Goal: Task Accomplishment & Management: Manage account settings

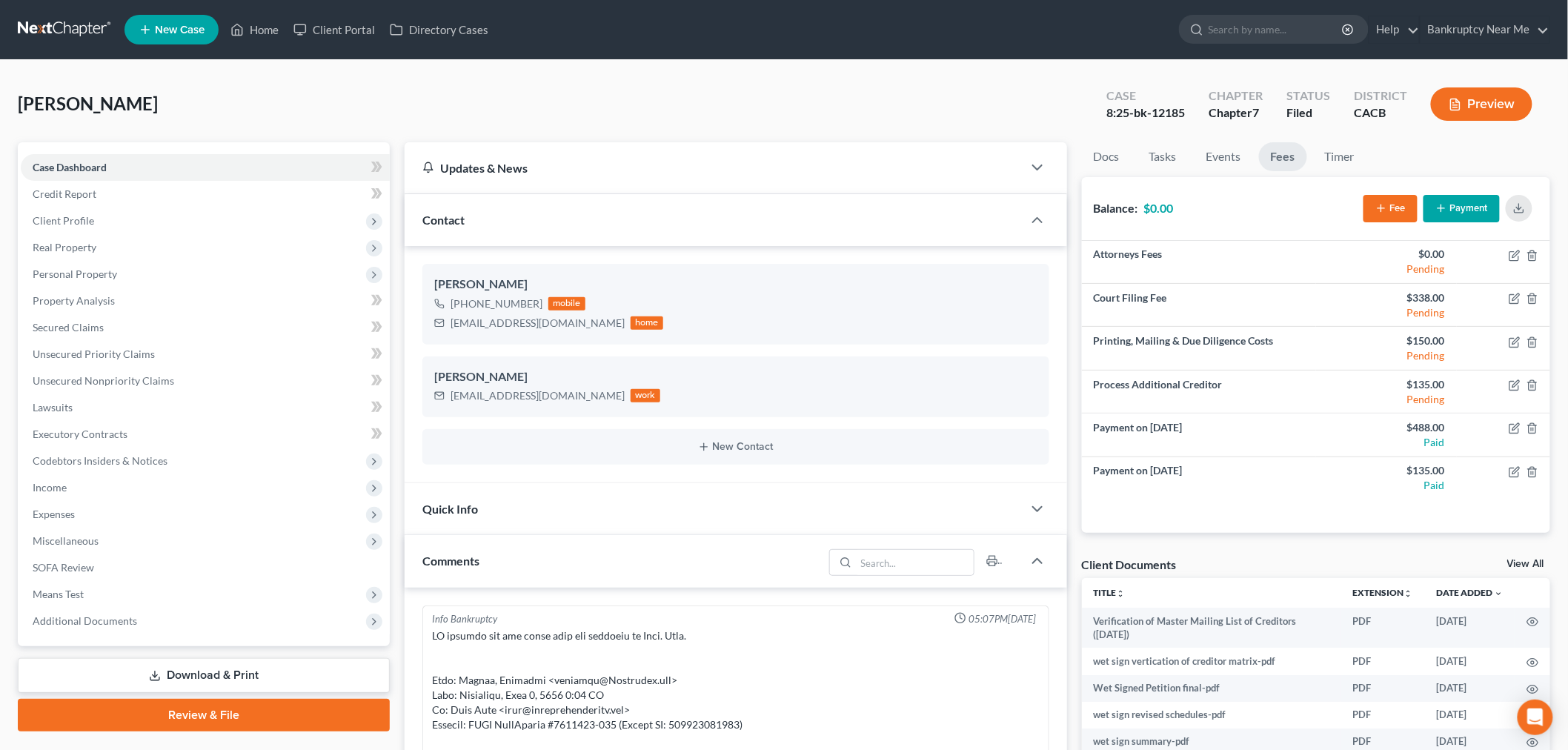
scroll to position [8269, 0]
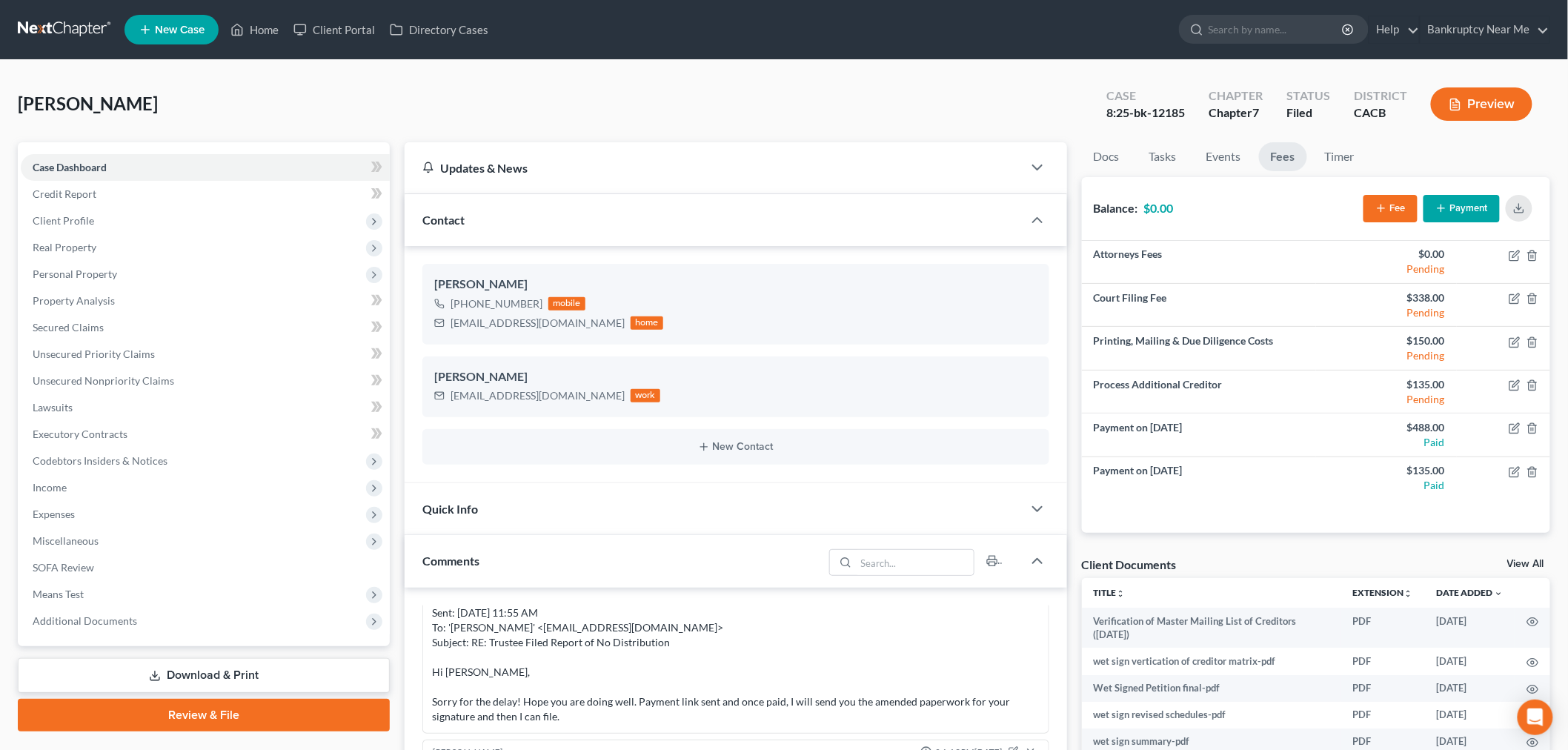
click at [60, 32] on link at bounding box center [65, 30] width 95 height 27
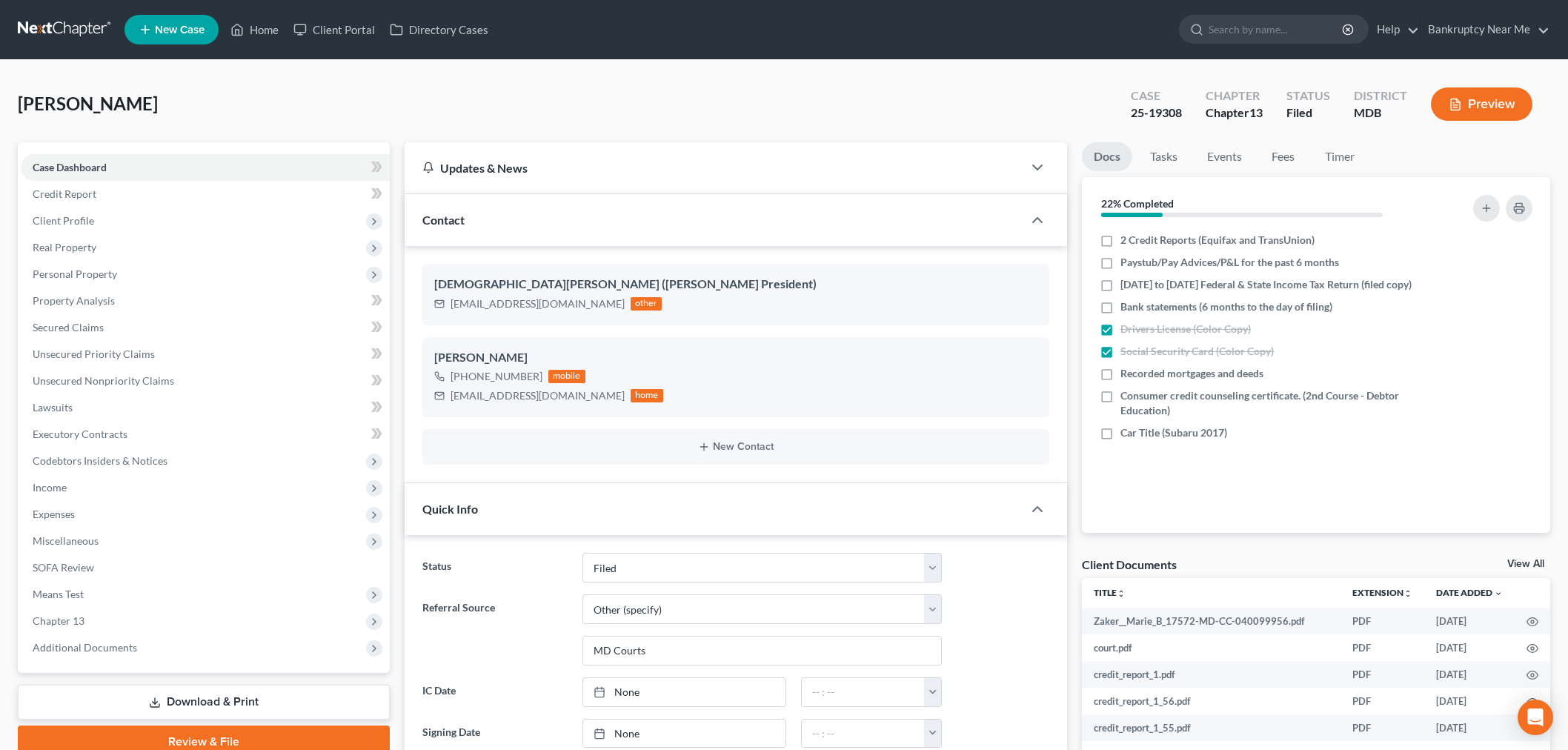
select select "6"
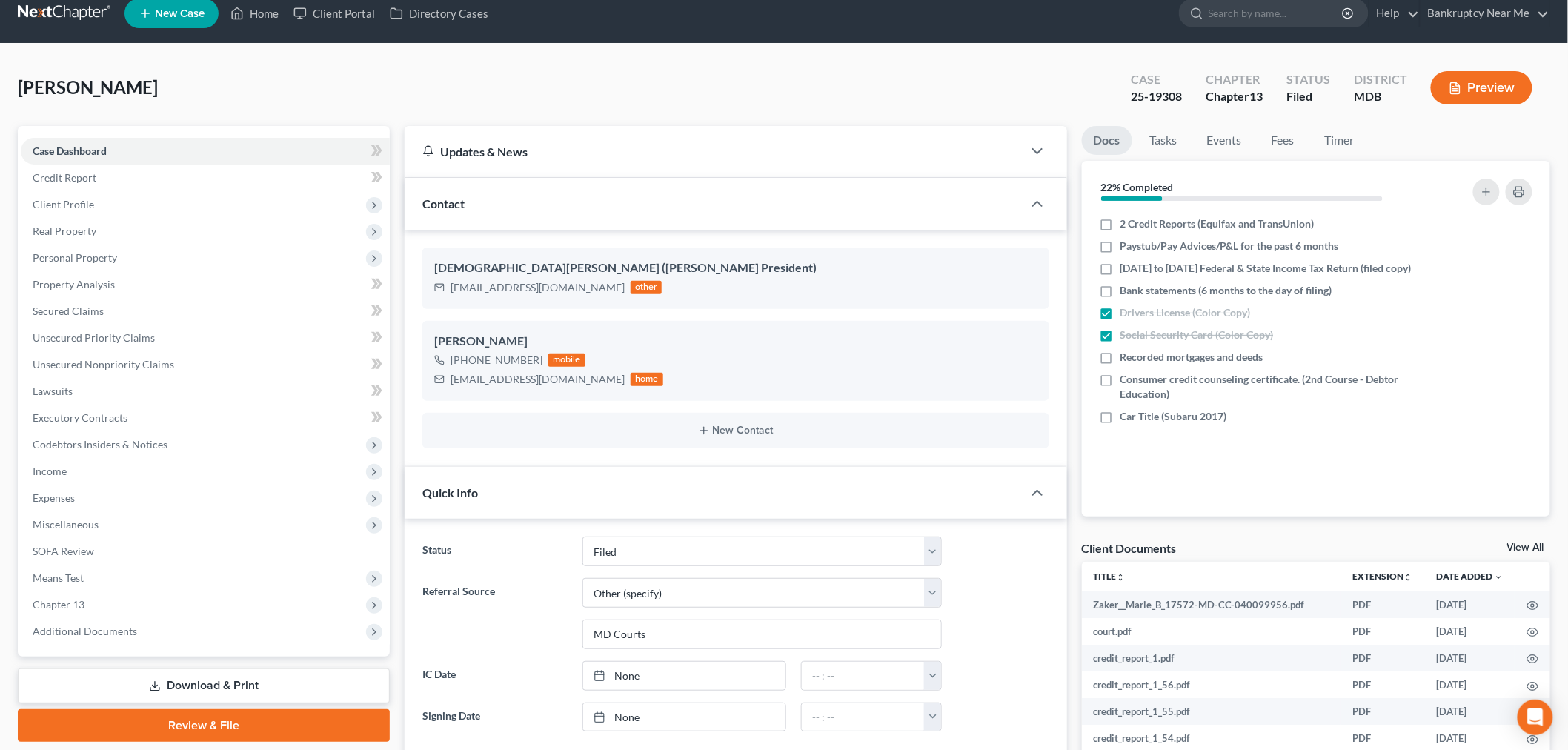
scroll to position [6764, 0]
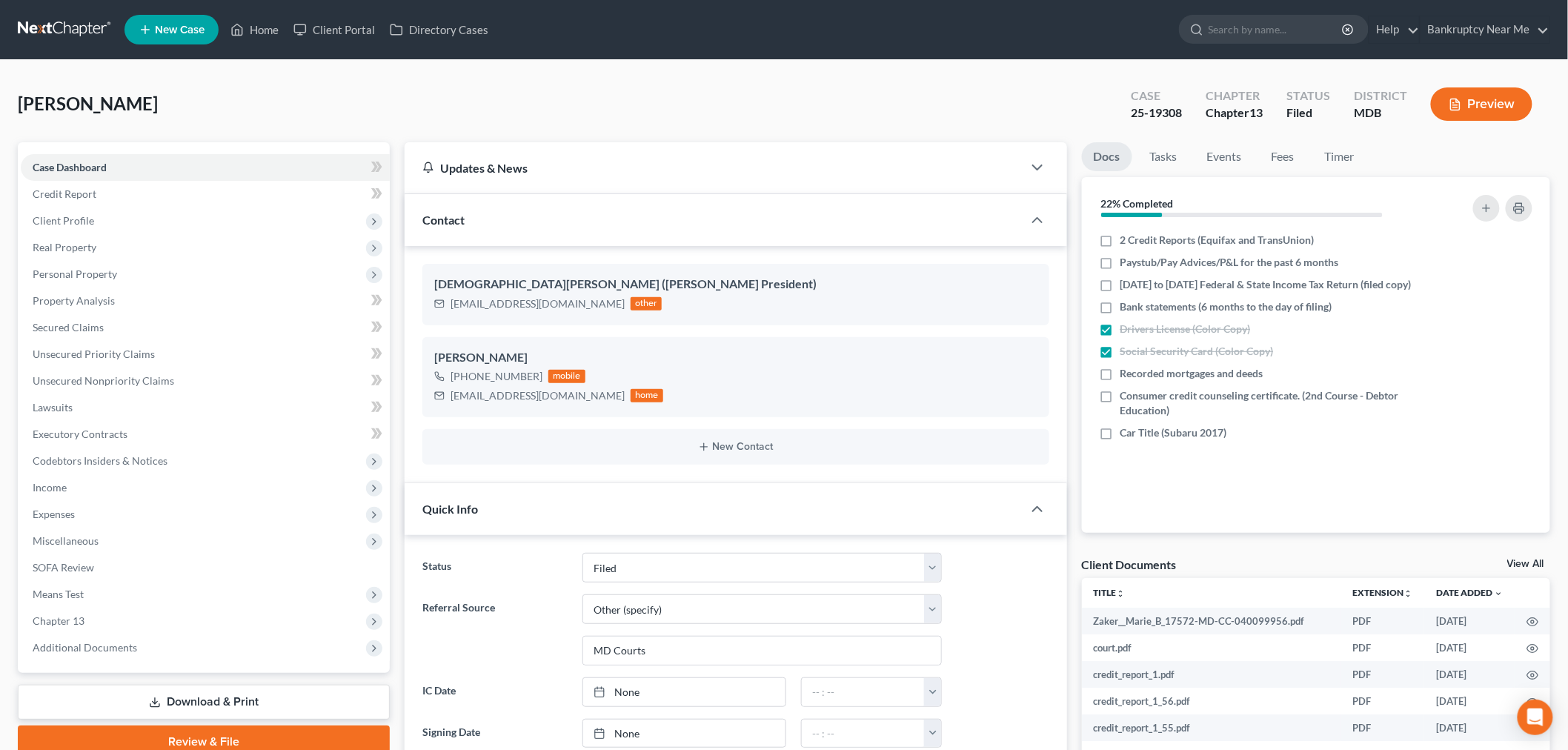
click at [60, 13] on nav "Home New Case Client Portal Directory Cases Bankruptcy Near Me iris@bankruptcyn…" at bounding box center [784, 30] width 1568 height 60
drag, startPoint x: 53, startPoint y: 21, endPoint x: 115, endPoint y: 1, distance: 65.1
click at [51, 21] on link at bounding box center [65, 30] width 95 height 27
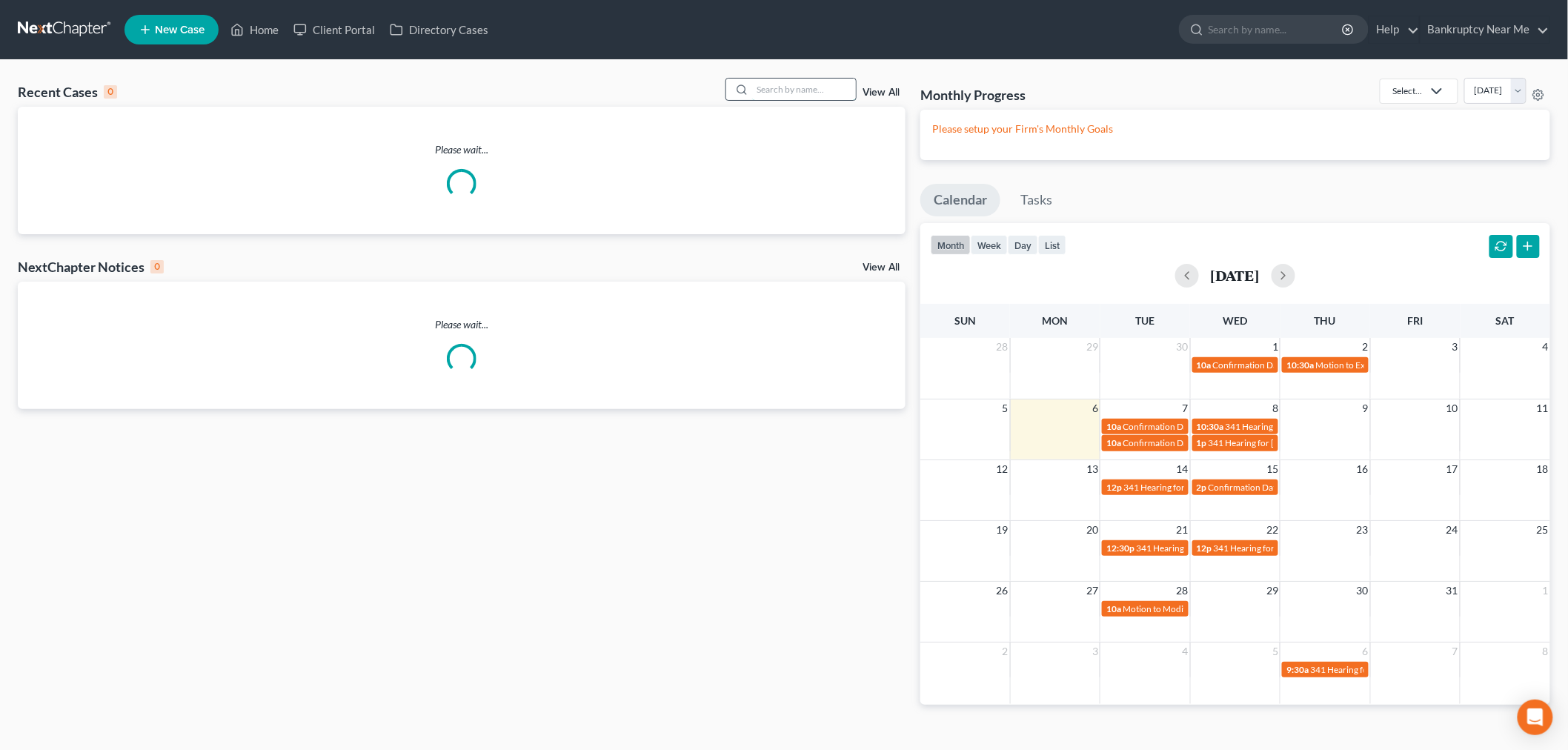
click at [762, 80] on input "search" at bounding box center [803, 89] width 103 height 22
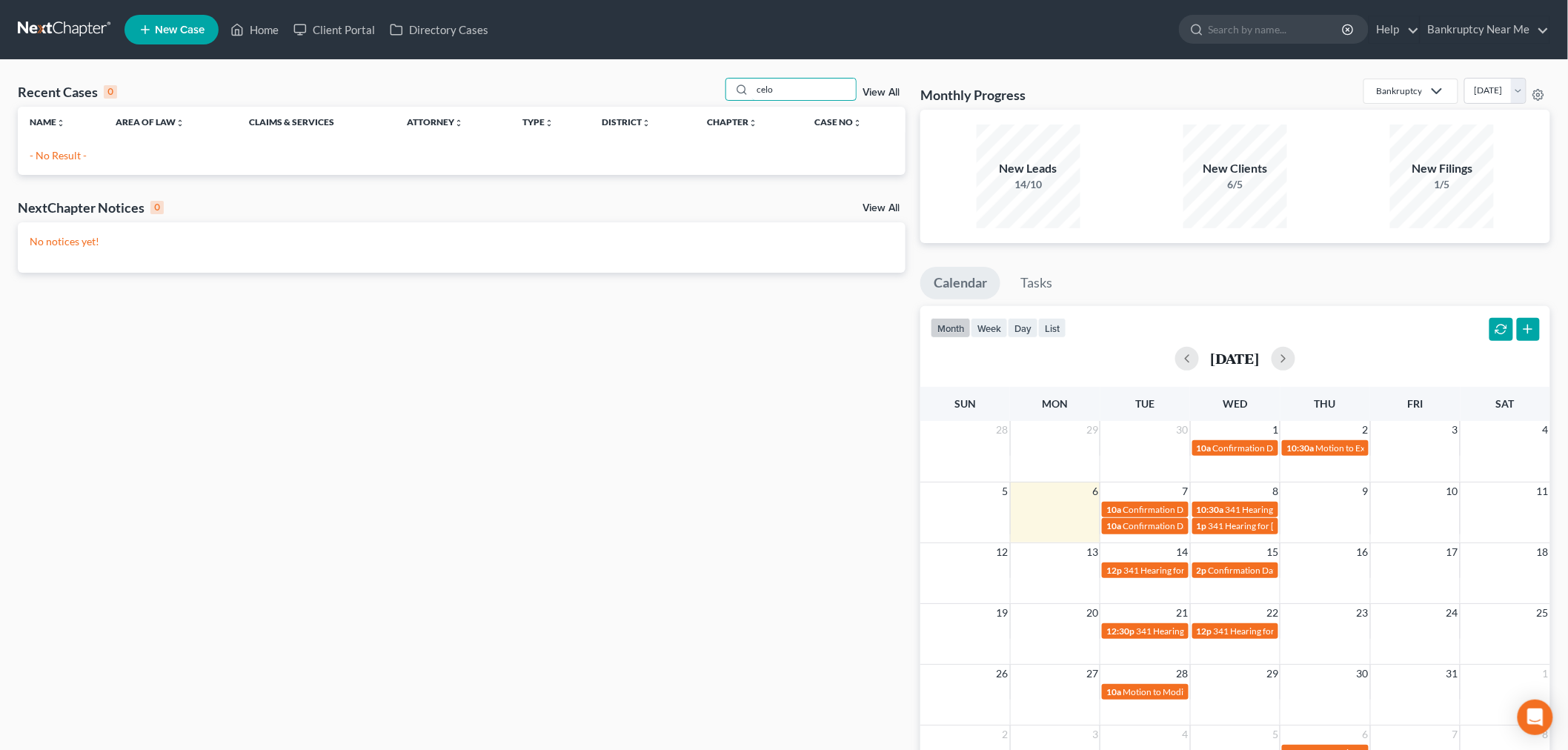
drag, startPoint x: 818, startPoint y: 91, endPoint x: 619, endPoint y: 92, distance: 199.0
click at [619, 92] on div "Recent Cases 0 celo View All" at bounding box center [462, 92] width 888 height 29
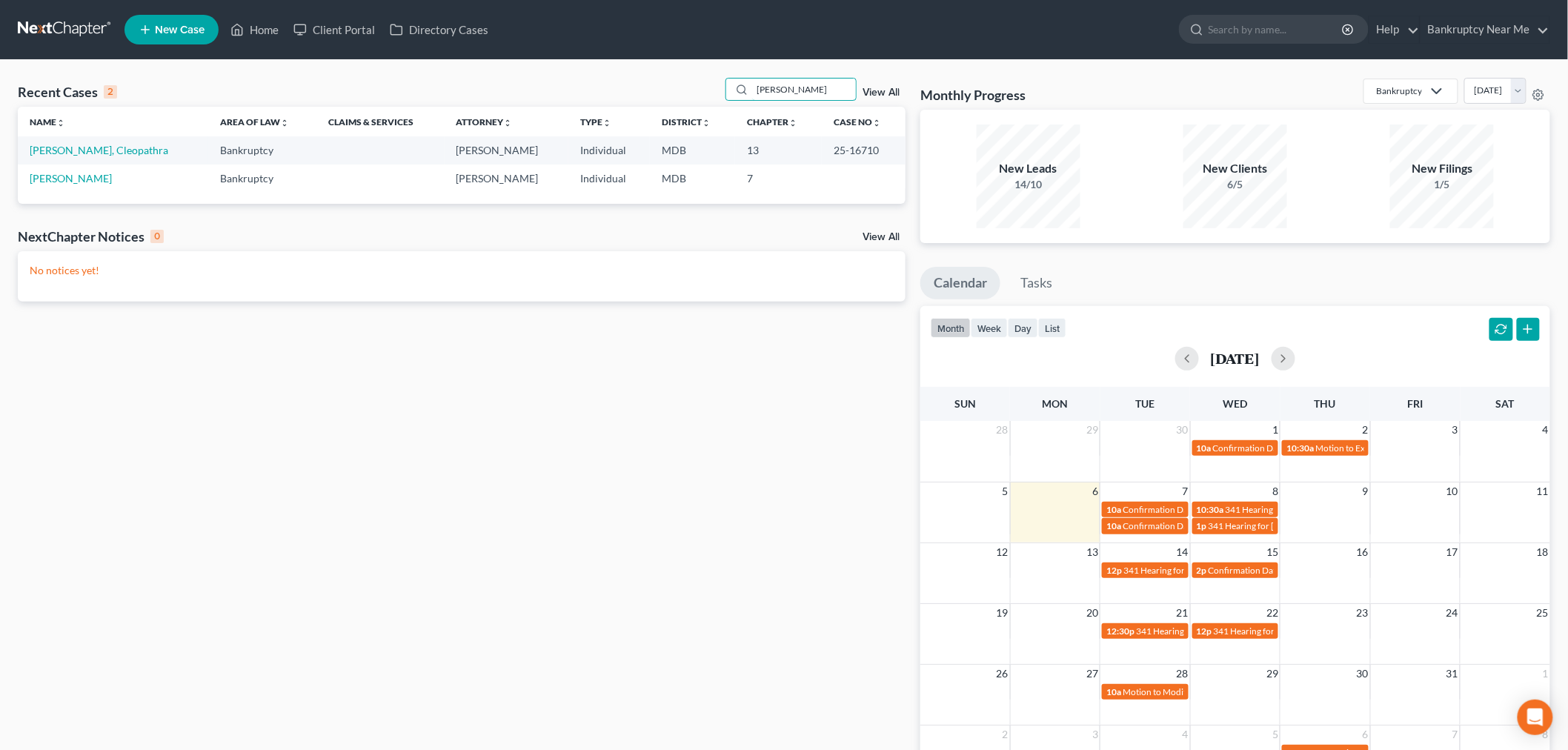
type input "[PERSON_NAME]"
click at [47, 144] on link "[PERSON_NAME], Cleopathra" at bounding box center [99, 150] width 138 height 13
select select "3"
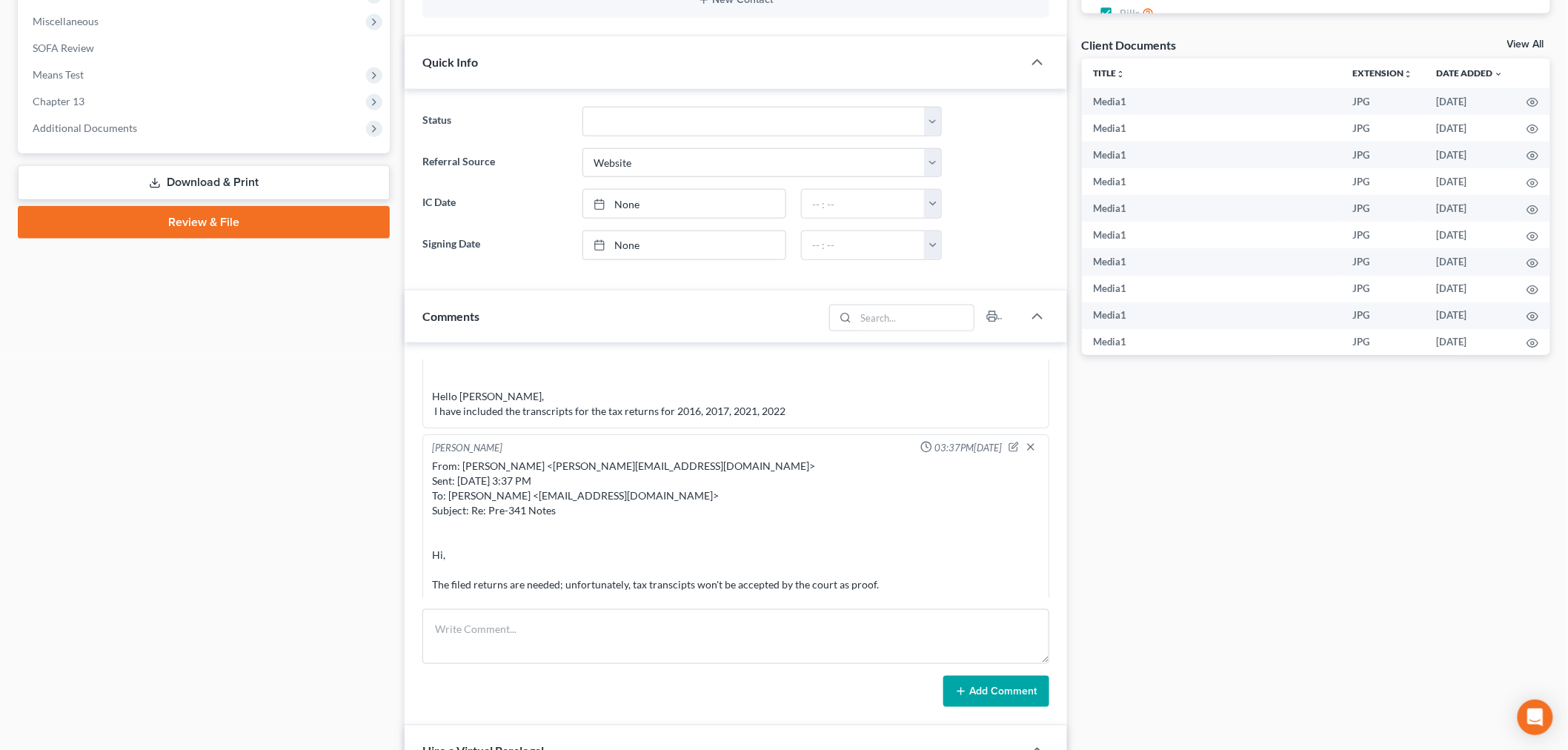
scroll to position [658, 0]
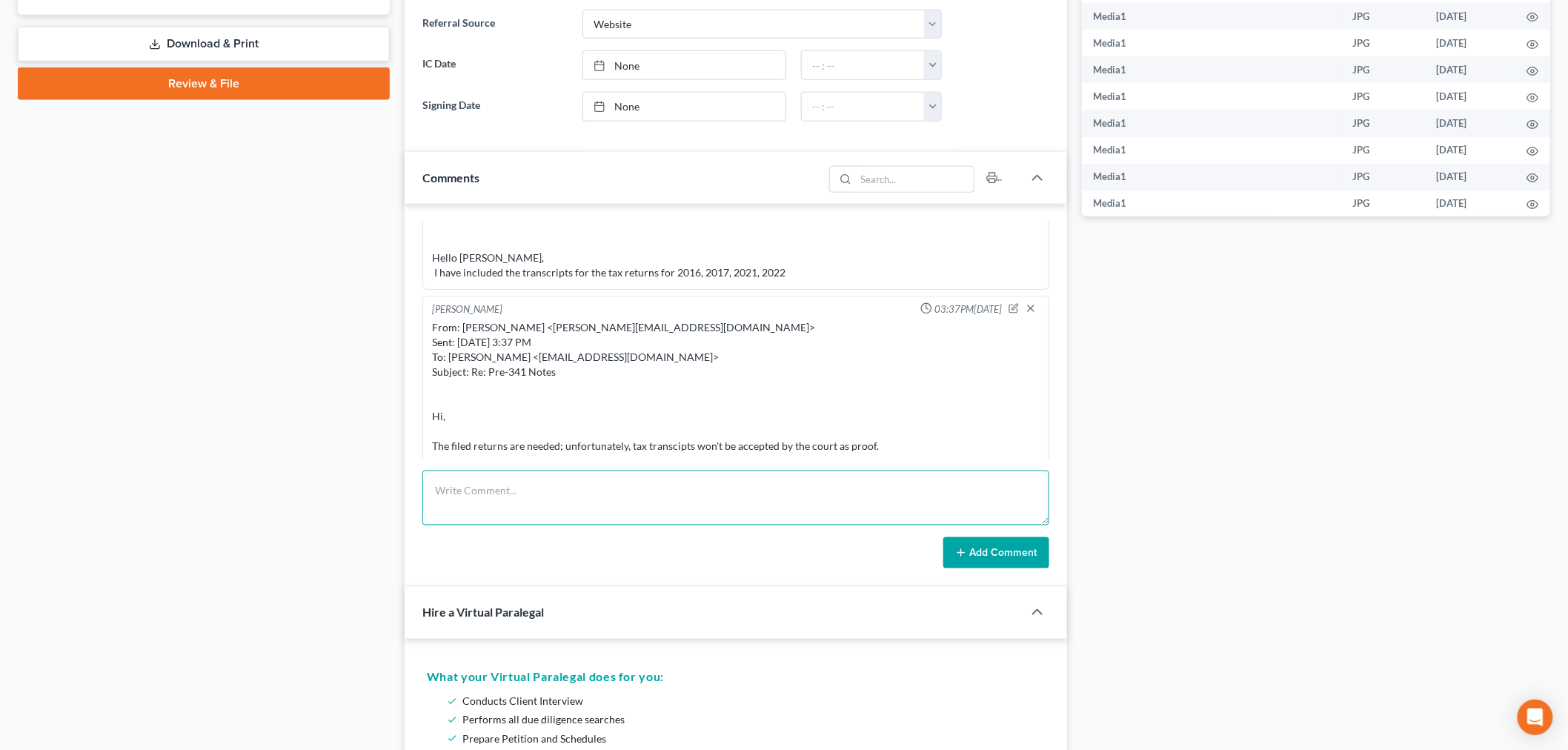
drag, startPoint x: 540, startPoint y: 504, endPoint x: 816, endPoint y: 508, distance: 276.0
click at [542, 504] on textarea at bounding box center [736, 498] width 627 height 55
paste textarea "________________________________________ From: Iris Kwon <iris@bankruptcynearme…"
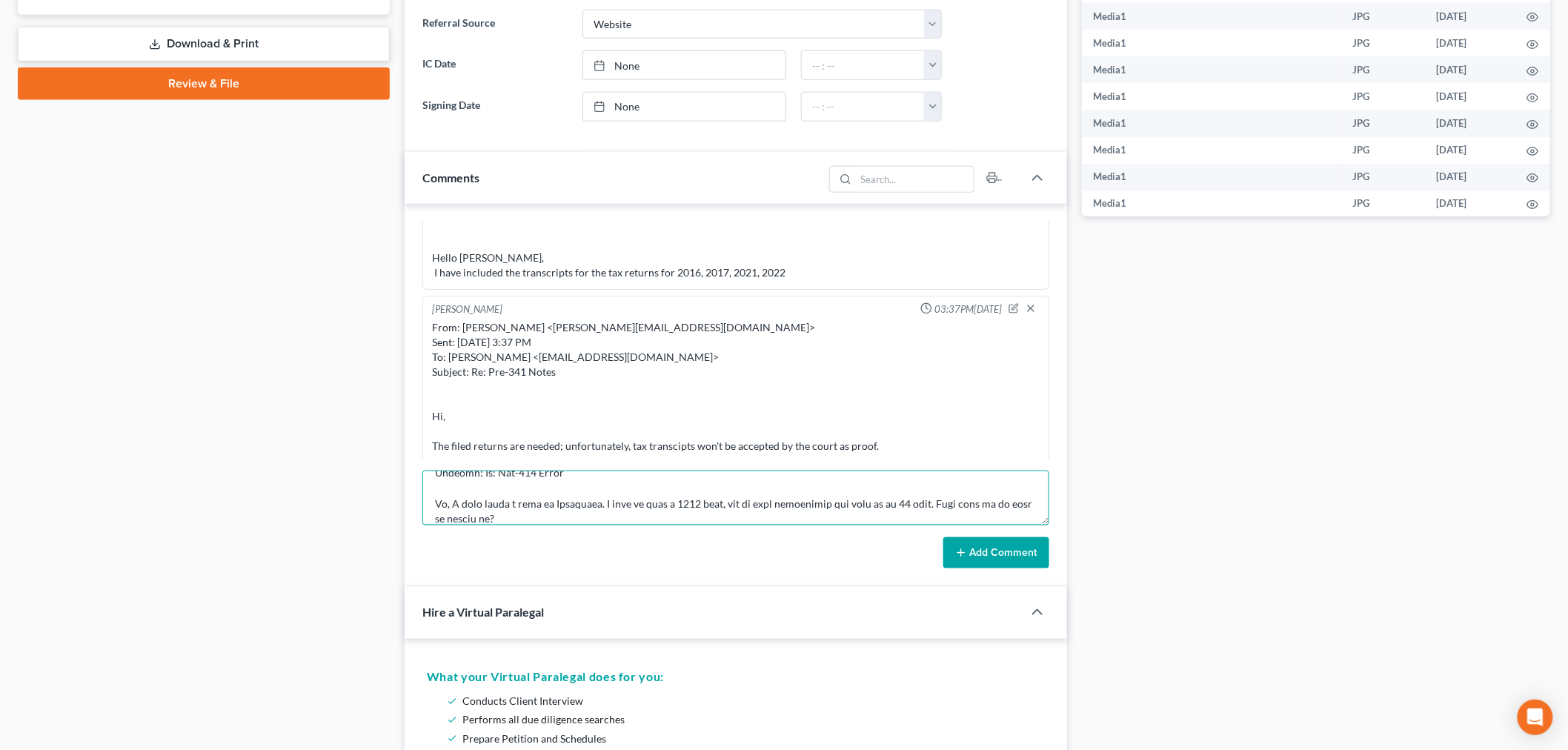
type textarea "________________________________________ From: Iris Kwon <iris@bankruptcynearme…"
drag, startPoint x: 1088, startPoint y: 565, endPoint x: 1024, endPoint y: 565, distance: 64.0
click at [1086, 565] on div "Docs Tasks Events Fees Timer 93% Completed Nothing here yet! Credit Reports (ww…" at bounding box center [1316, 665] width 484 height 2362
click at [1024, 565] on button "Add Comment" at bounding box center [996, 553] width 106 height 31
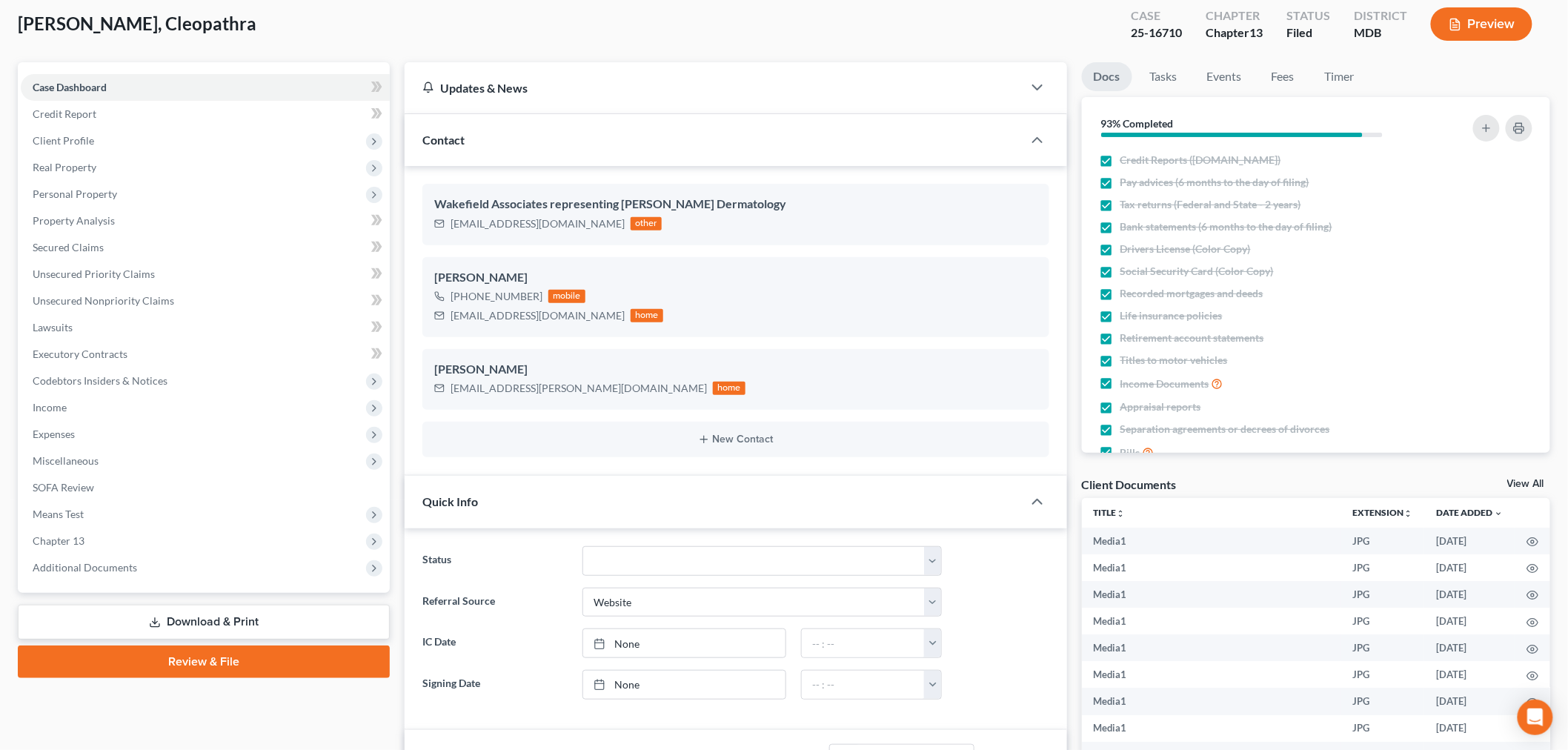
scroll to position [0, 0]
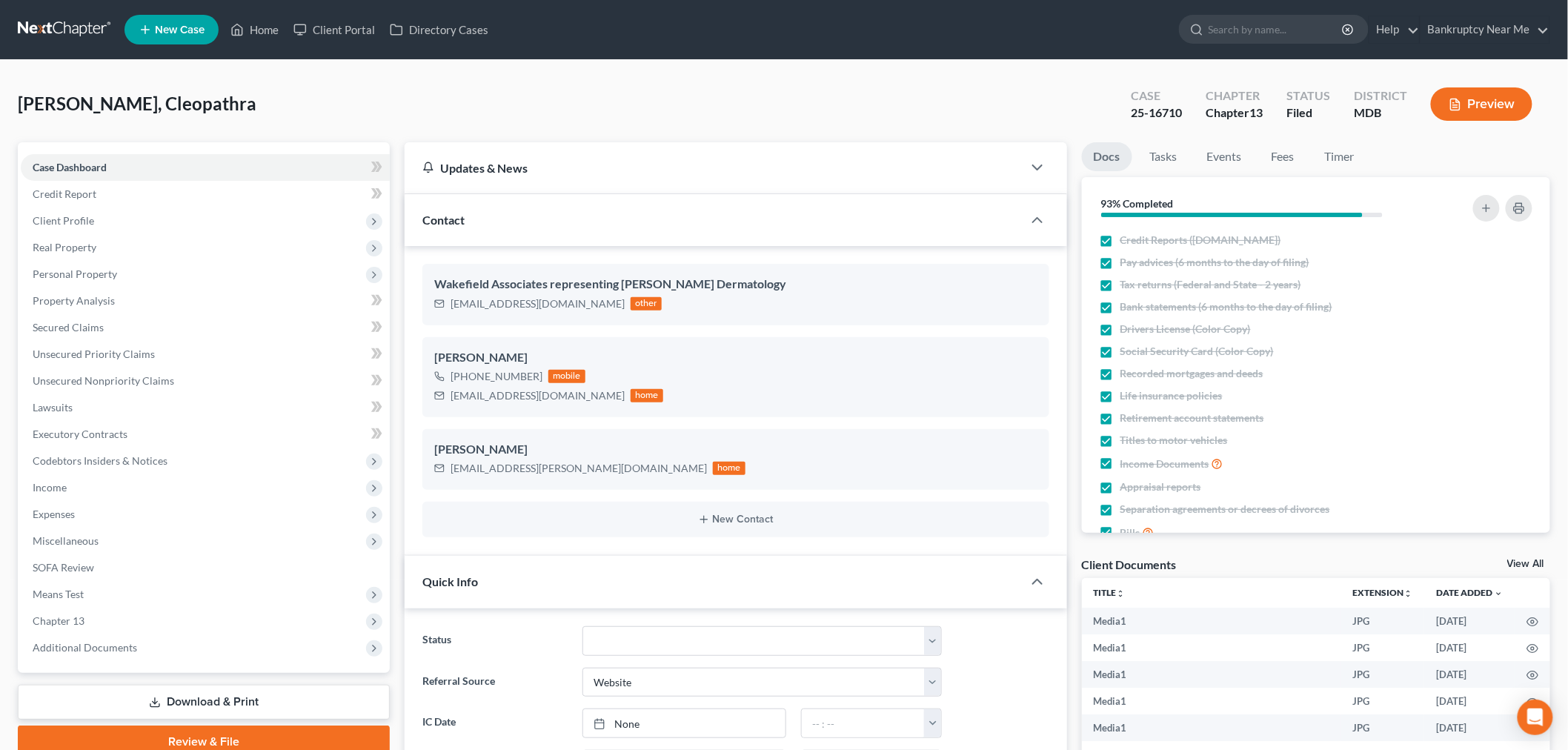
click at [60, 20] on link at bounding box center [65, 30] width 95 height 27
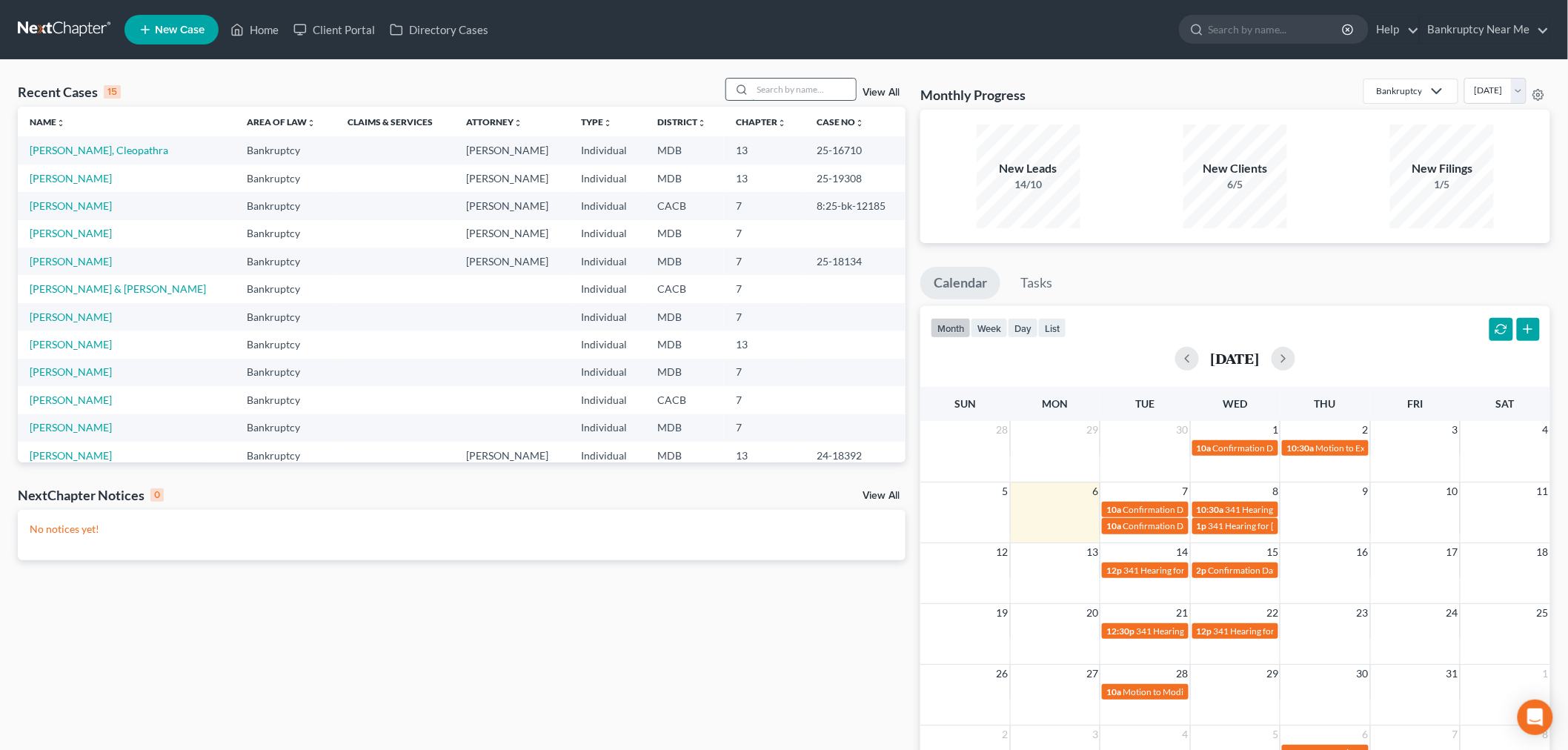
click at [771, 90] on input "search" at bounding box center [803, 89] width 103 height 22
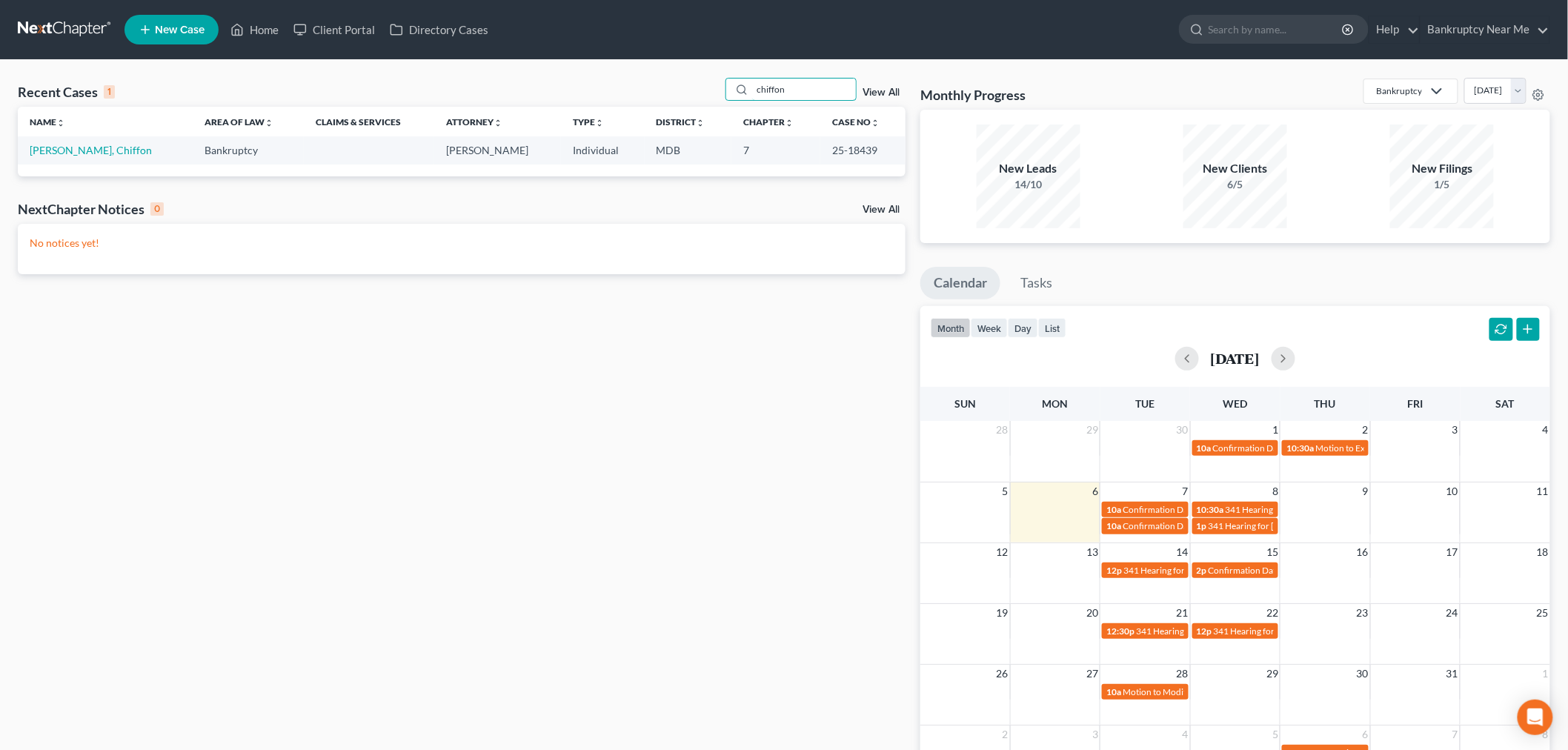
type input "chiffon"
click at [77, 142] on td "Edmonds, Chiffon" at bounding box center [105, 150] width 175 height 28
click at [77, 143] on td "Edmonds, Chiffon" at bounding box center [105, 150] width 175 height 28
click at [77, 143] on td "Edmonds, Chiffon" at bounding box center [105, 150] width 175 height 28
click at [84, 143] on td "Edmonds, Chiffon" at bounding box center [105, 150] width 175 height 28
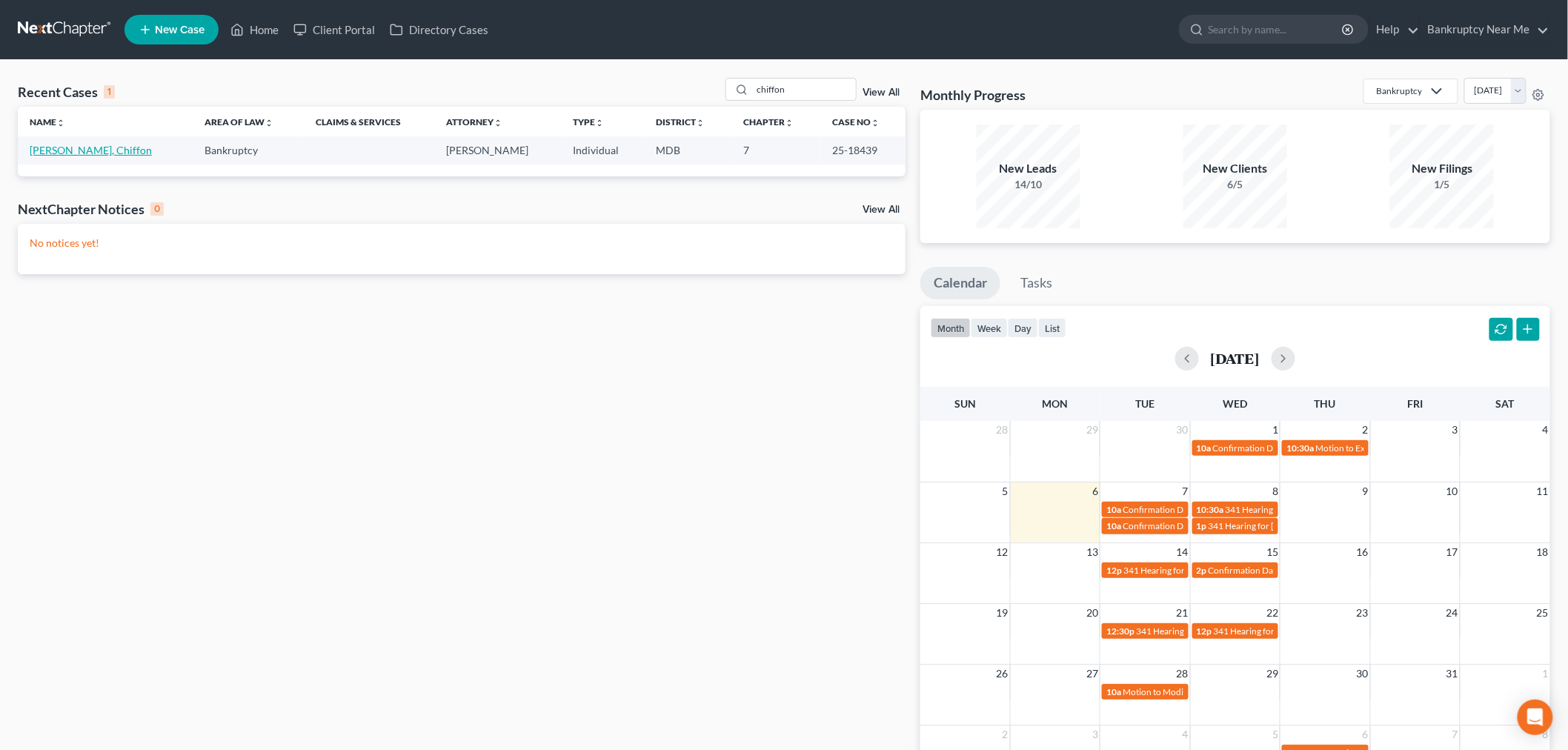
click at [83, 150] on link "[PERSON_NAME], Chiffon" at bounding box center [91, 150] width 122 height 13
select select "6"
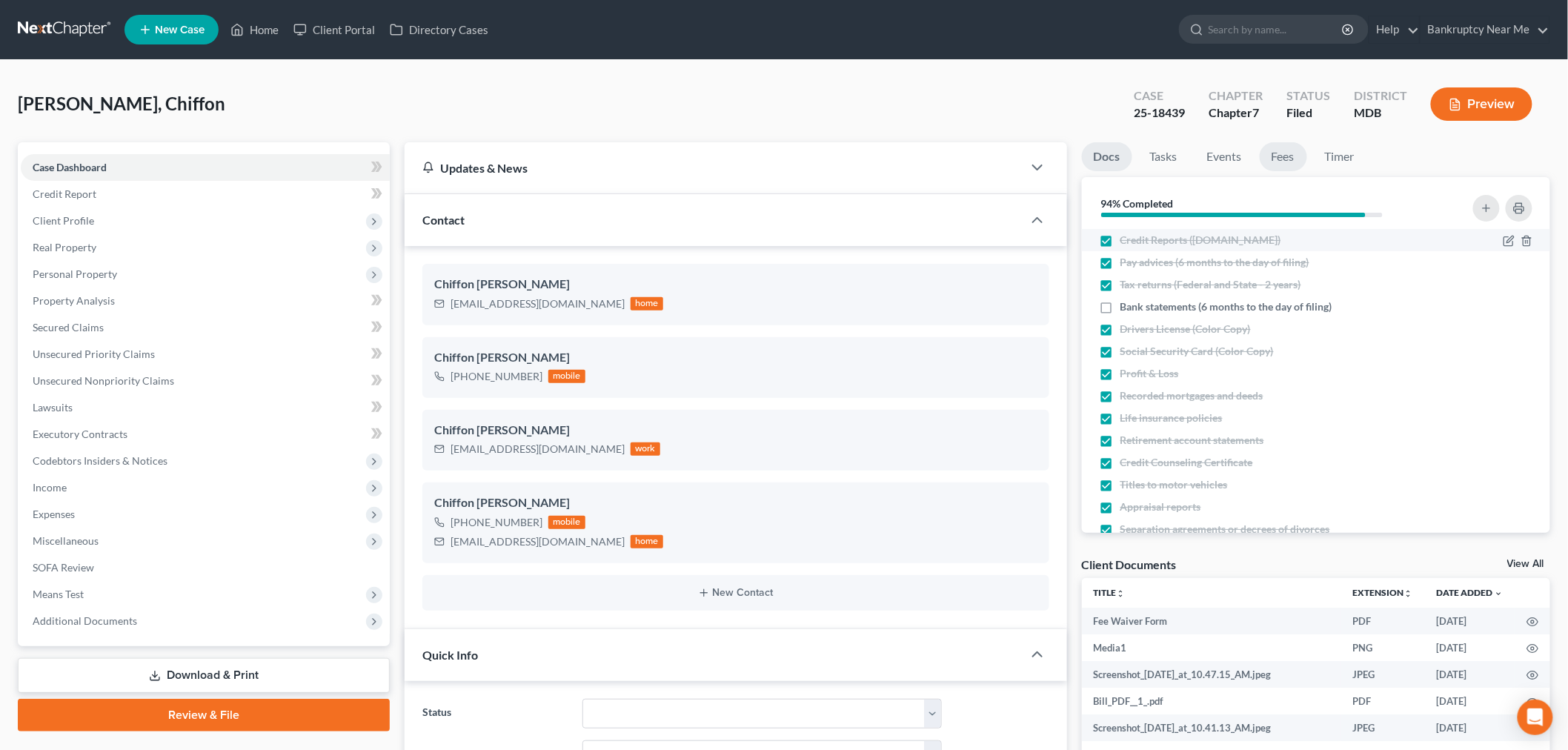
scroll to position [5, 0]
click at [1293, 154] on link "Fees" at bounding box center [1284, 156] width 48 height 29
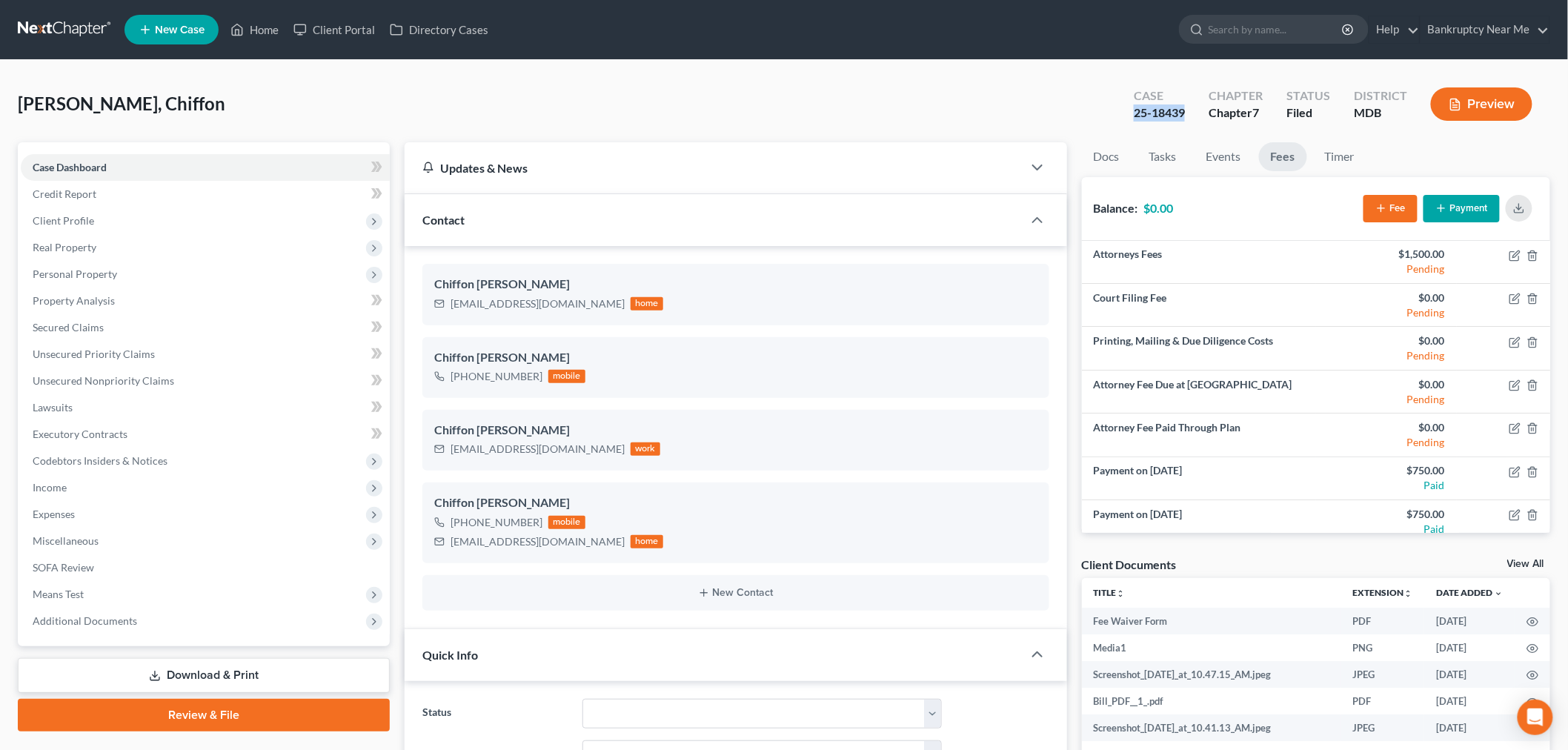
drag, startPoint x: 1191, startPoint y: 115, endPoint x: 1138, endPoint y: 121, distance: 53.3
click at [1138, 121] on div "Case 25-18439" at bounding box center [1159, 105] width 75 height 44
copy div "25-18439"
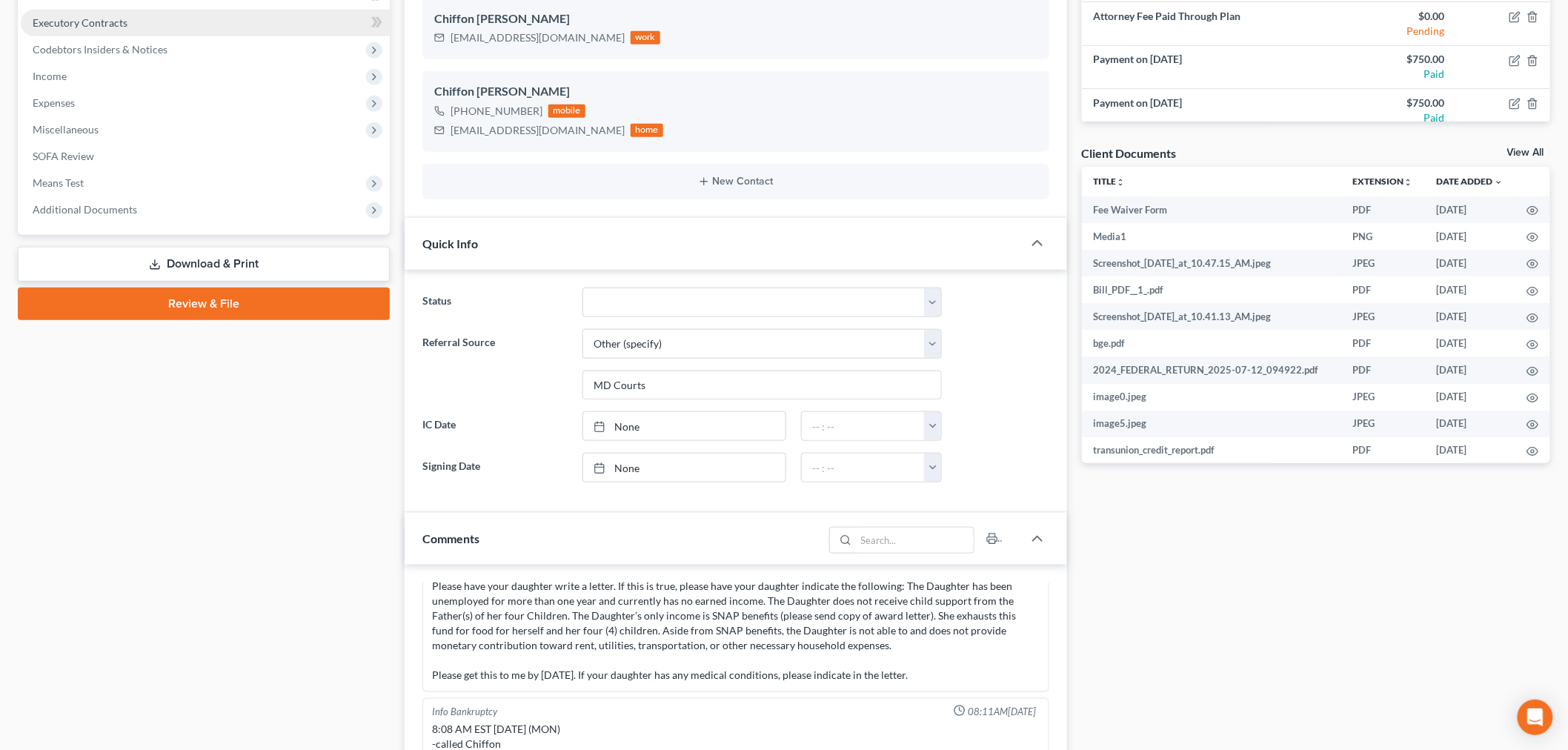
drag, startPoint x: 210, startPoint y: 264, endPoint x: 261, endPoint y: 256, distance: 51.6
click at [210, 264] on link "Download & Print" at bounding box center [204, 264] width 372 height 35
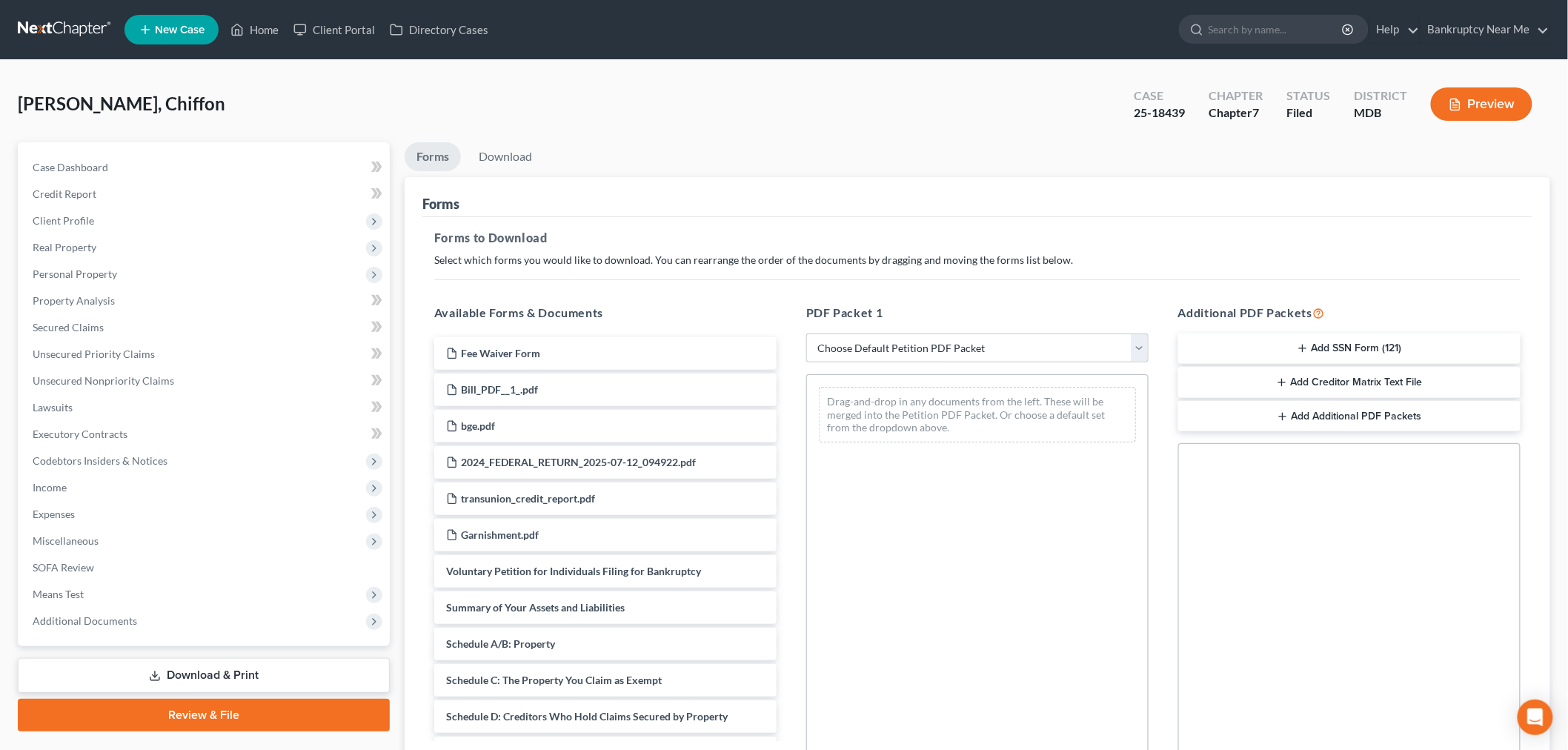
click at [205, 675] on link "Download & Print" at bounding box center [204, 676] width 372 height 35
click at [165, 621] on span "Additional Documents" at bounding box center [205, 621] width 369 height 27
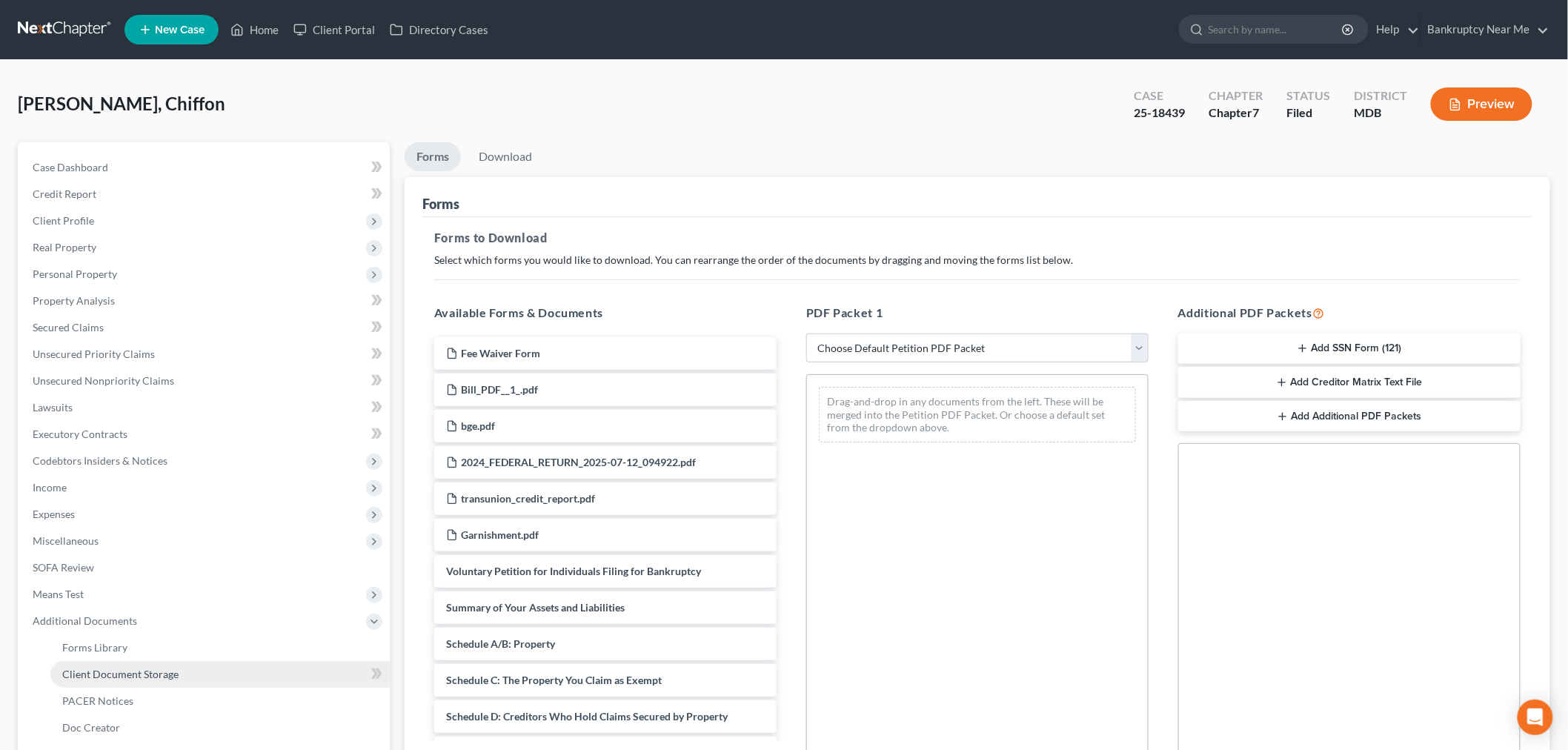
click at [142, 671] on span "Client Document Storage" at bounding box center [121, 674] width 116 height 13
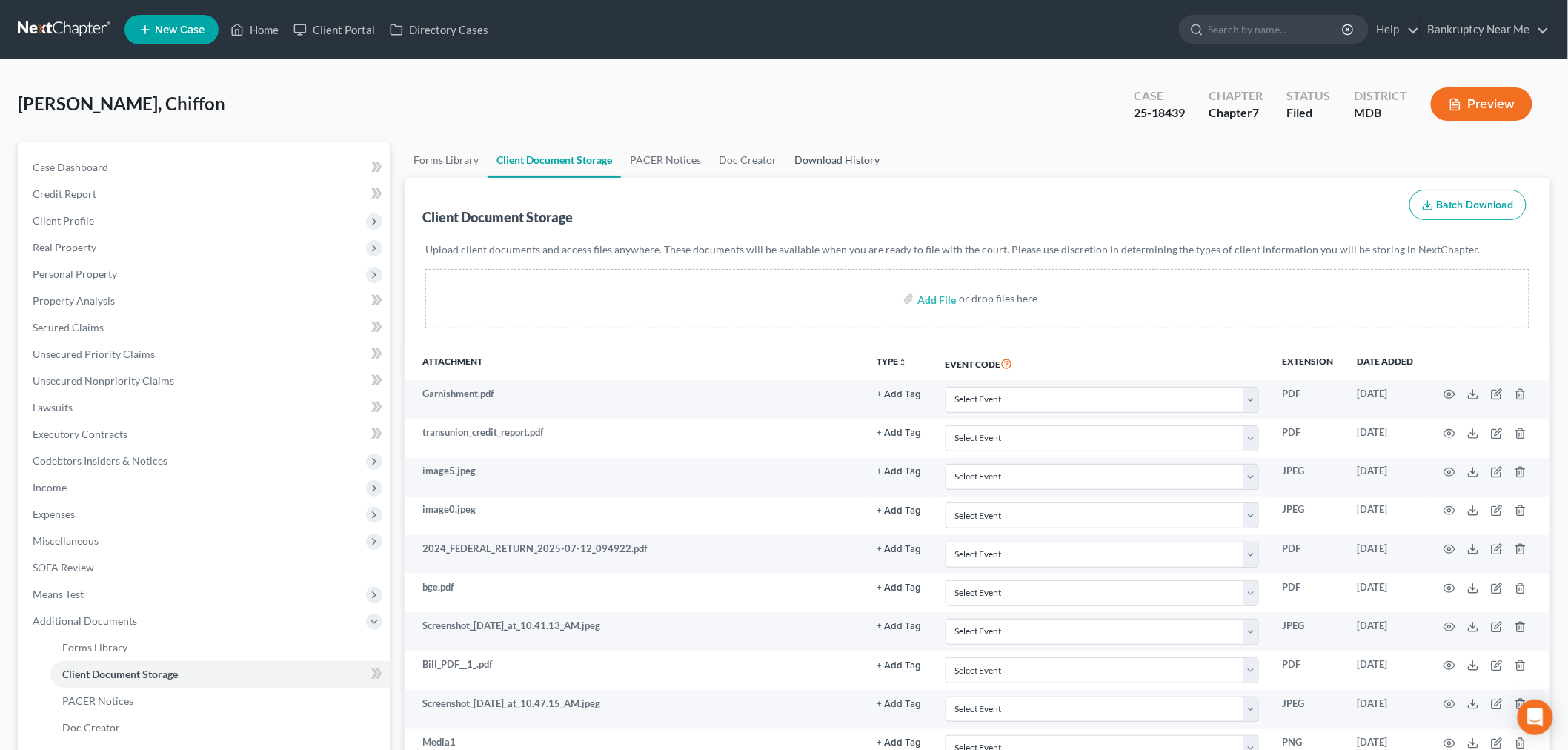
click at [839, 164] on link "Download History" at bounding box center [837, 160] width 103 height 36
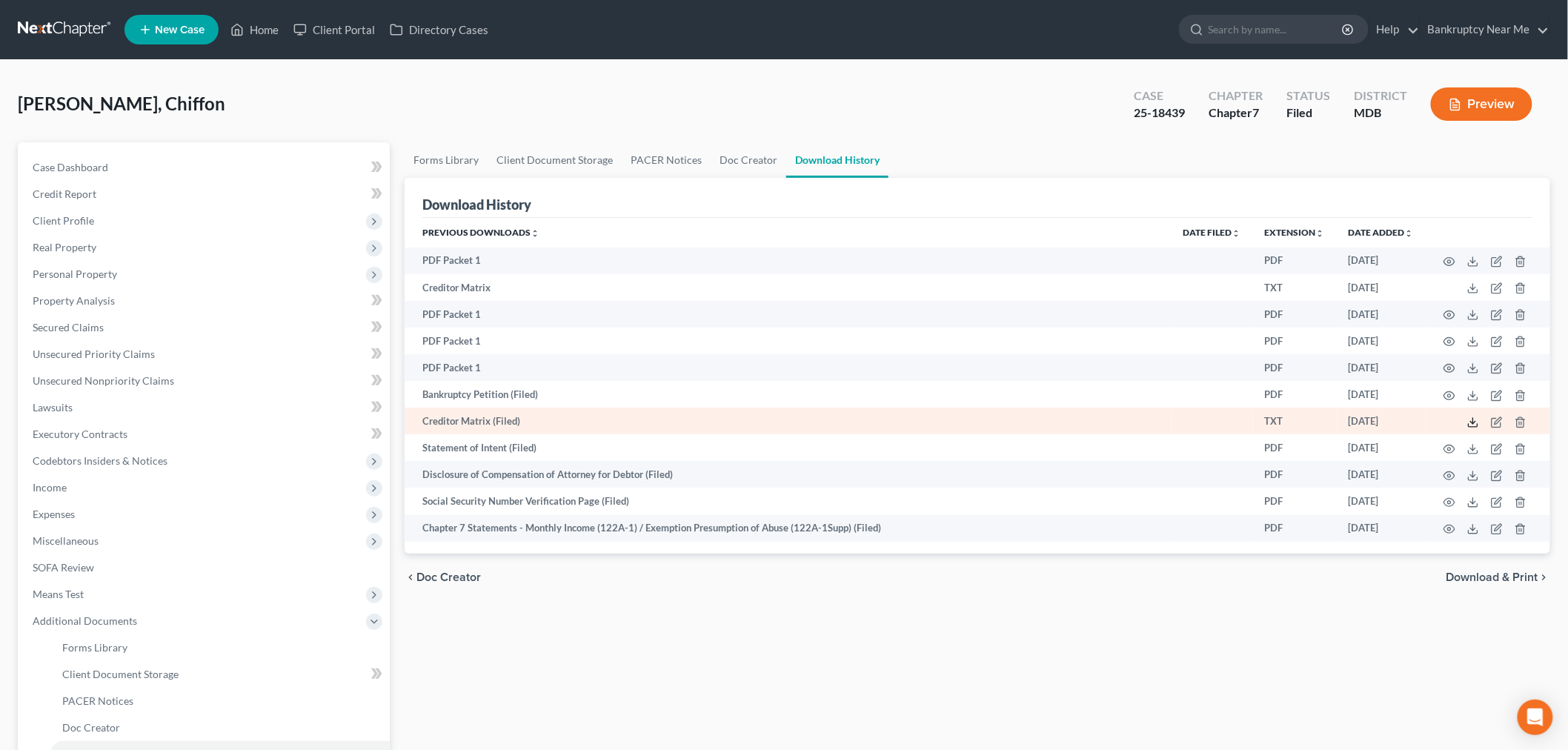
click at [1476, 425] on icon at bounding box center [1473, 422] width 12 height 12
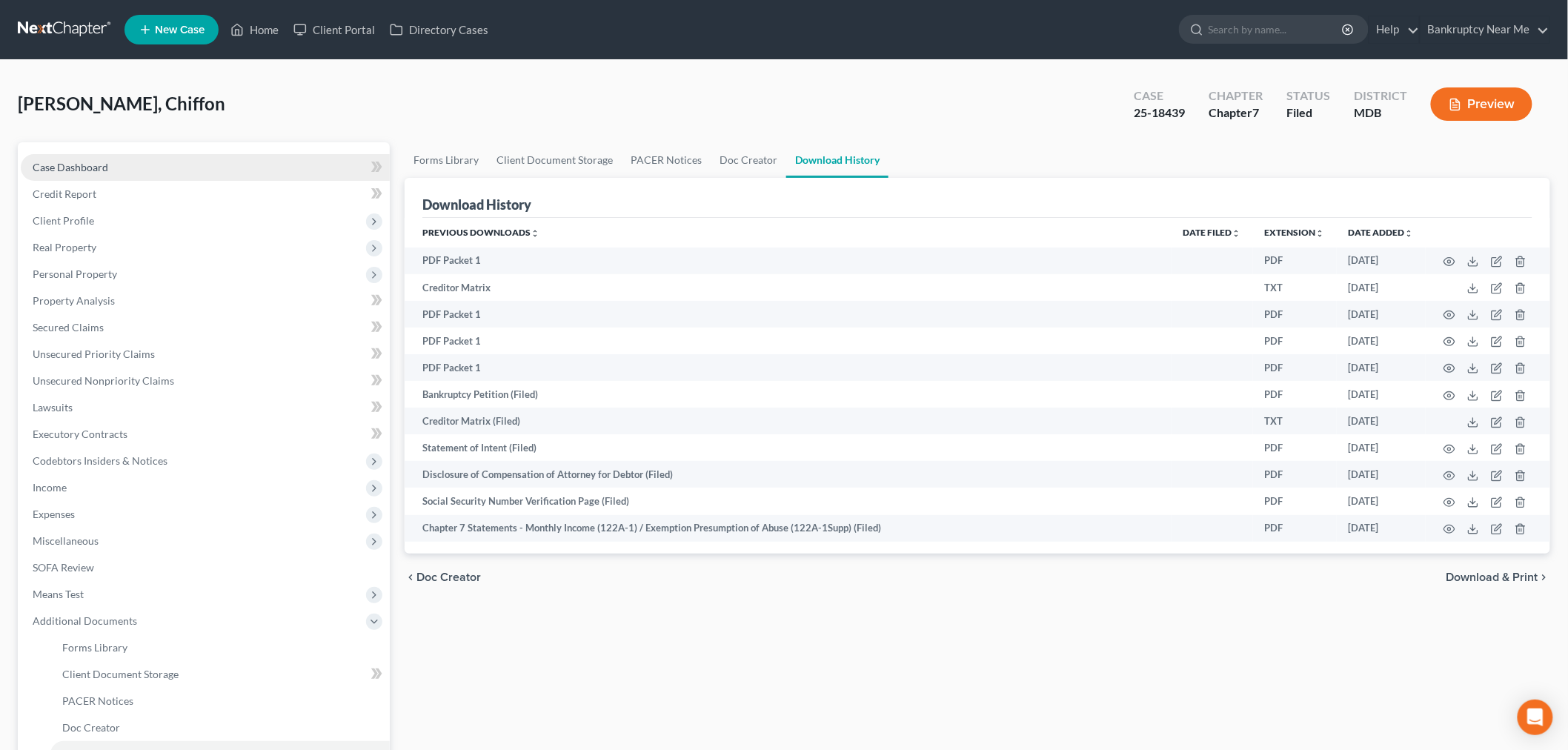
click at [178, 166] on link "Case Dashboard" at bounding box center [205, 168] width 369 height 27
select select "6"
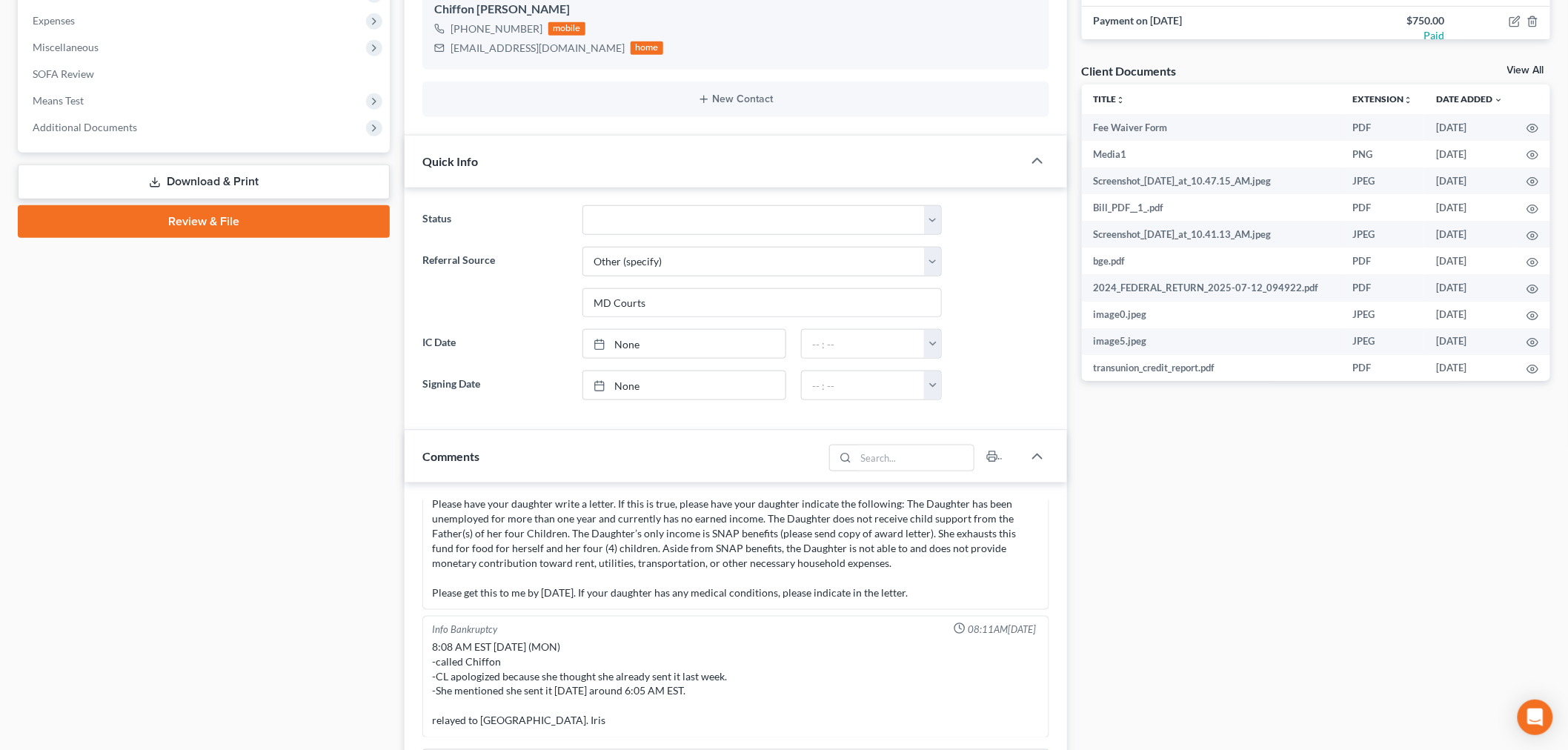
scroll to position [658, 0]
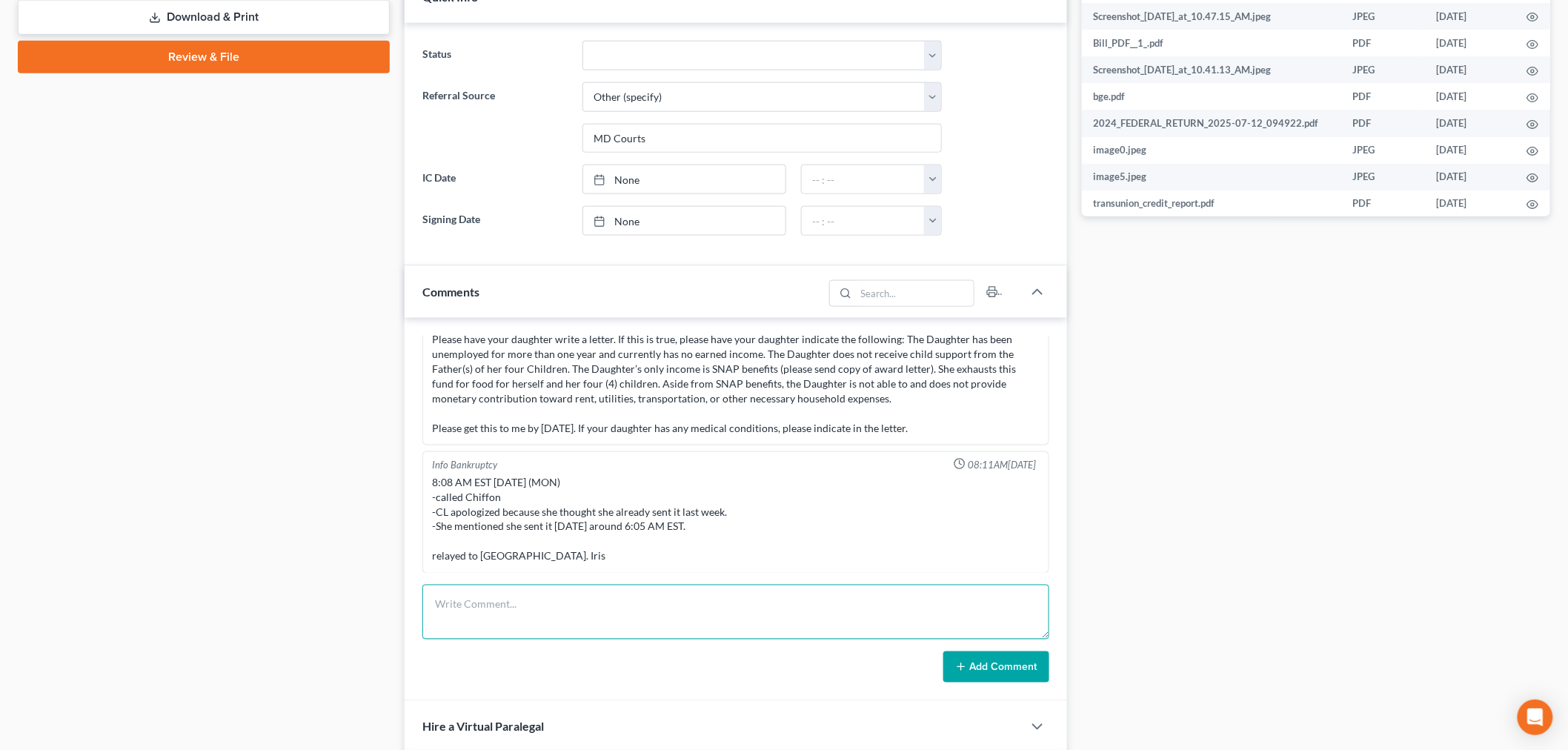
drag, startPoint x: 552, startPoint y: 617, endPoint x: 602, endPoint y: 618, distance: 50.0
click at [552, 617] on textarea at bounding box center [736, 612] width 627 height 55
paste textarea "From: Iris Kwon <iris@bankruptcynearme.org> Sent: Monday, October 06, 2025 7:50…"
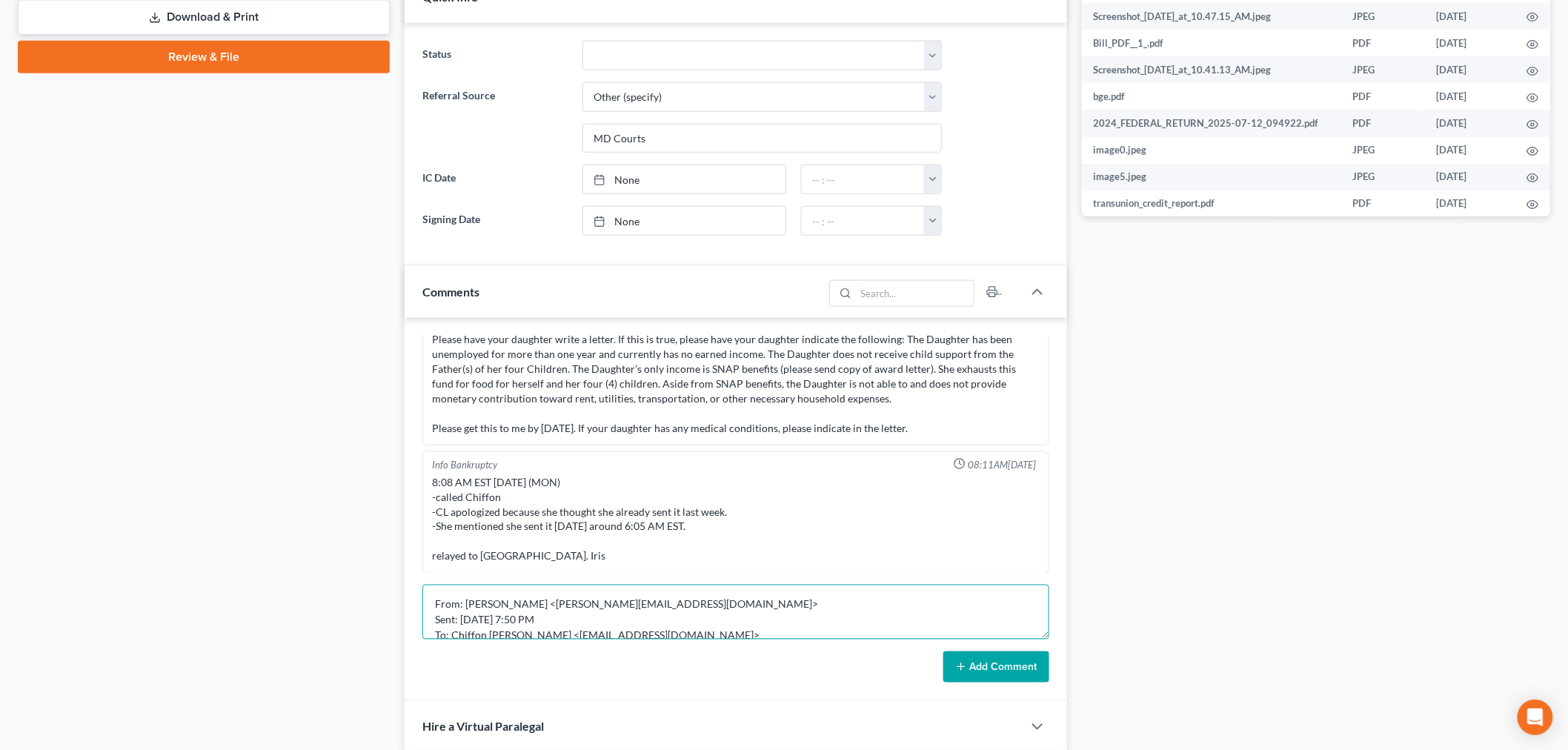
scroll to position [80, 0]
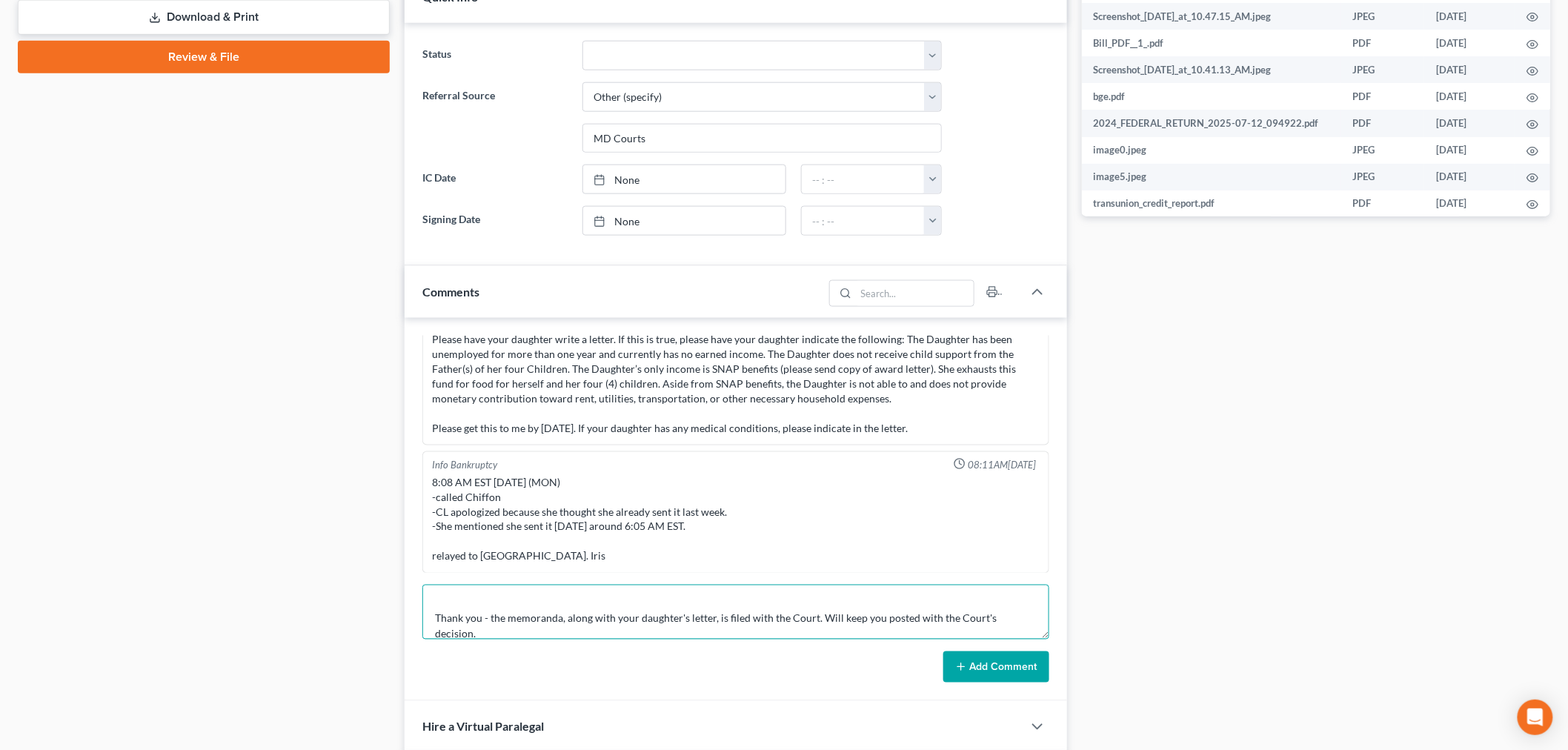
type textarea "From: Iris Kwon <iris@bankruptcynearme.org> Sent: Monday, October 06, 2025 7:50…"
click at [974, 657] on button "Add Comment" at bounding box center [996, 667] width 106 height 31
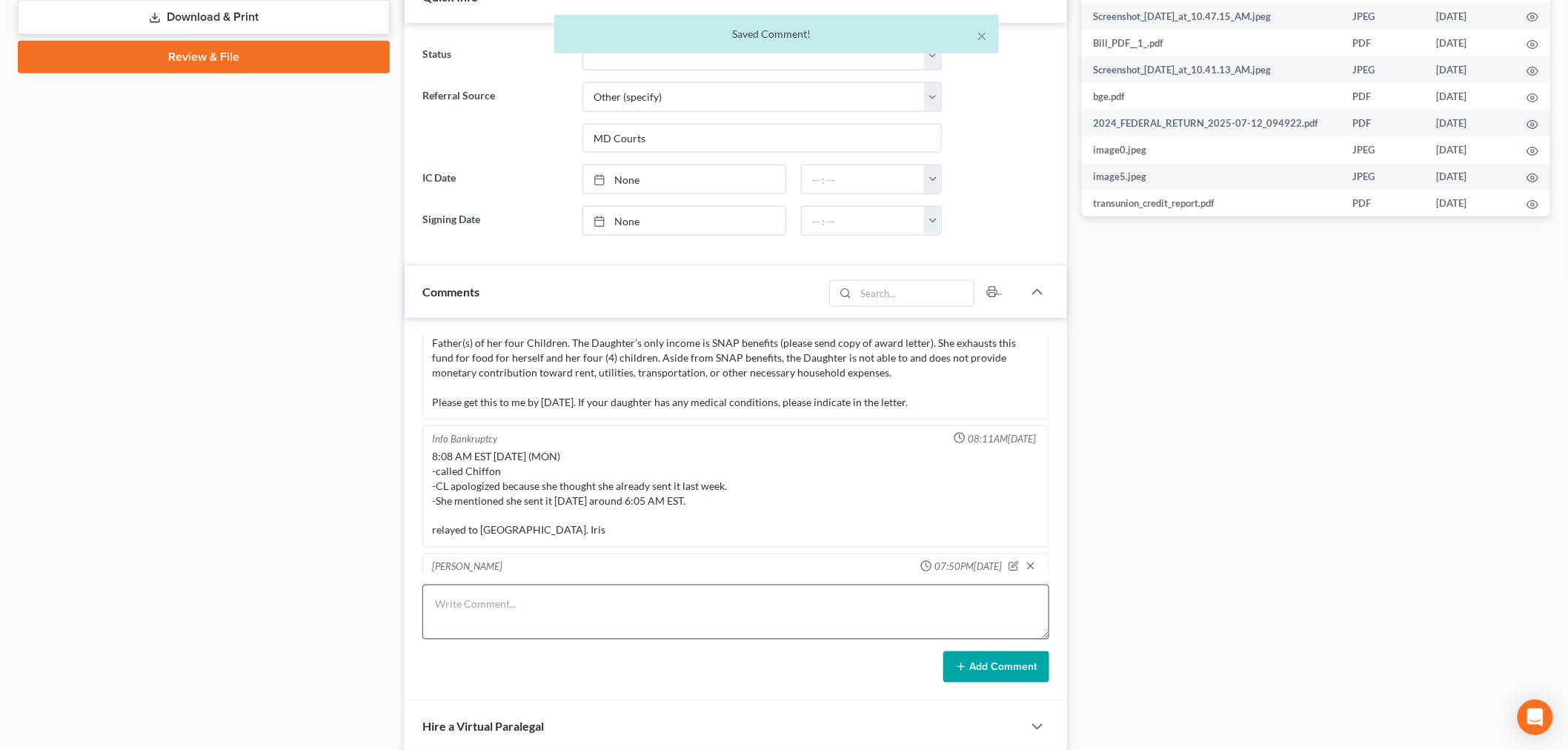
scroll to position [16303, 0]
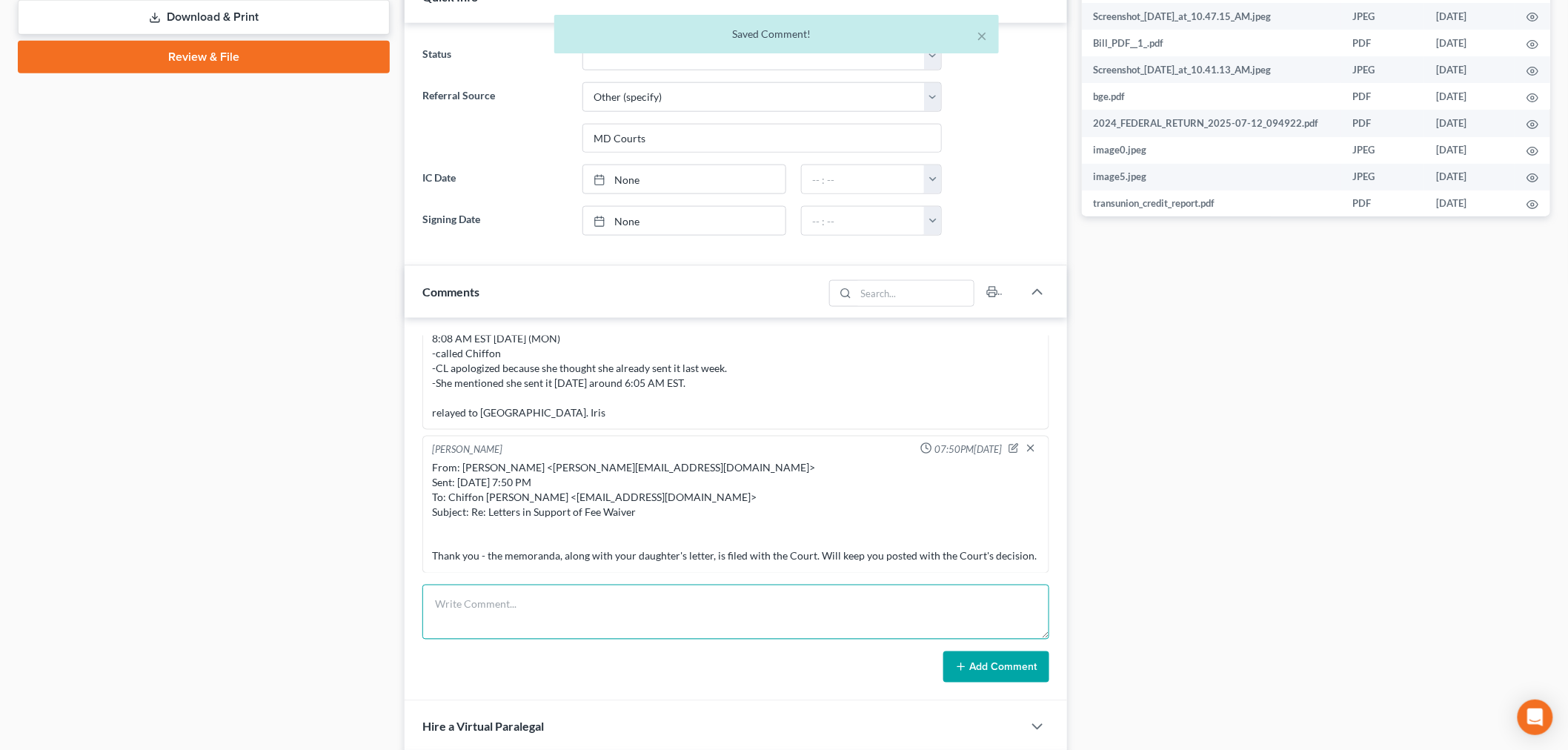
click at [868, 609] on textarea at bounding box center [736, 612] width 627 height 55
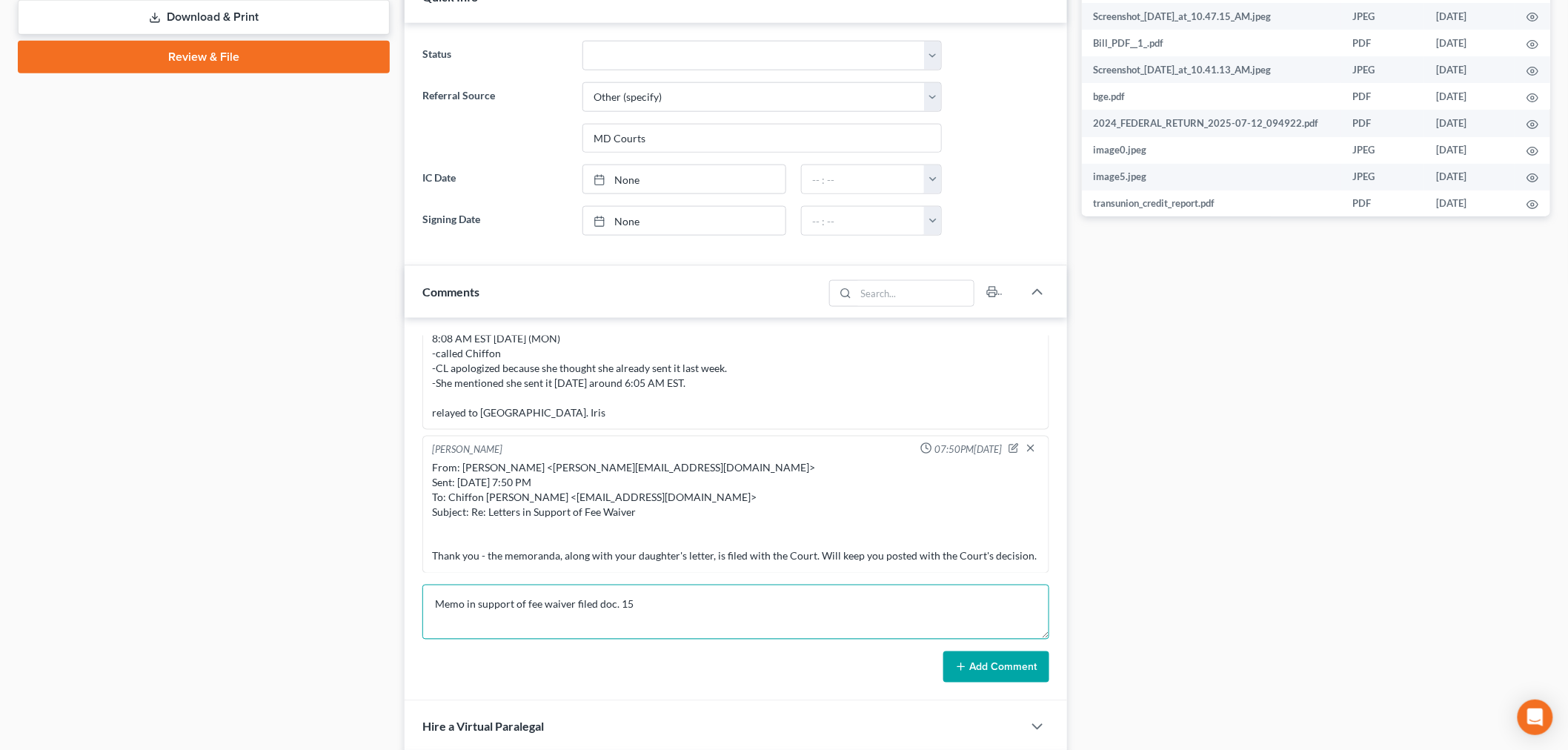
type textarea "Memo in support of fee waiver filed doc. 15"
click at [1028, 663] on button "Add Comment" at bounding box center [996, 667] width 106 height 31
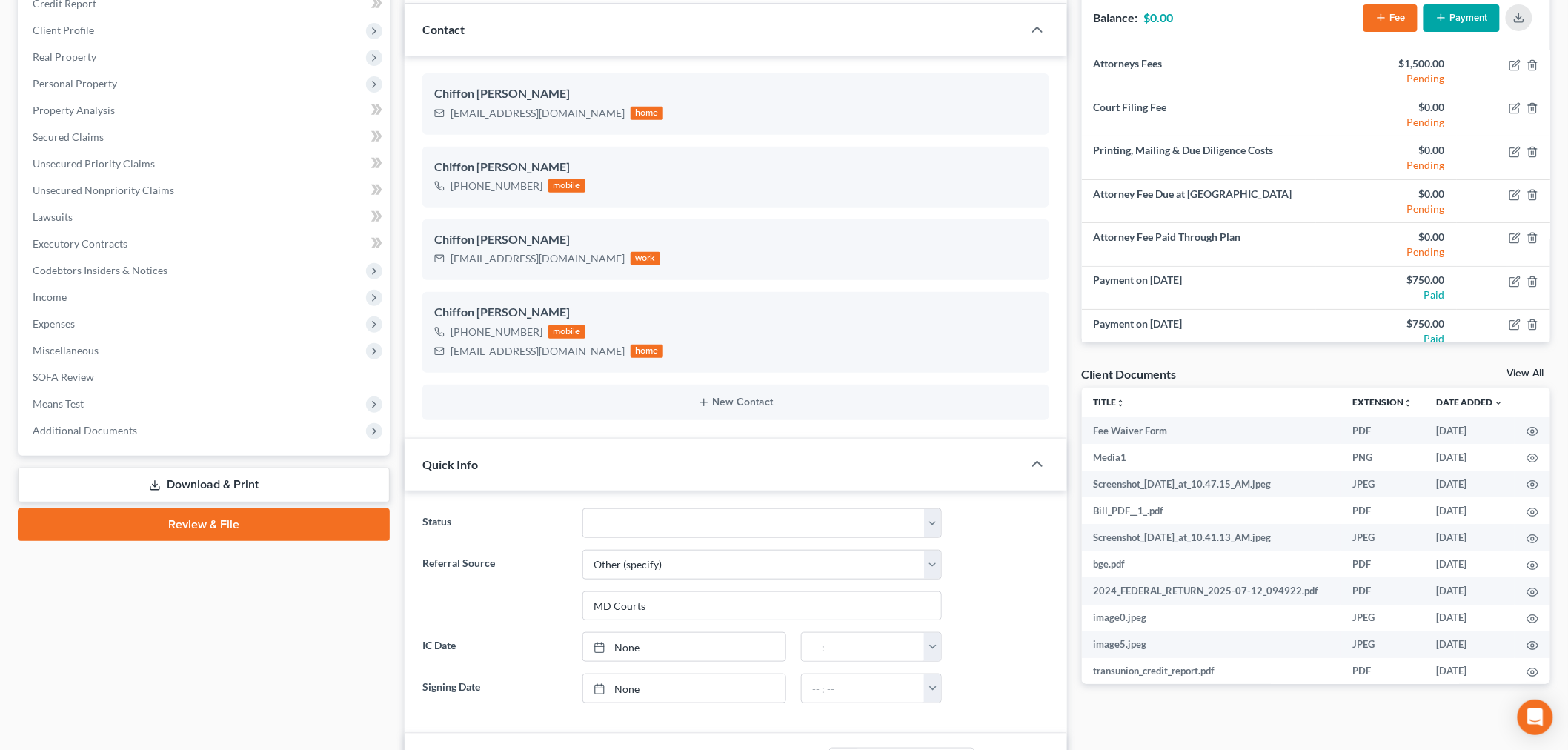
scroll to position [0, 0]
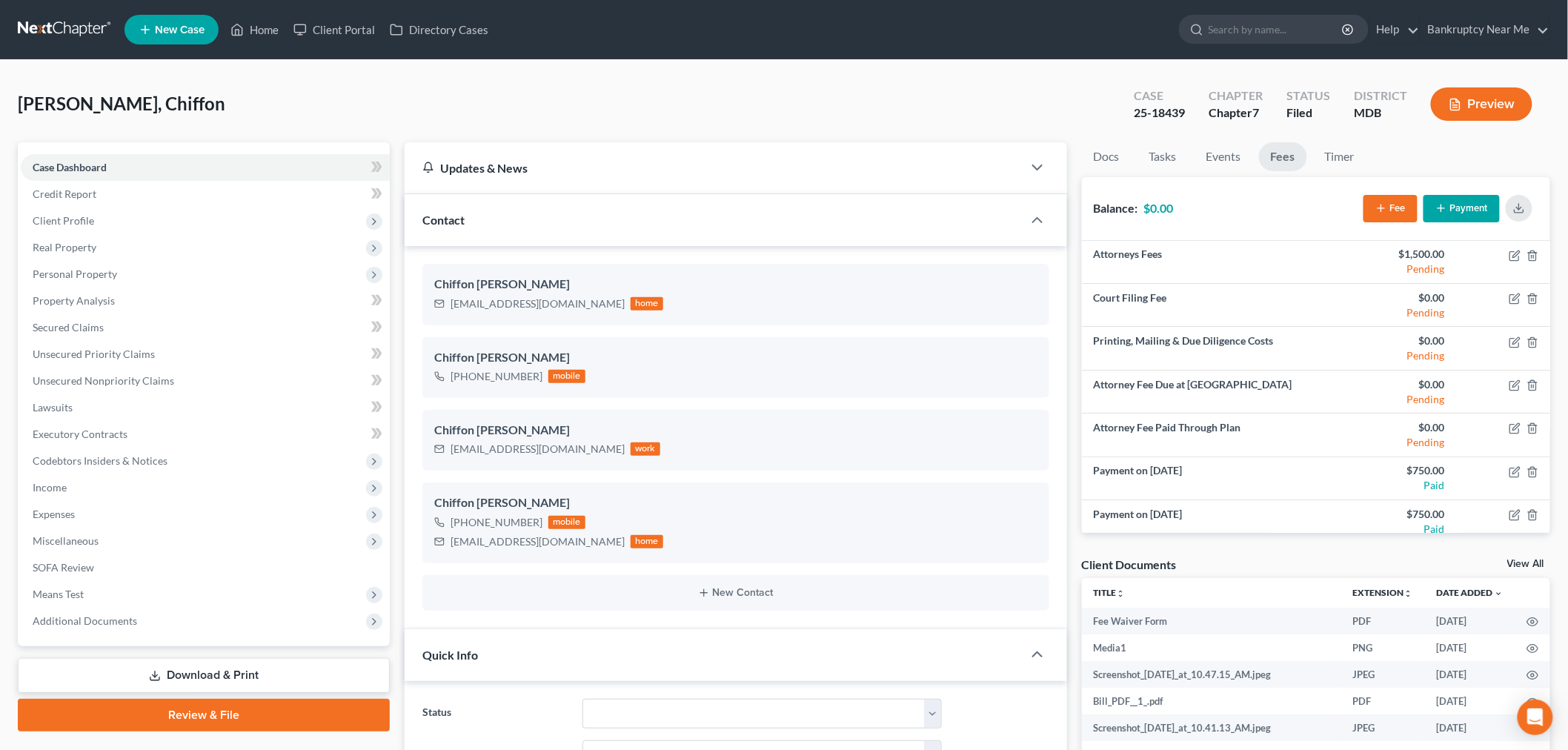
click at [60, 26] on link at bounding box center [65, 30] width 95 height 27
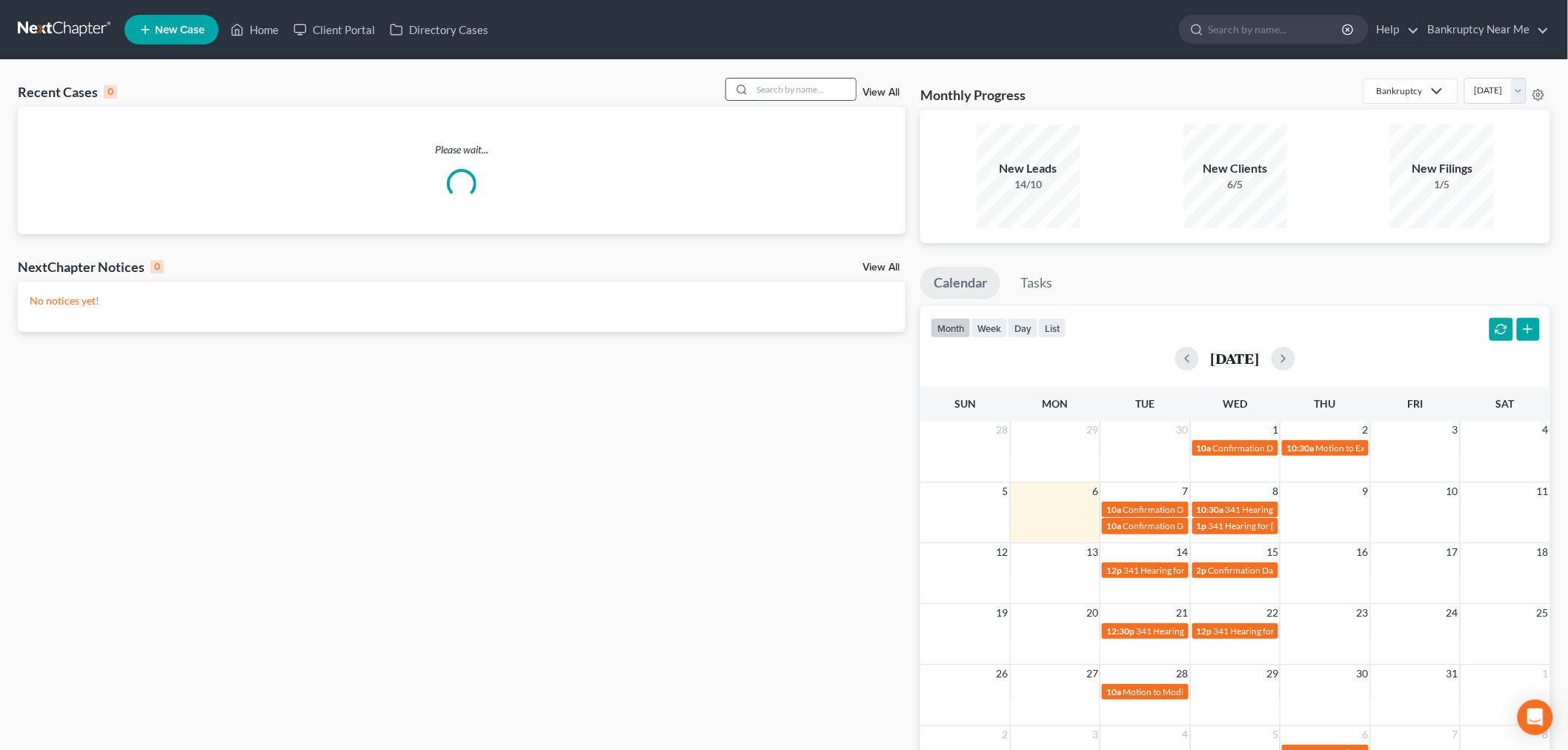
click at [756, 84] on input "search" at bounding box center [803, 89] width 103 height 22
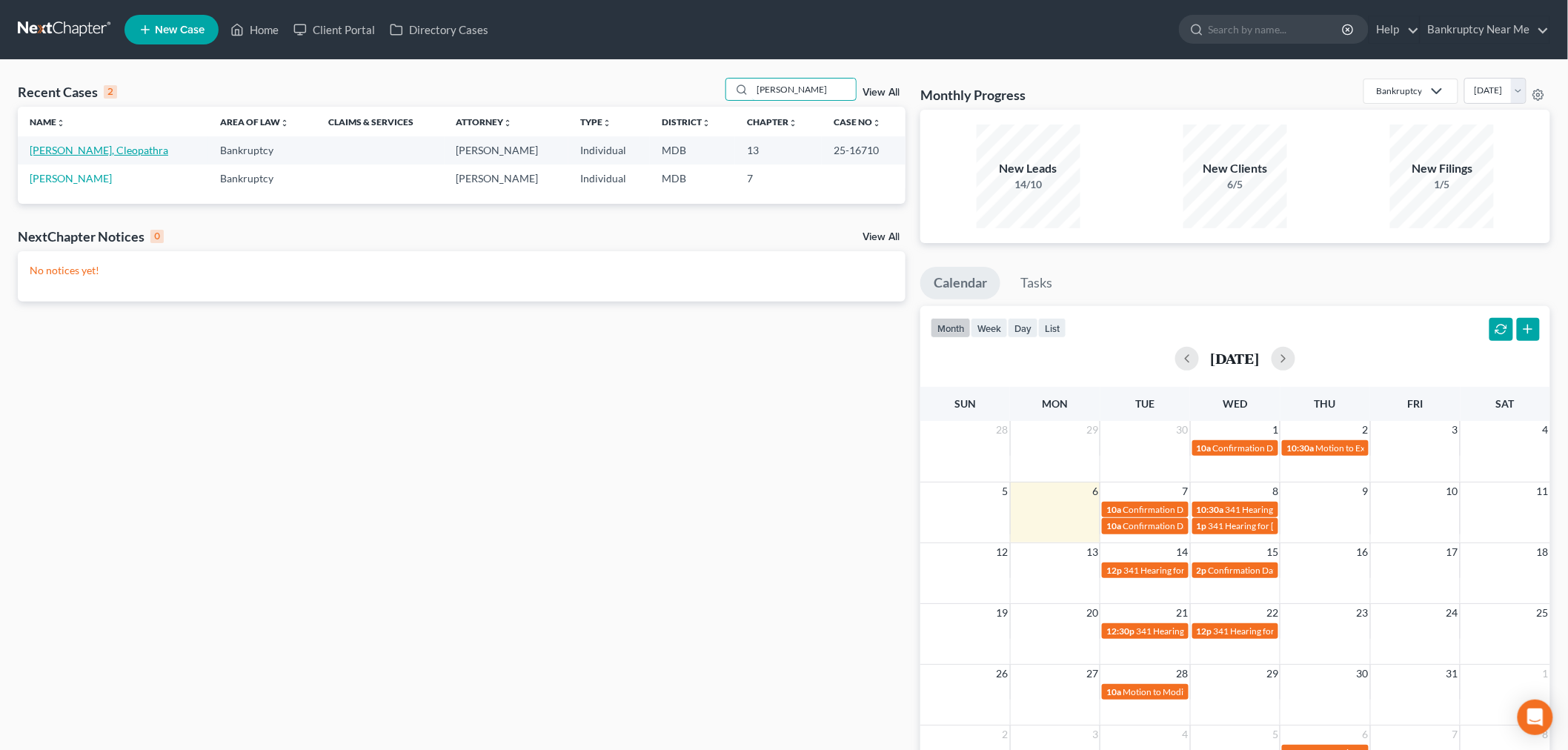
type input "cleo"
click at [83, 147] on link "[PERSON_NAME], Cleopathra" at bounding box center [99, 150] width 138 height 13
select select "3"
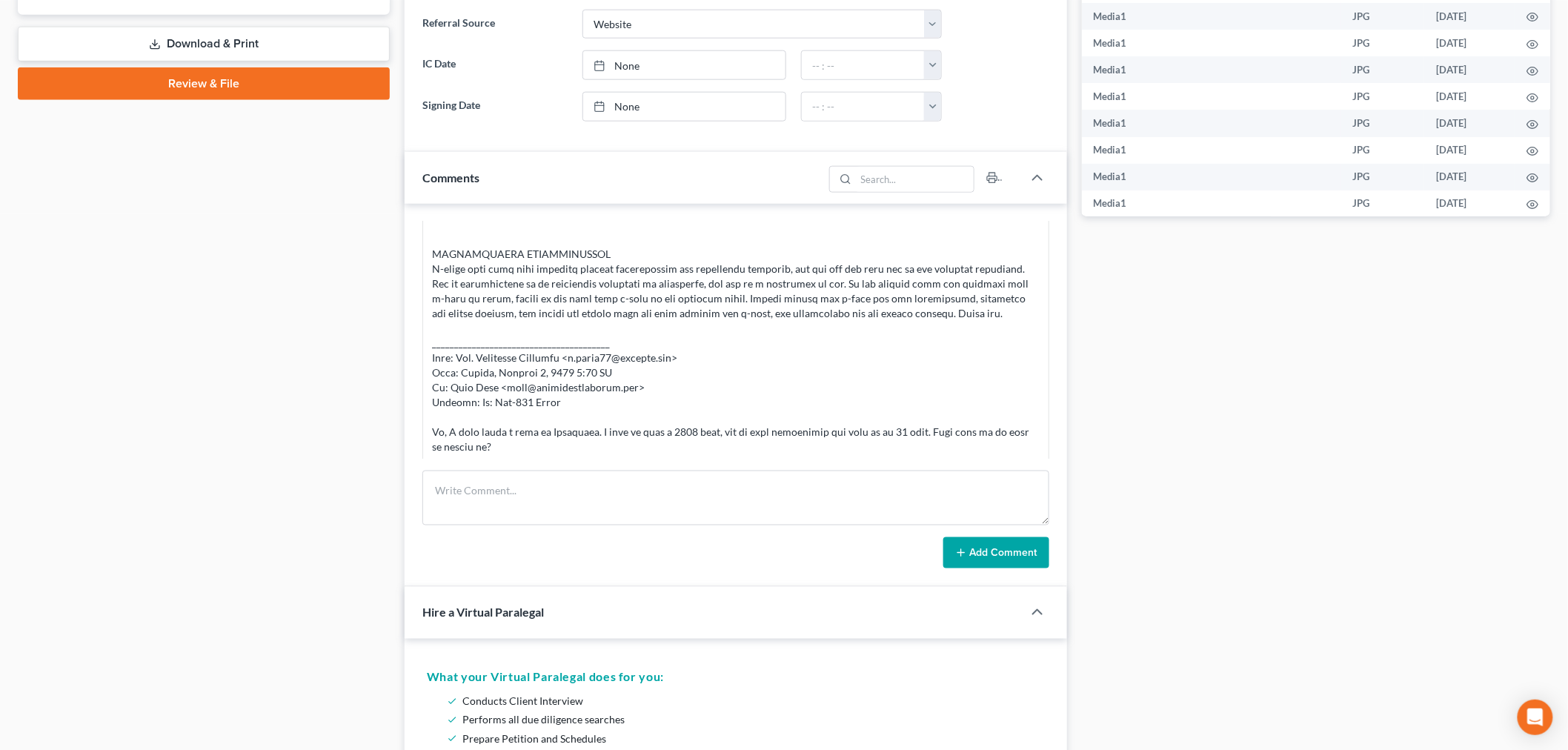
scroll to position [2358, 0]
click at [872, 492] on textarea at bounding box center [736, 498] width 627 height 55
paste textarea "From: Iris Kwon <iris@bankruptcynearme.org> Sent: Monday, October 06, 2025 7:30…"
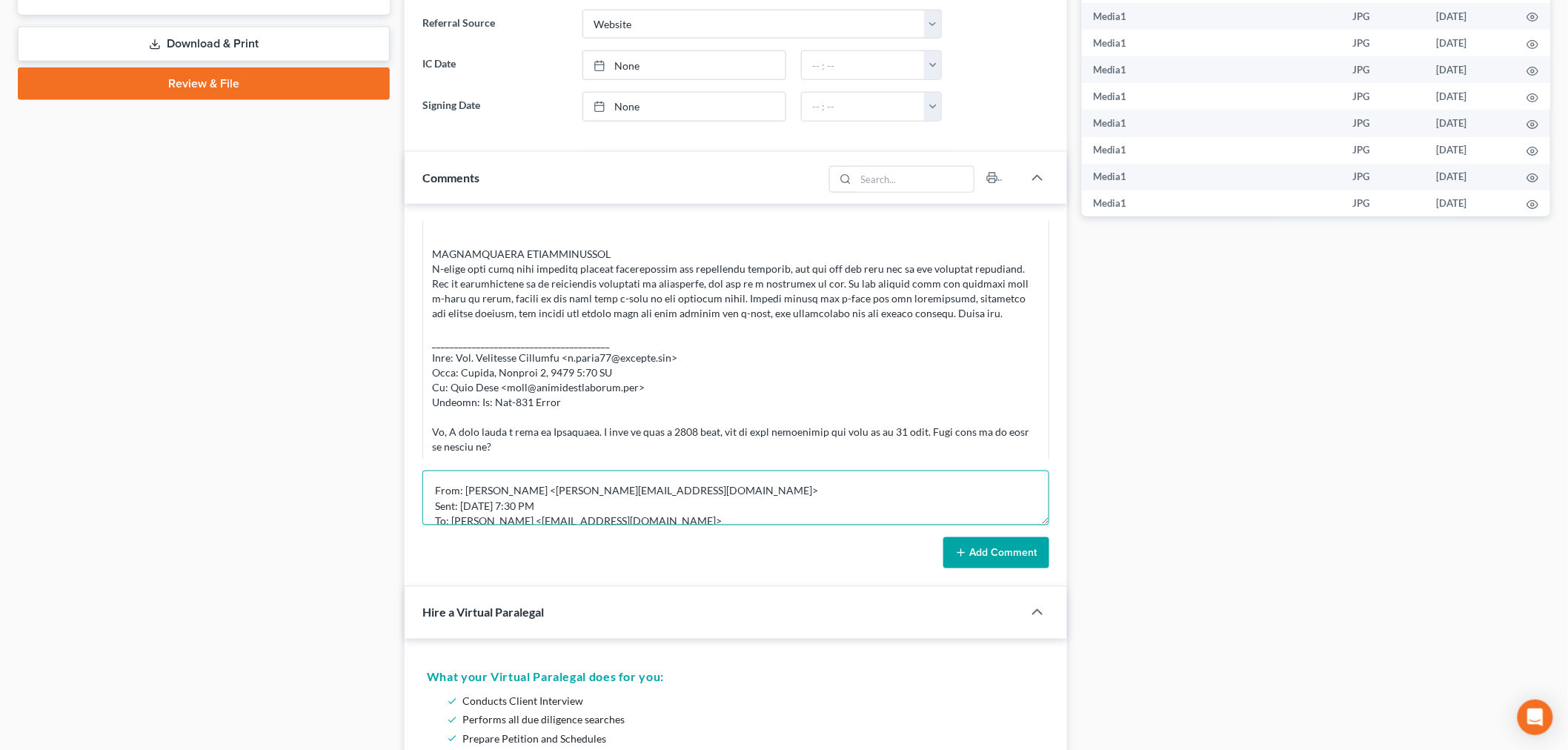
scroll to position [111, 0]
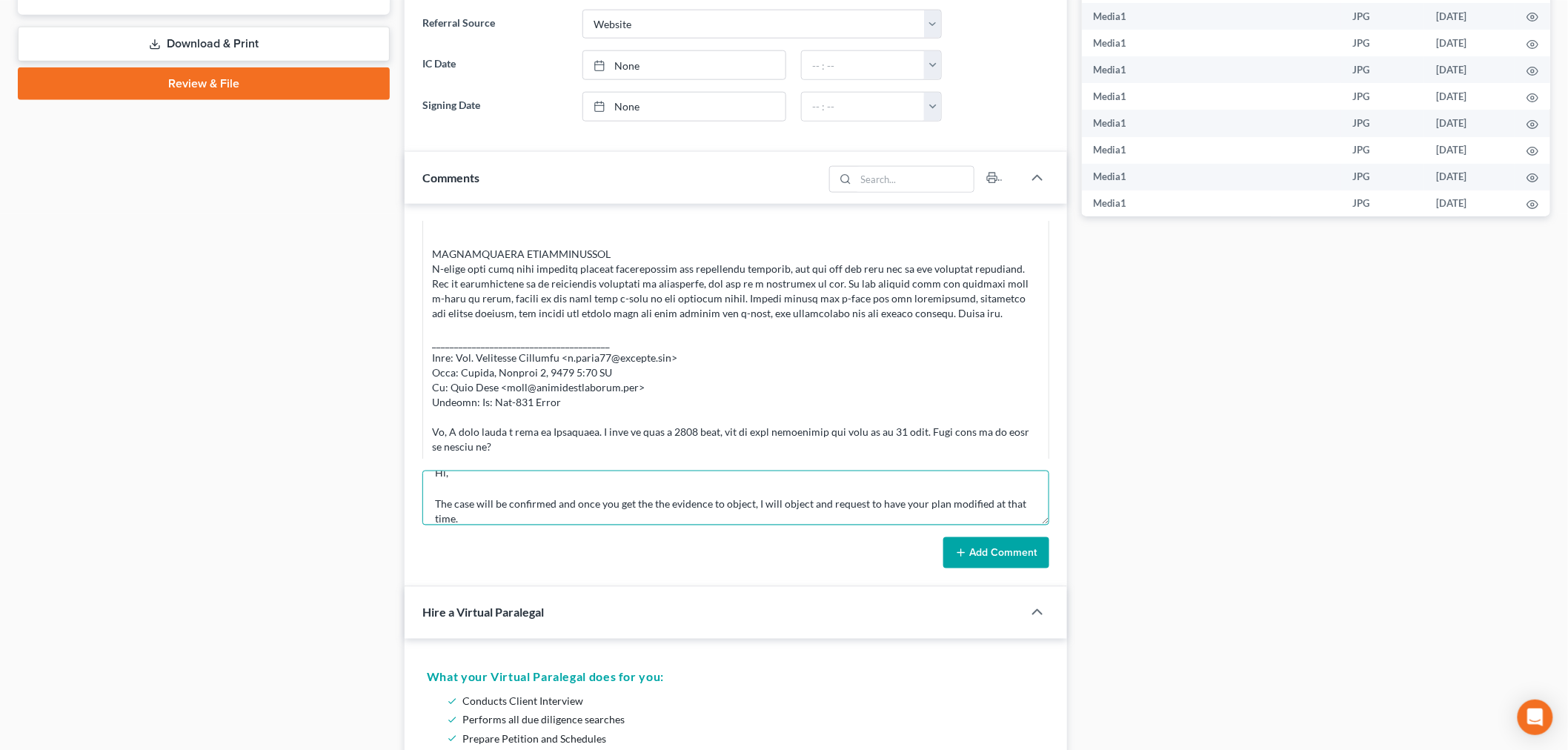
type textarea "From: Iris Kwon <iris@bankruptcynearme.org> Sent: Monday, October 06, 2025 7:30…"
click at [1003, 576] on div "Iris Kwon 12:01PM, 03/21/2025 NAME CLEOPATRA ROBINSON STATE THE PC RESIDES & FO…" at bounding box center [736, 395] width 663 height 384
click at [995, 553] on button "Add Comment" at bounding box center [996, 553] width 106 height 31
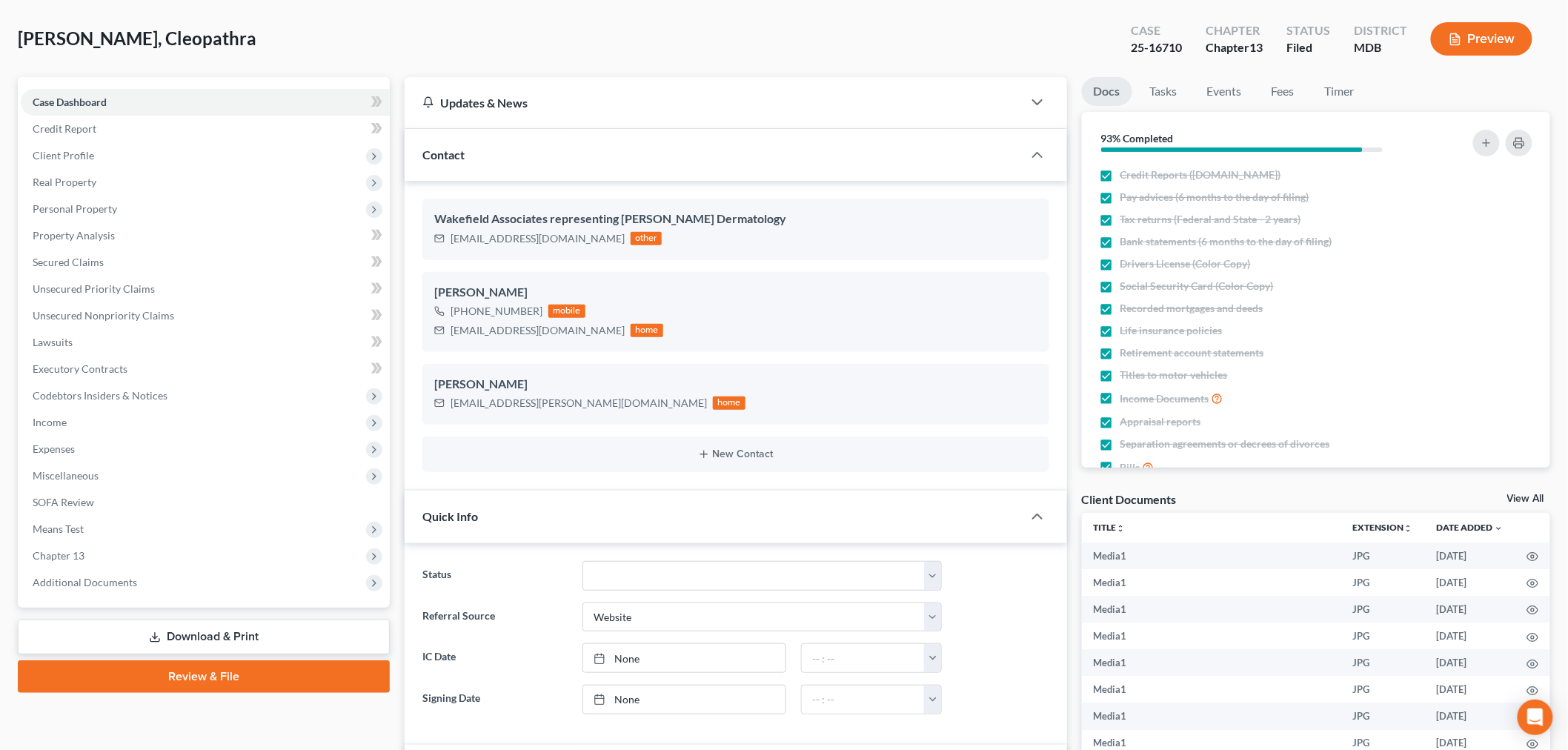
scroll to position [0, 0]
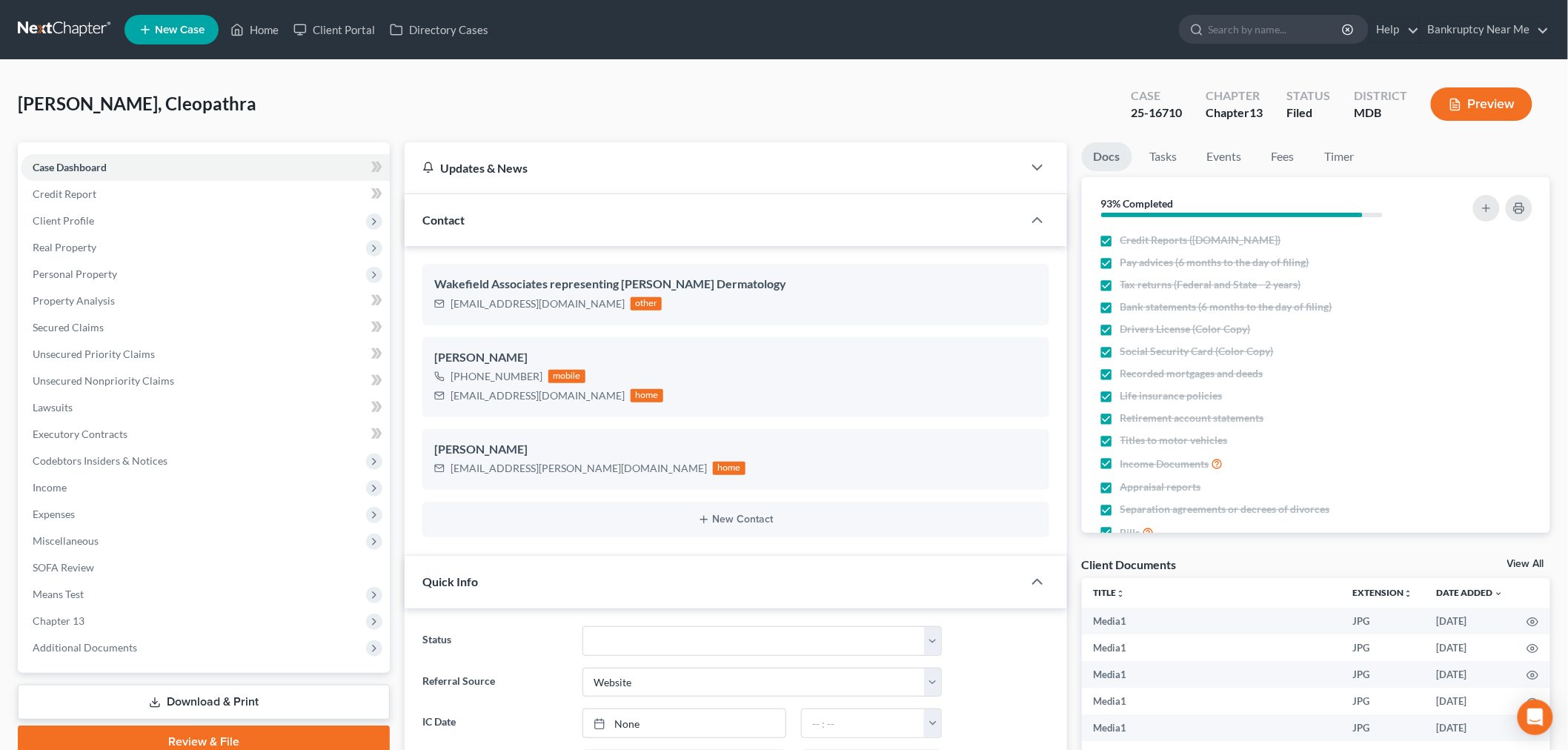
click at [92, 13] on nav "Home New Case Client Portal Directory Cases Bankruptcy Near Me iris@bankruptcyn…" at bounding box center [784, 30] width 1568 height 60
click at [96, 24] on link at bounding box center [65, 30] width 95 height 27
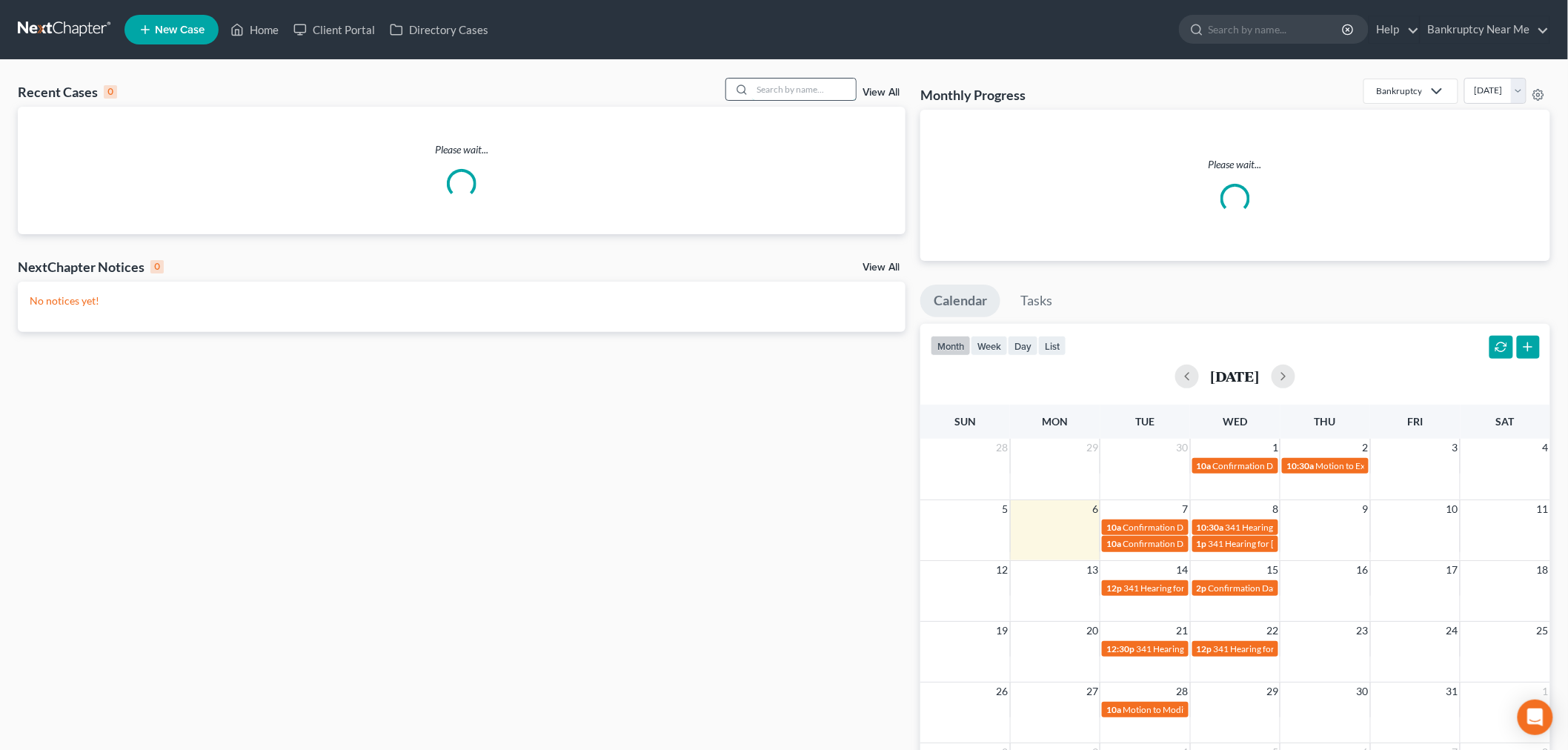
click at [805, 98] on input "search" at bounding box center [803, 89] width 103 height 22
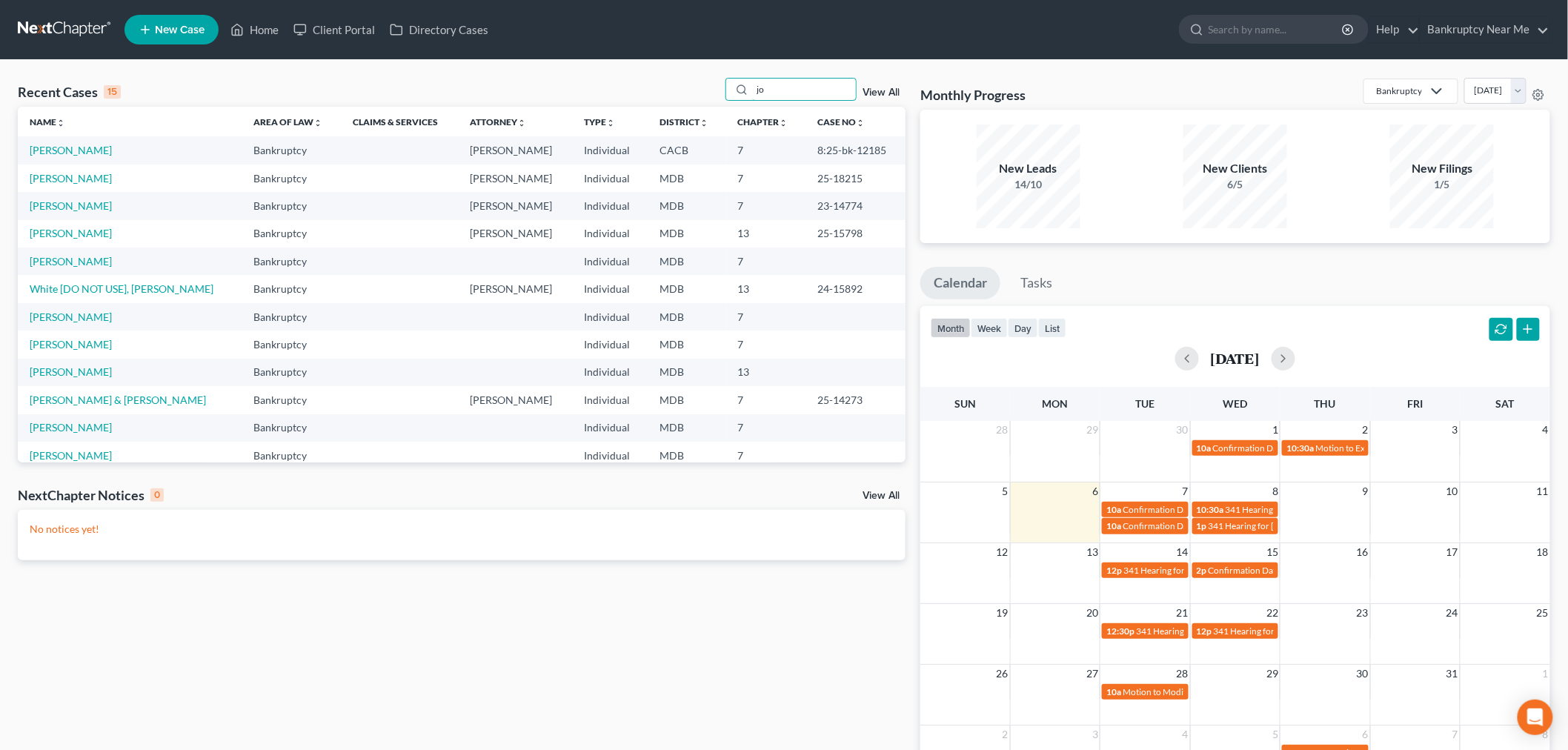
type input "jo"
click at [86, 351] on td "[PERSON_NAME]" at bounding box center [130, 344] width 224 height 28
click at [92, 344] on link "[PERSON_NAME]" at bounding box center [71, 344] width 82 height 13
select select "0"
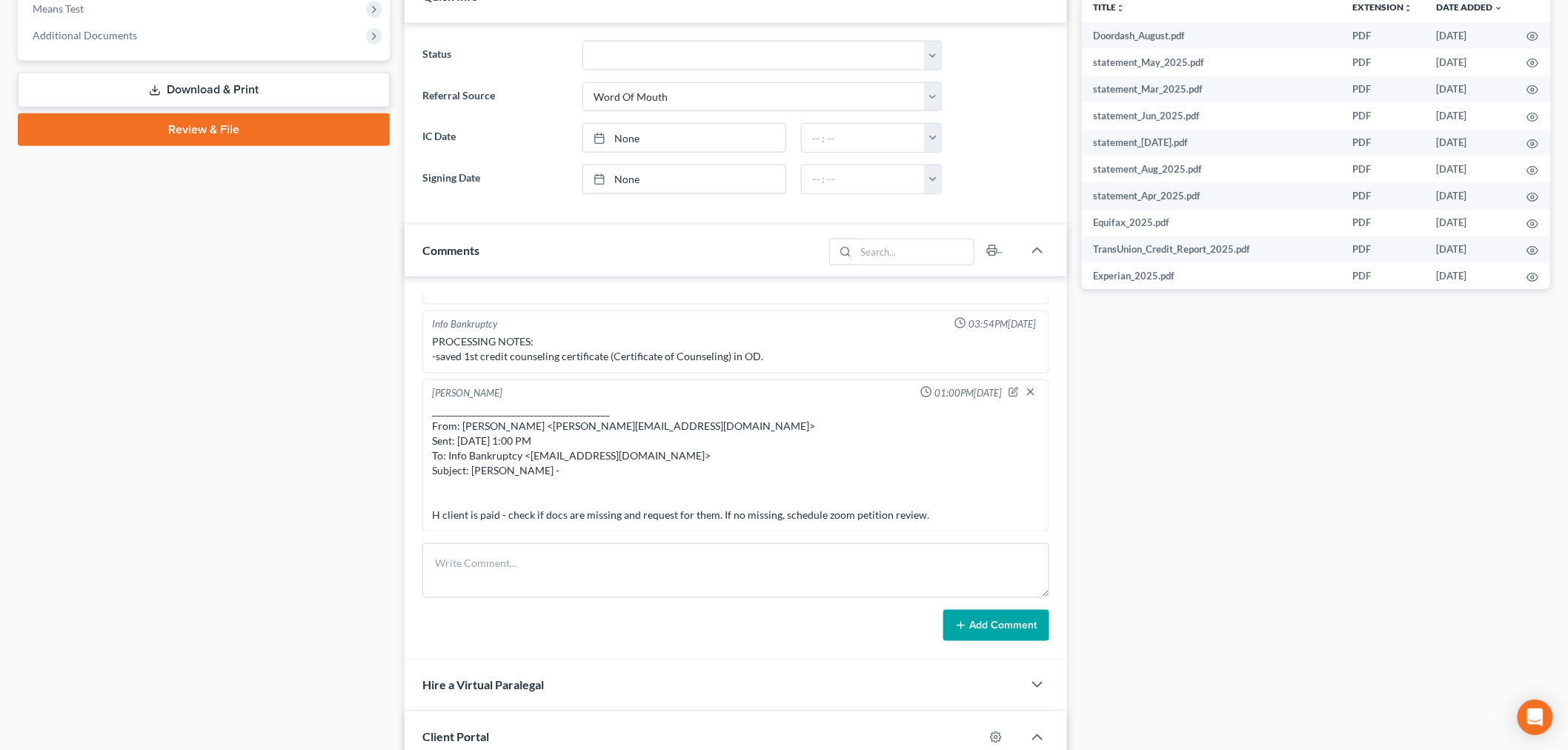
scroll to position [658, 0]
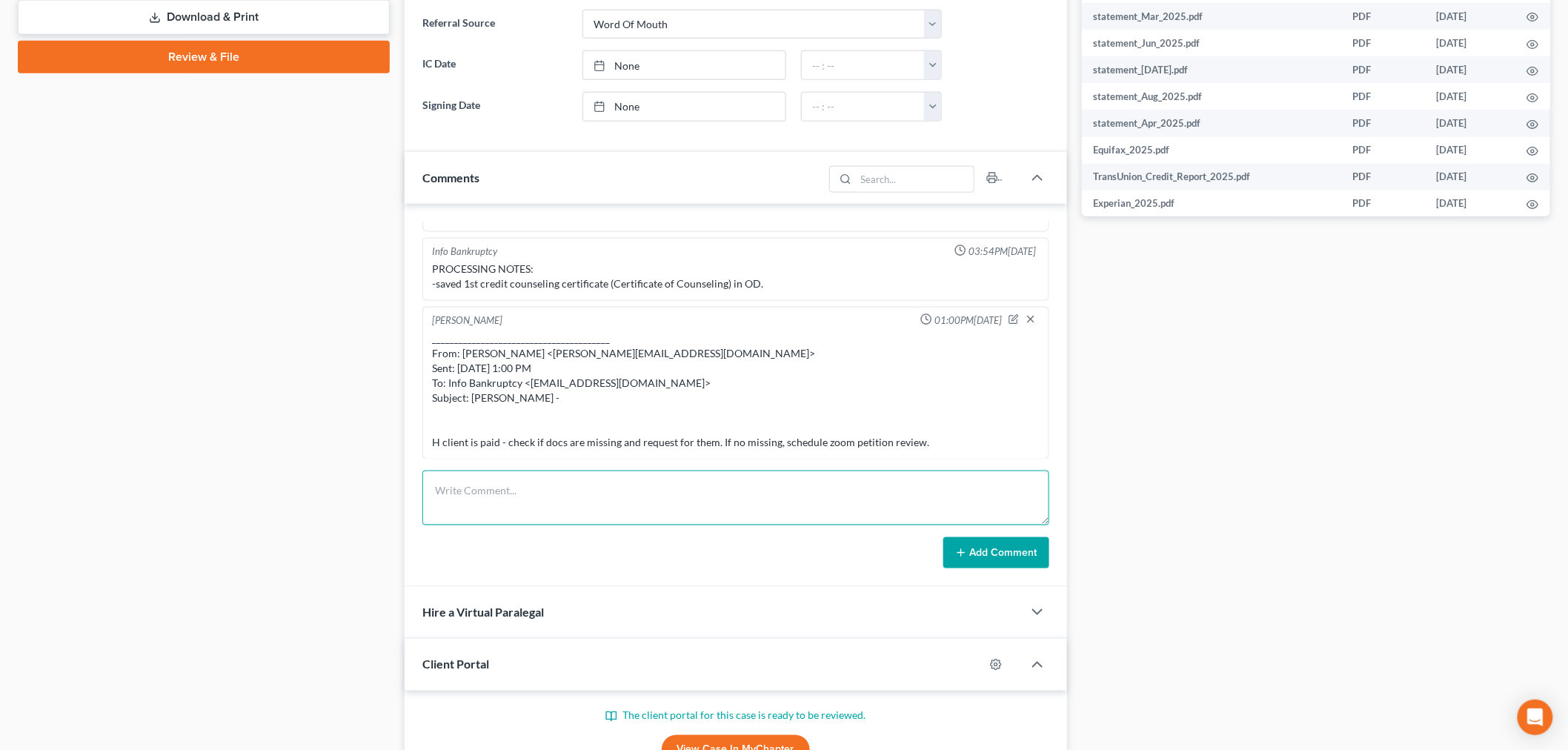
click at [531, 500] on textarea at bounding box center [736, 498] width 627 height 55
paste textarea "From: [PERSON_NAME] <[PERSON_NAME][EMAIL_ADDRESS][DOMAIN_NAME]> Sent: [DATE] 7:…"
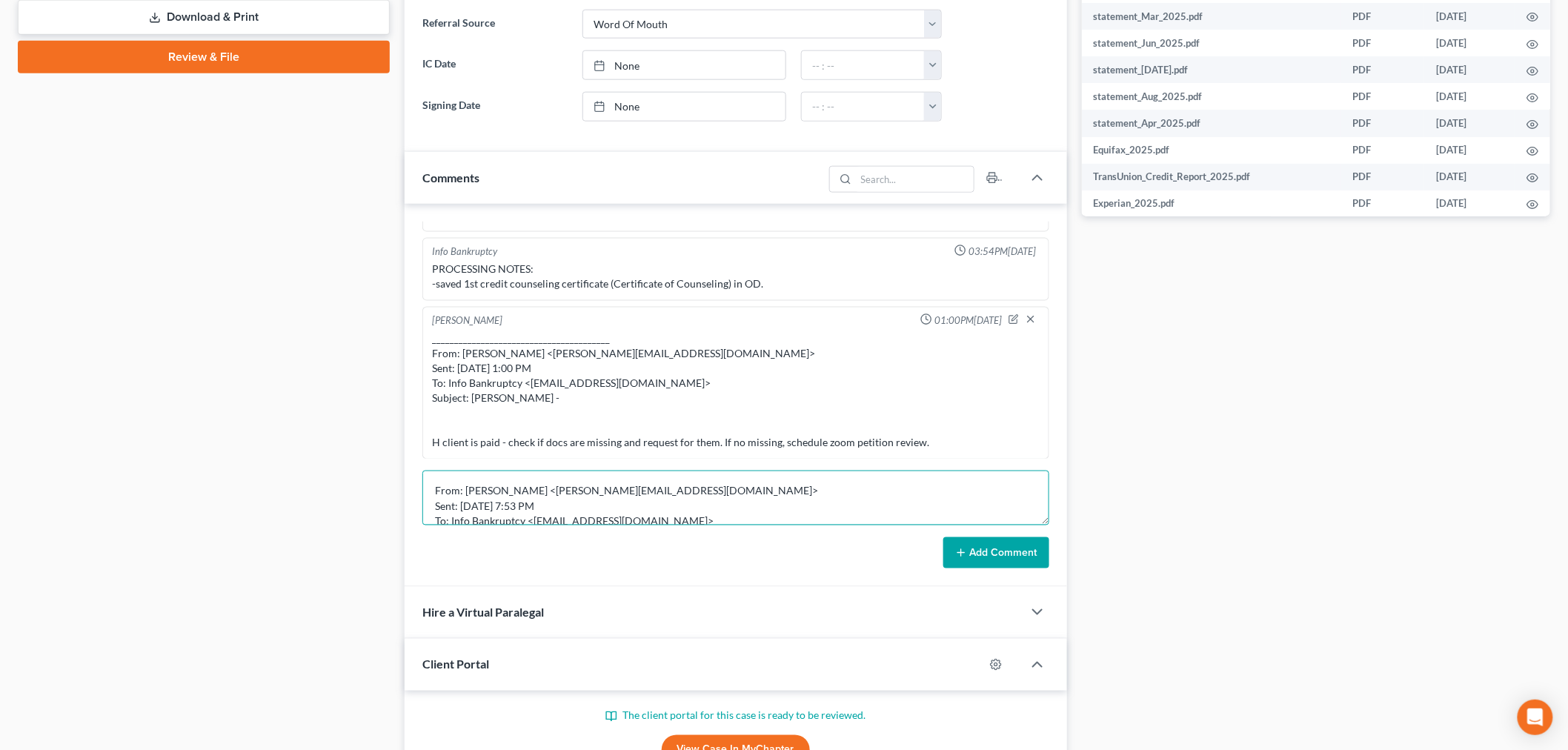
scroll to position [111, 0]
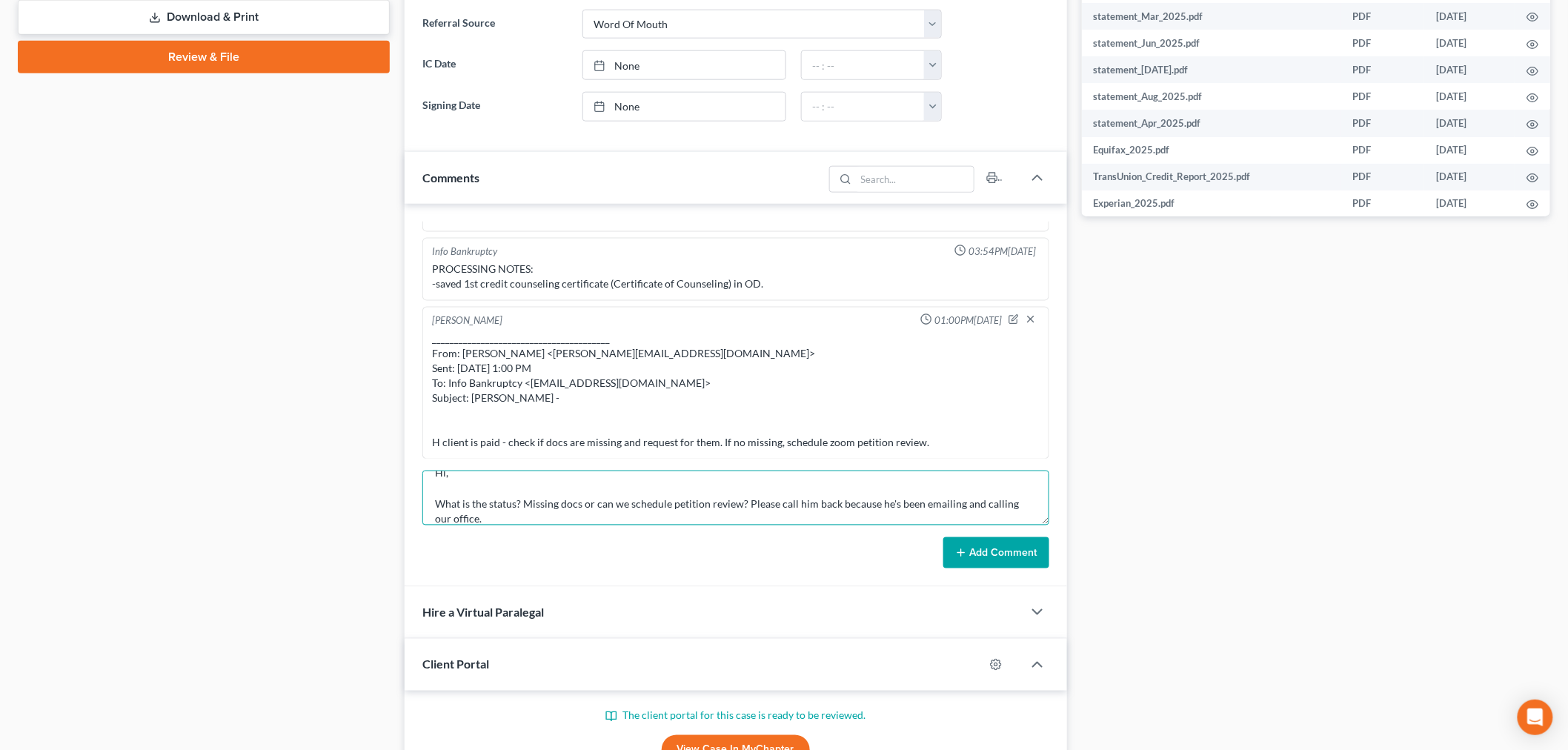
type textarea "From: [PERSON_NAME] <[PERSON_NAME][EMAIL_ADDRESS][DOMAIN_NAME]> Sent: [DATE] 7:…"
click at [959, 540] on button "Add Comment" at bounding box center [996, 553] width 106 height 31
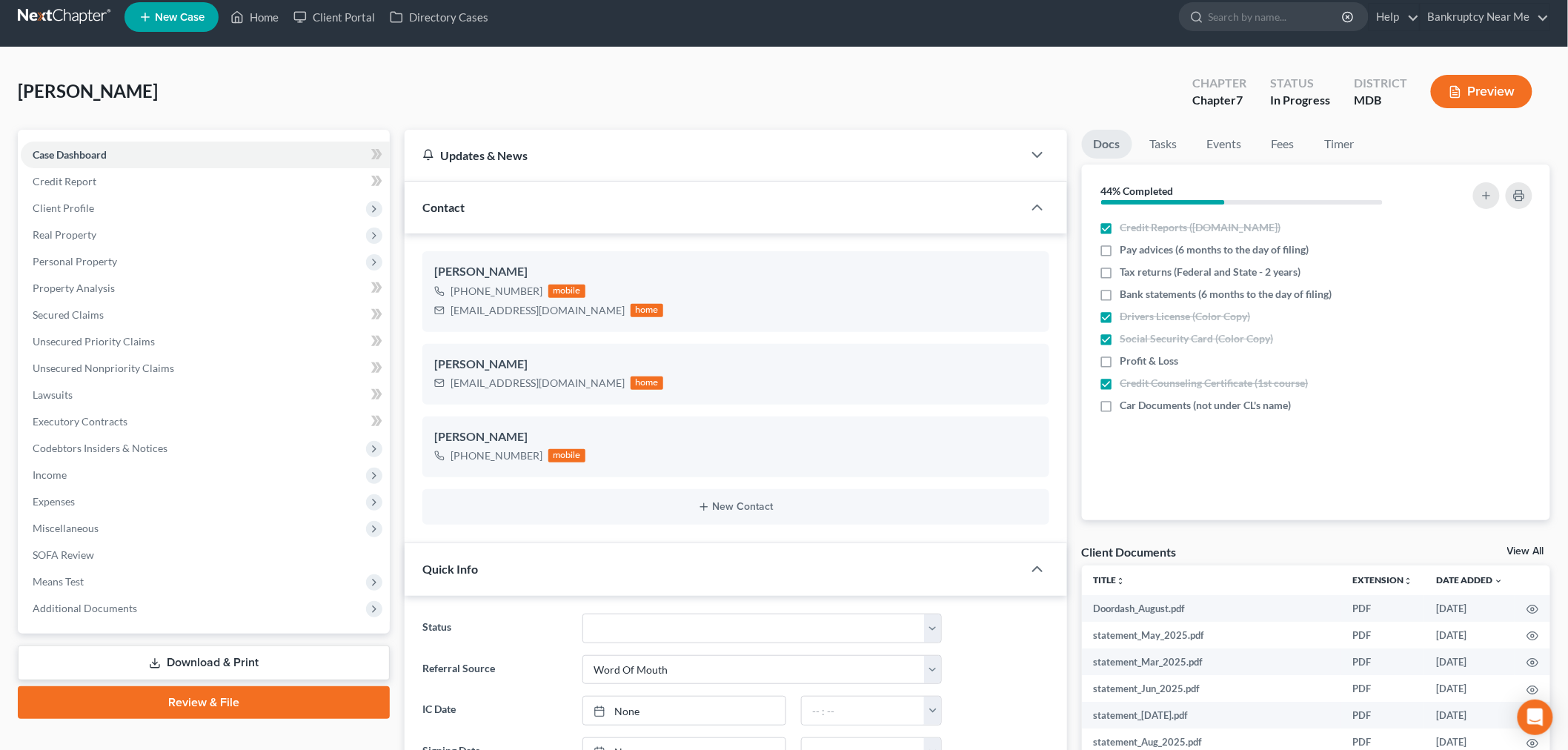
scroll to position [0, 0]
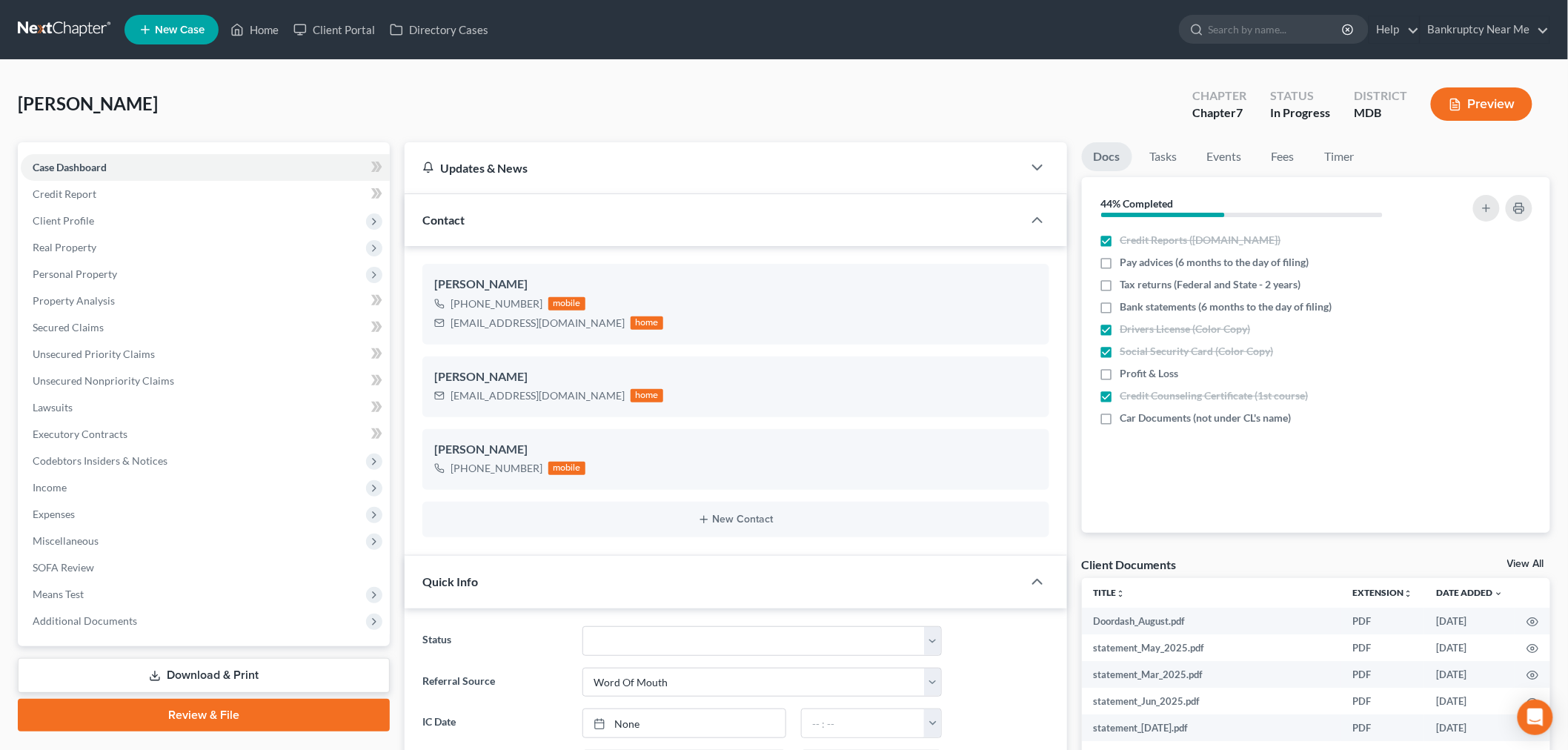
click at [69, 30] on link at bounding box center [65, 30] width 95 height 27
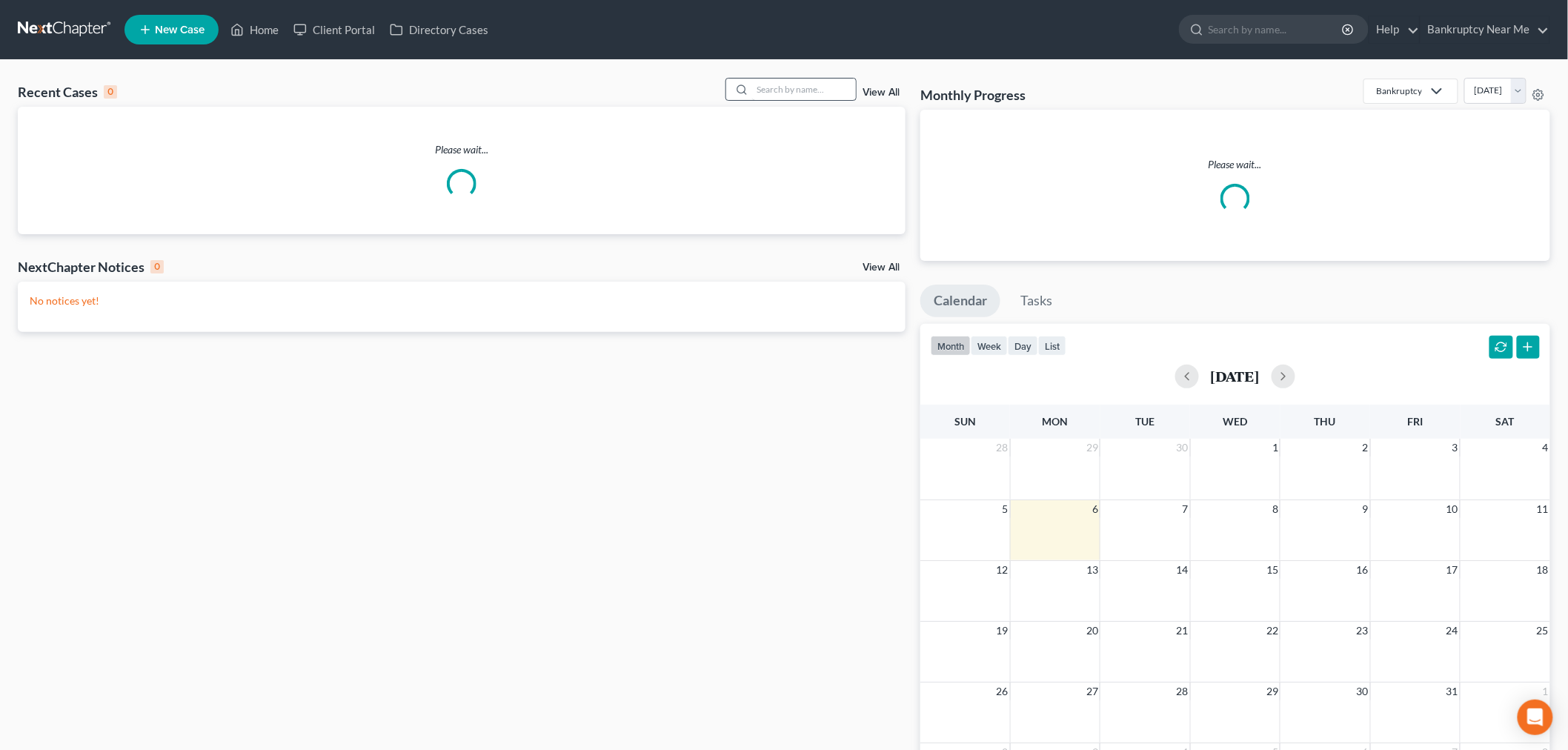
drag, startPoint x: 717, startPoint y: 86, endPoint x: 762, endPoint y: 89, distance: 45.1
click at [759, 87] on div at bounding box center [791, 89] width 132 height 23
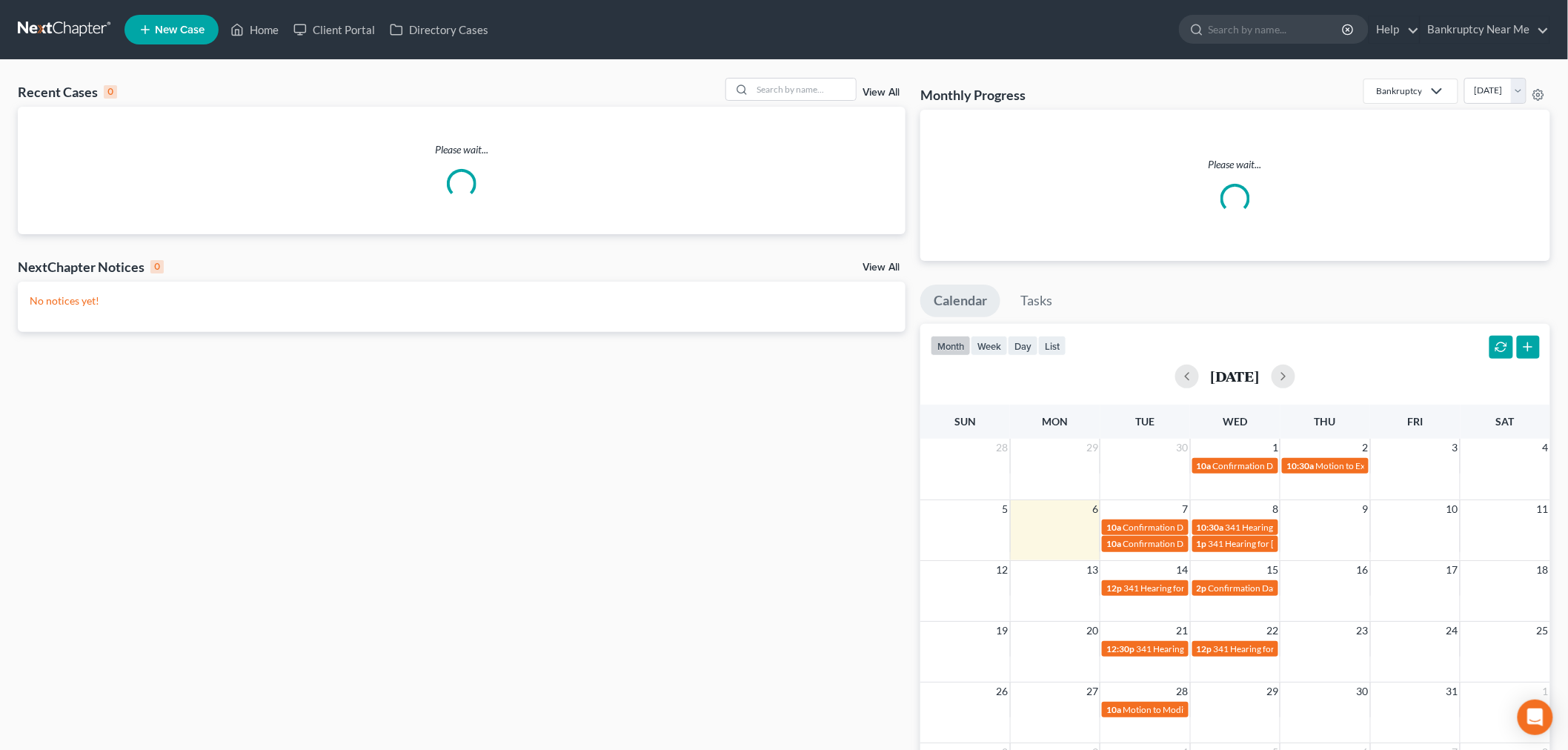
click at [781, 101] on div "Recent Cases 0 View All" at bounding box center [462, 92] width 888 height 29
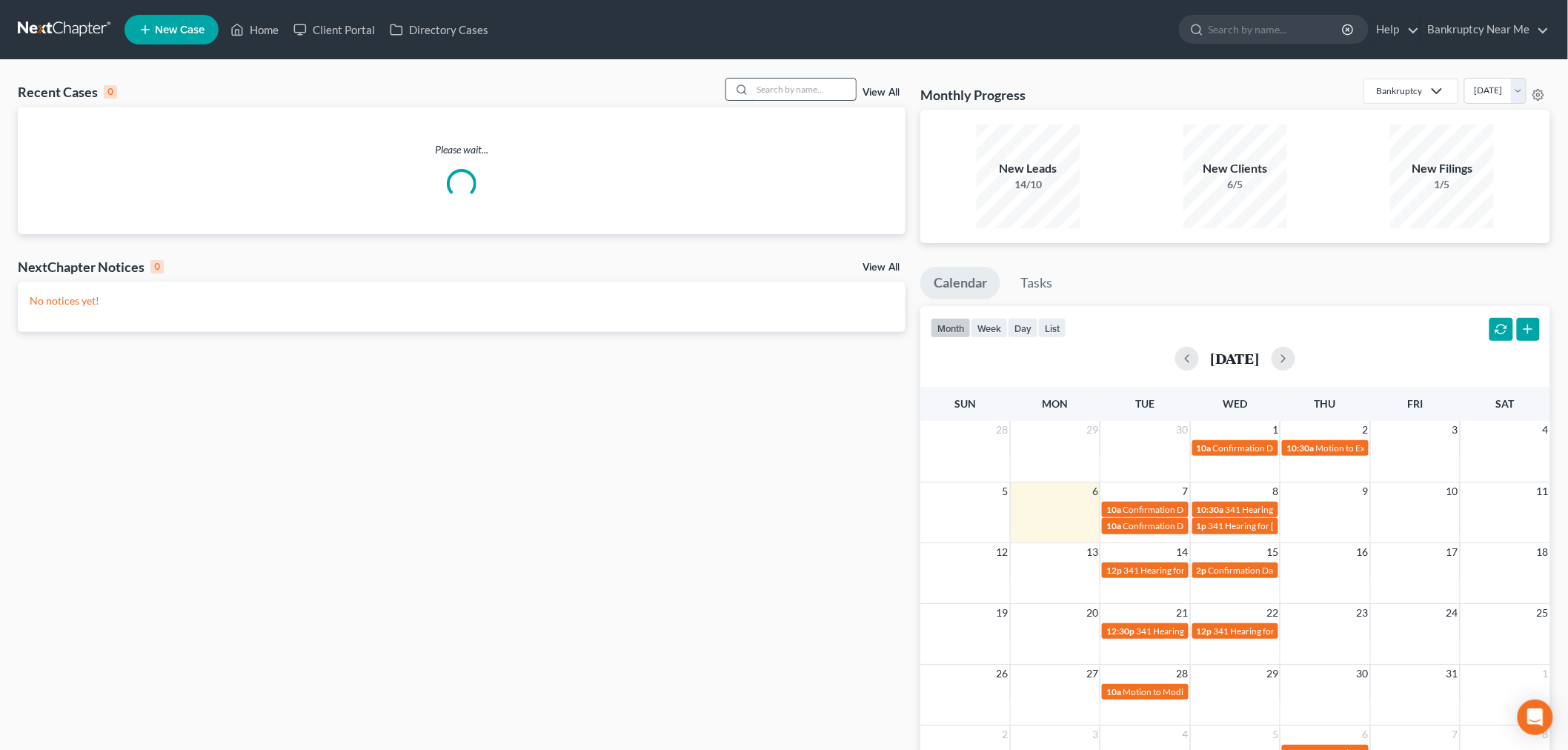
click at [802, 81] on input "search" at bounding box center [803, 89] width 103 height 22
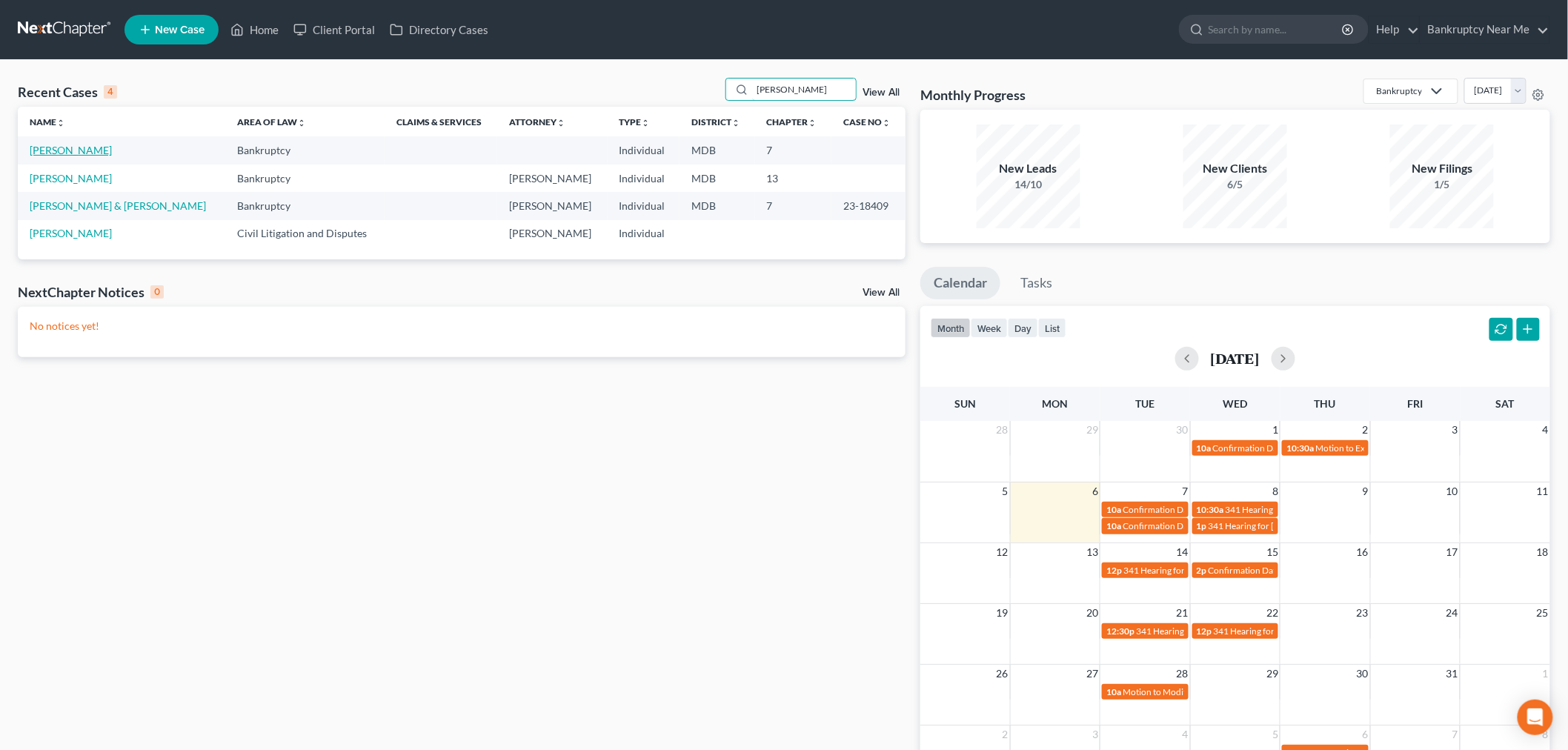
type input "[PERSON_NAME]"
click at [75, 149] on link "[PERSON_NAME]" at bounding box center [71, 150] width 82 height 13
select select "6"
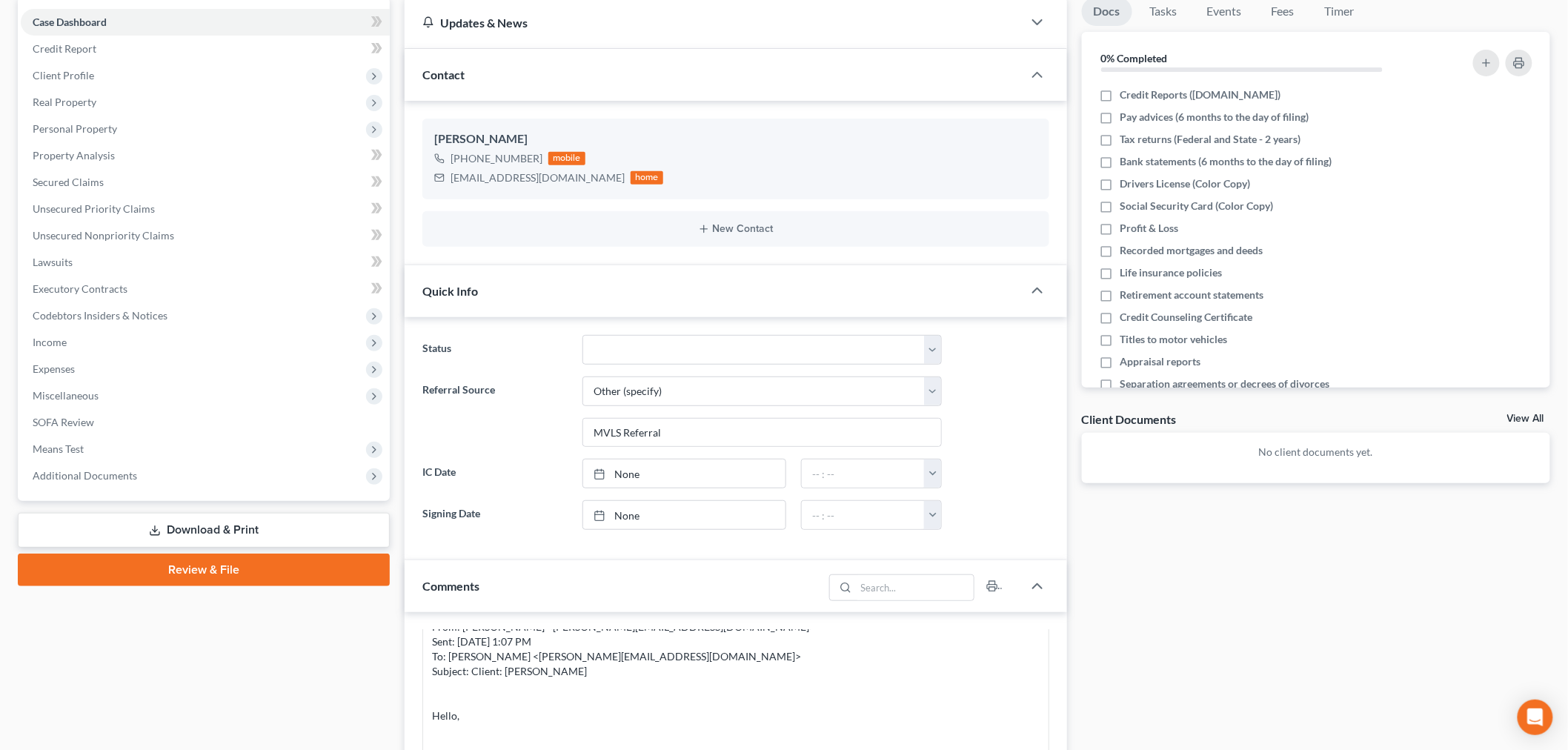
scroll to position [576, 0]
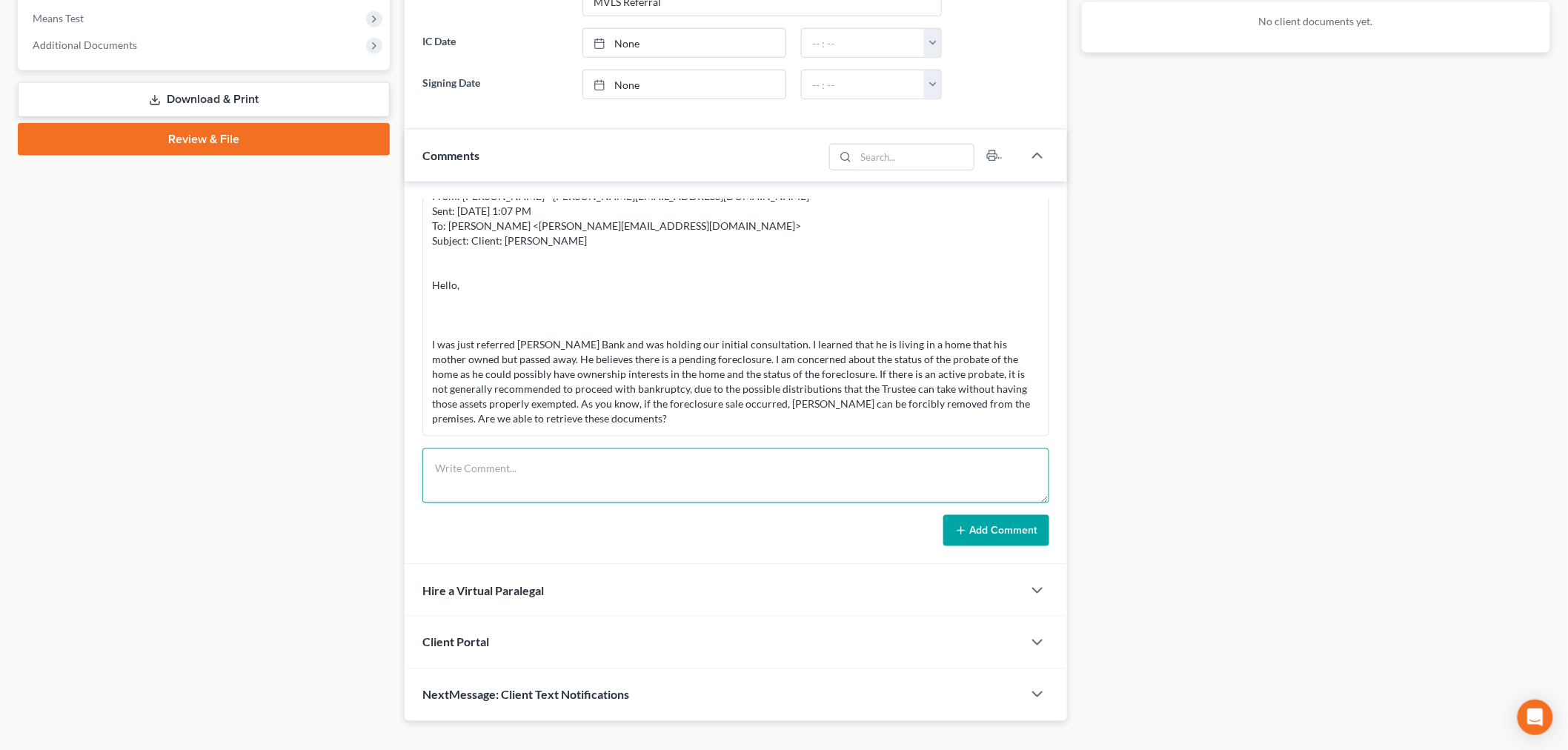
click at [735, 469] on textarea at bounding box center [736, 476] width 627 height 55
paste textarea "From: [PERSON_NAME] <[PERSON_NAME][EMAIL_ADDRESS][DOMAIN_NAME]> Sent: [DATE] 3:…"
type textarea "From: [PERSON_NAME] <[PERSON_NAME][EMAIL_ADDRESS][DOMAIN_NAME]> Sent: [DATE] 3:…"
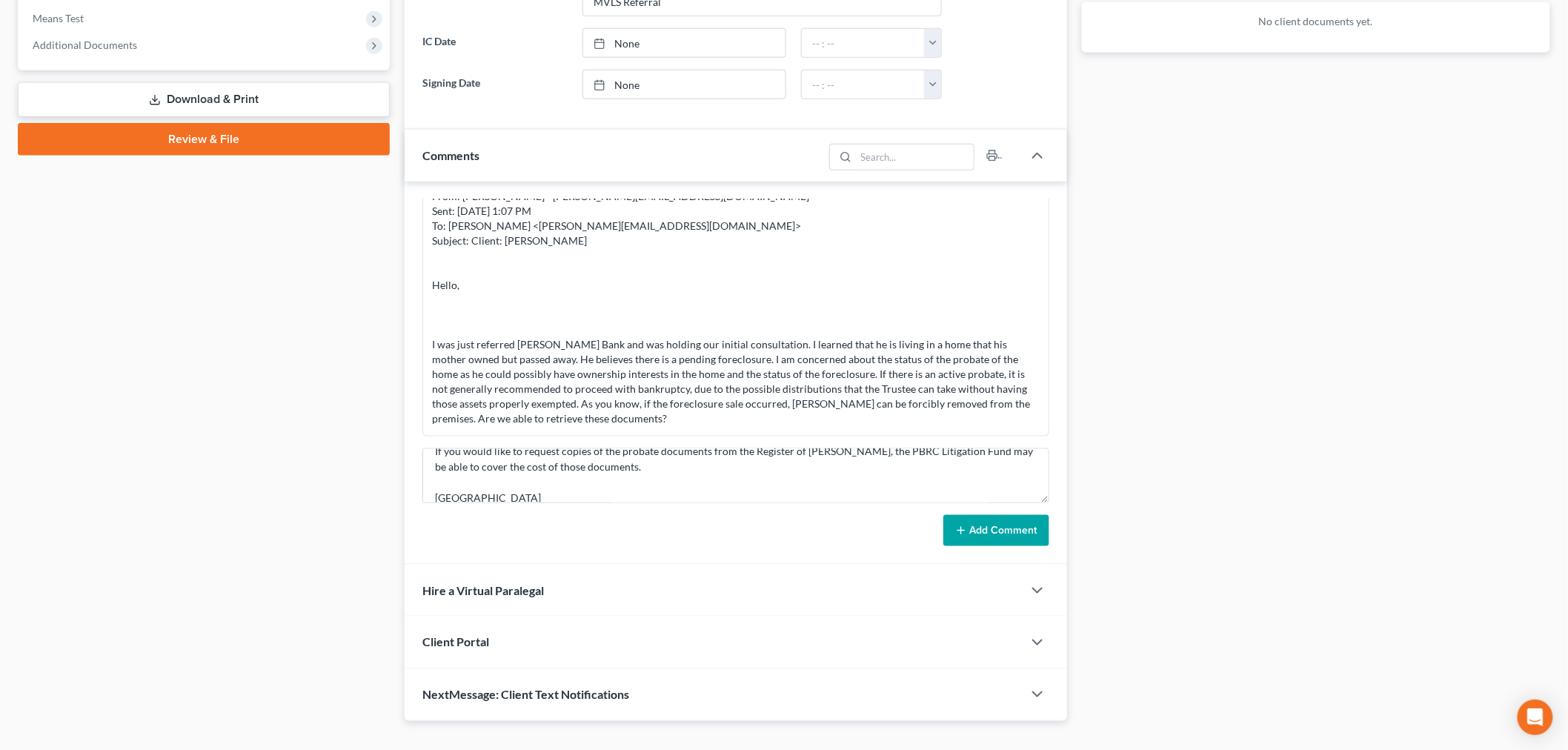
click at [993, 537] on button "Add Comment" at bounding box center [996, 531] width 106 height 31
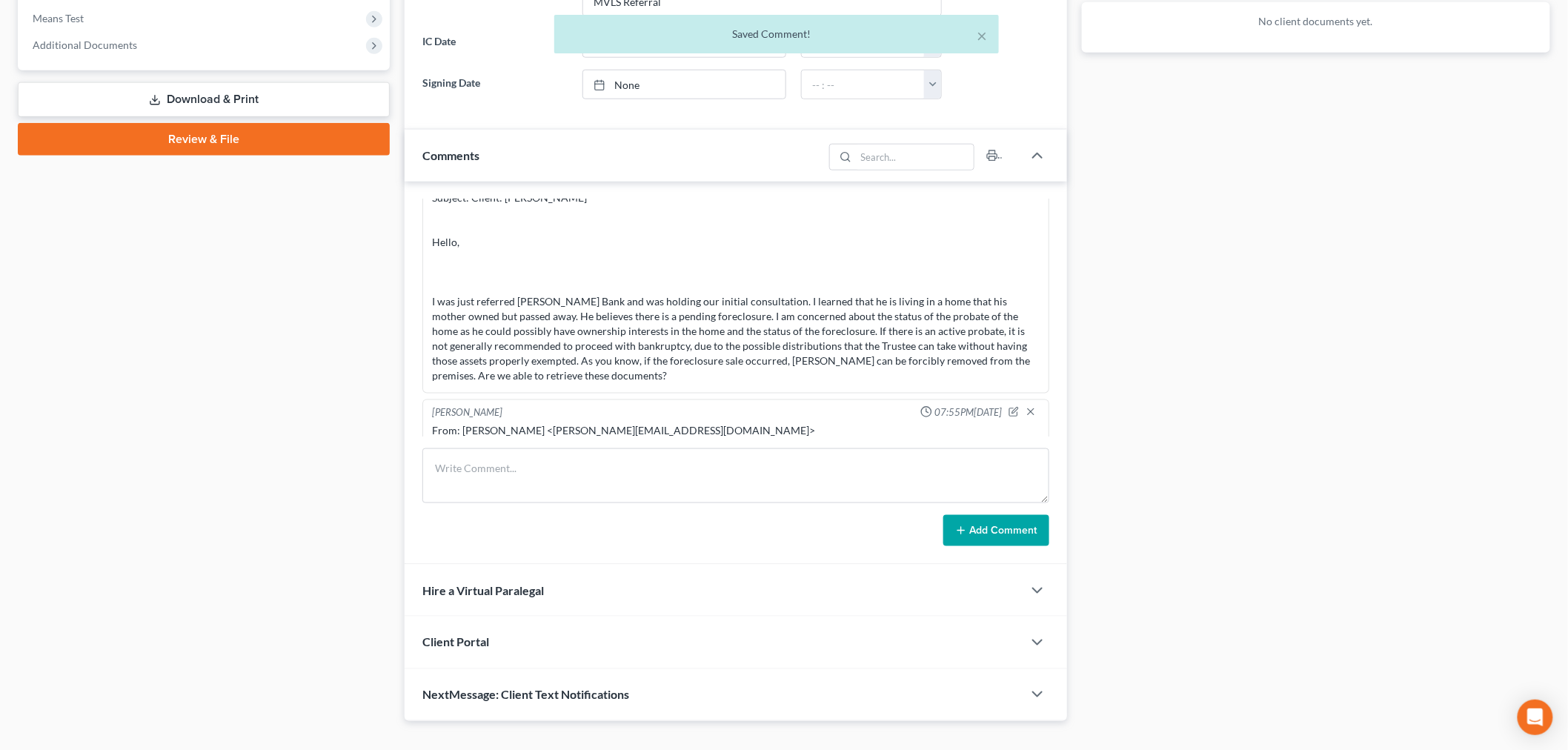
scroll to position [1506, 0]
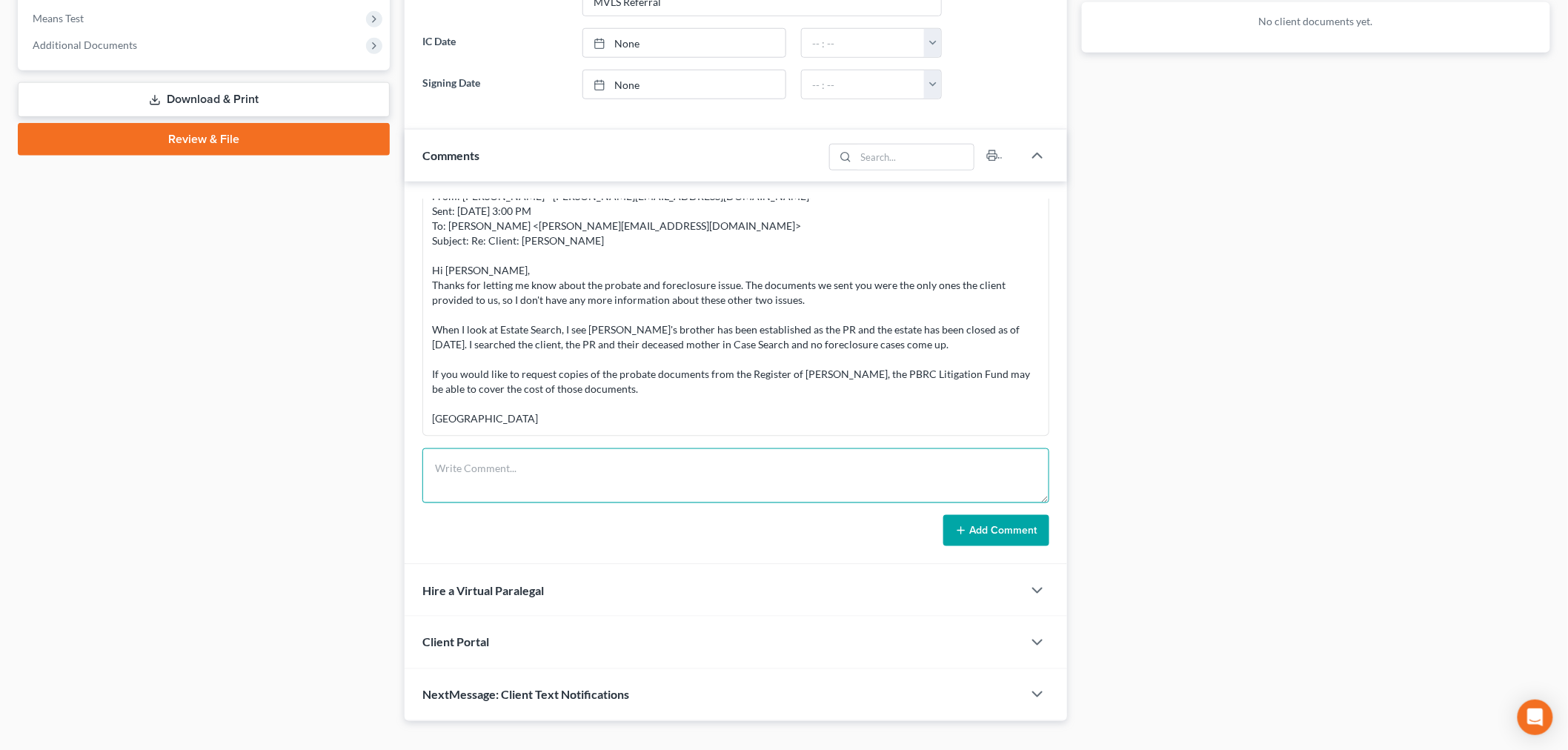
click at [790, 479] on textarea at bounding box center [736, 476] width 627 height 55
paste textarea "From: [PERSON_NAME] <[PERSON_NAME][EMAIL_ADDRESS][DOMAIN_NAME]> Sent: [DATE] 7:…"
type textarea "From: [PERSON_NAME] <[PERSON_NAME][EMAIL_ADDRESS][DOMAIN_NAME]> Sent: [DATE] 7:…"
click at [975, 518] on button "Add Comment" at bounding box center [996, 531] width 106 height 31
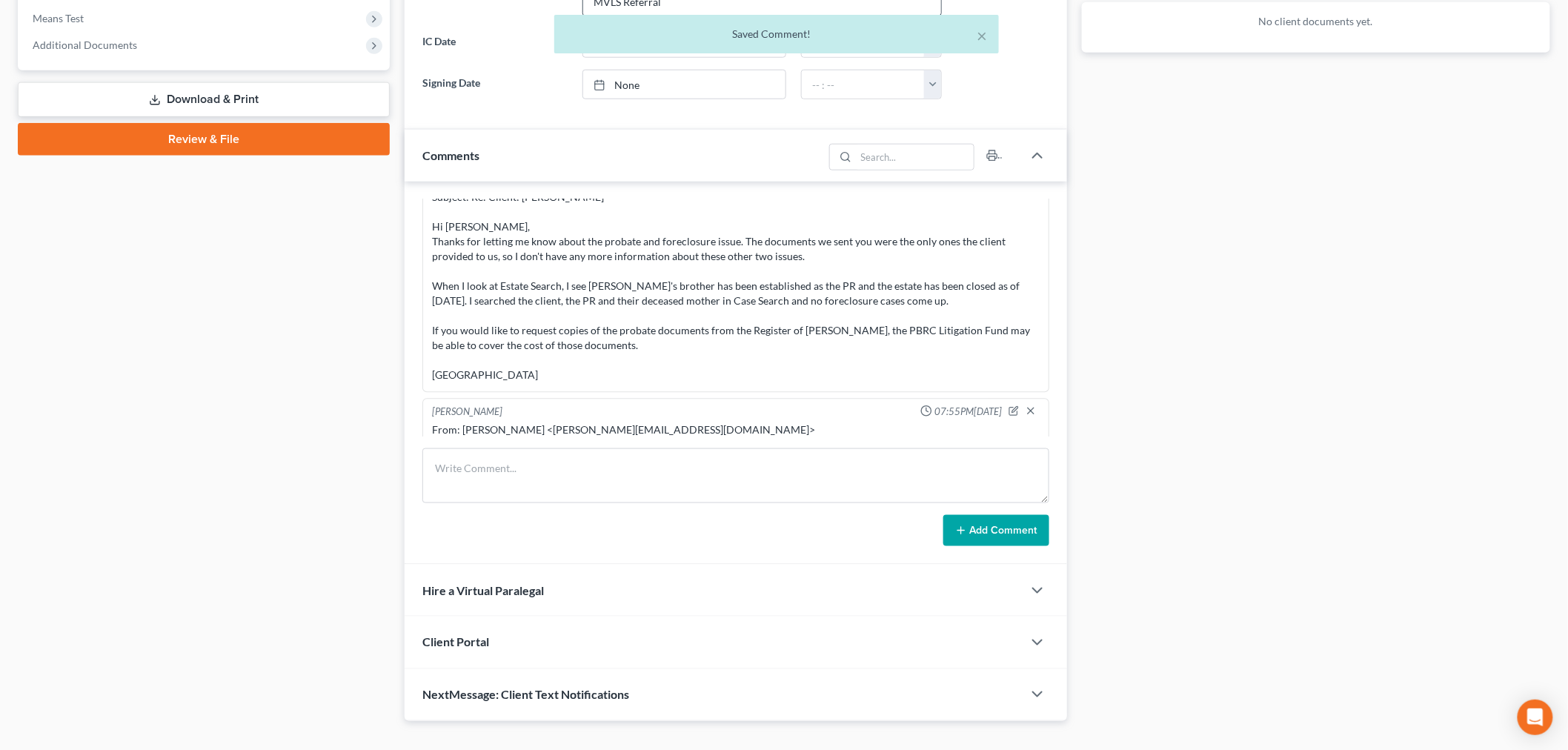
scroll to position [1649, 0]
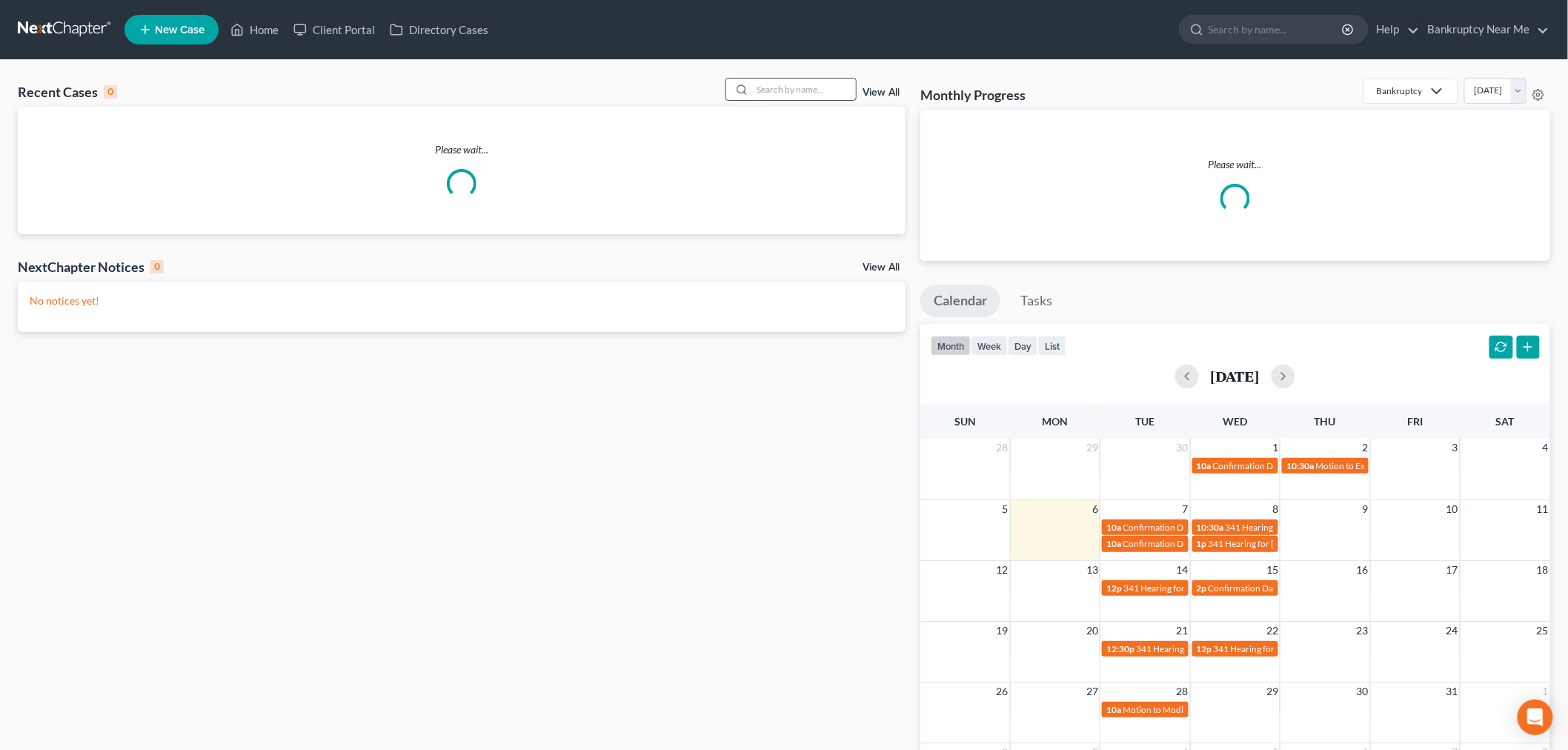
click at [758, 81] on input "search" at bounding box center [803, 89] width 103 height 22
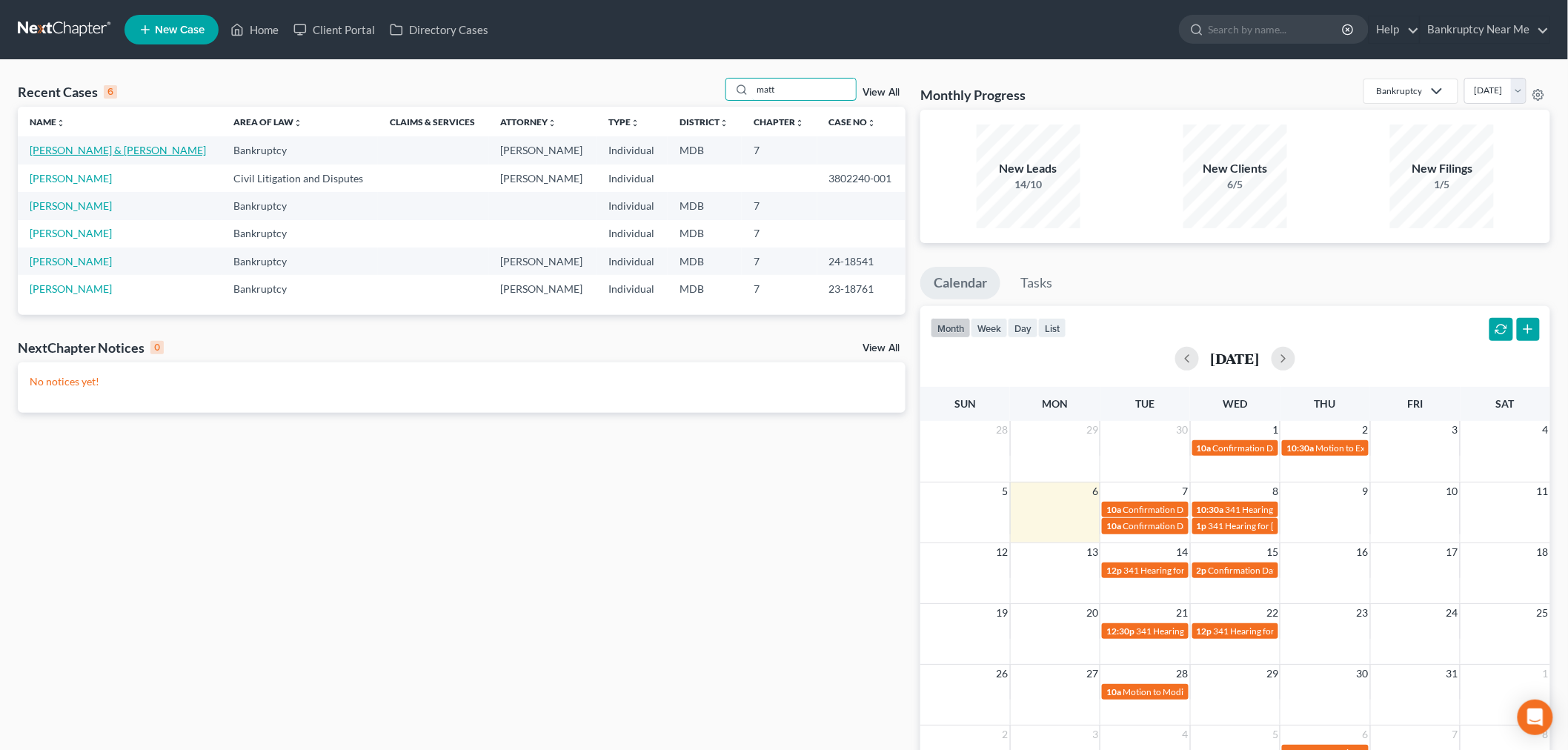
type input "matt"
click at [77, 148] on link "[PERSON_NAME] & [PERSON_NAME]" at bounding box center [118, 150] width 176 height 13
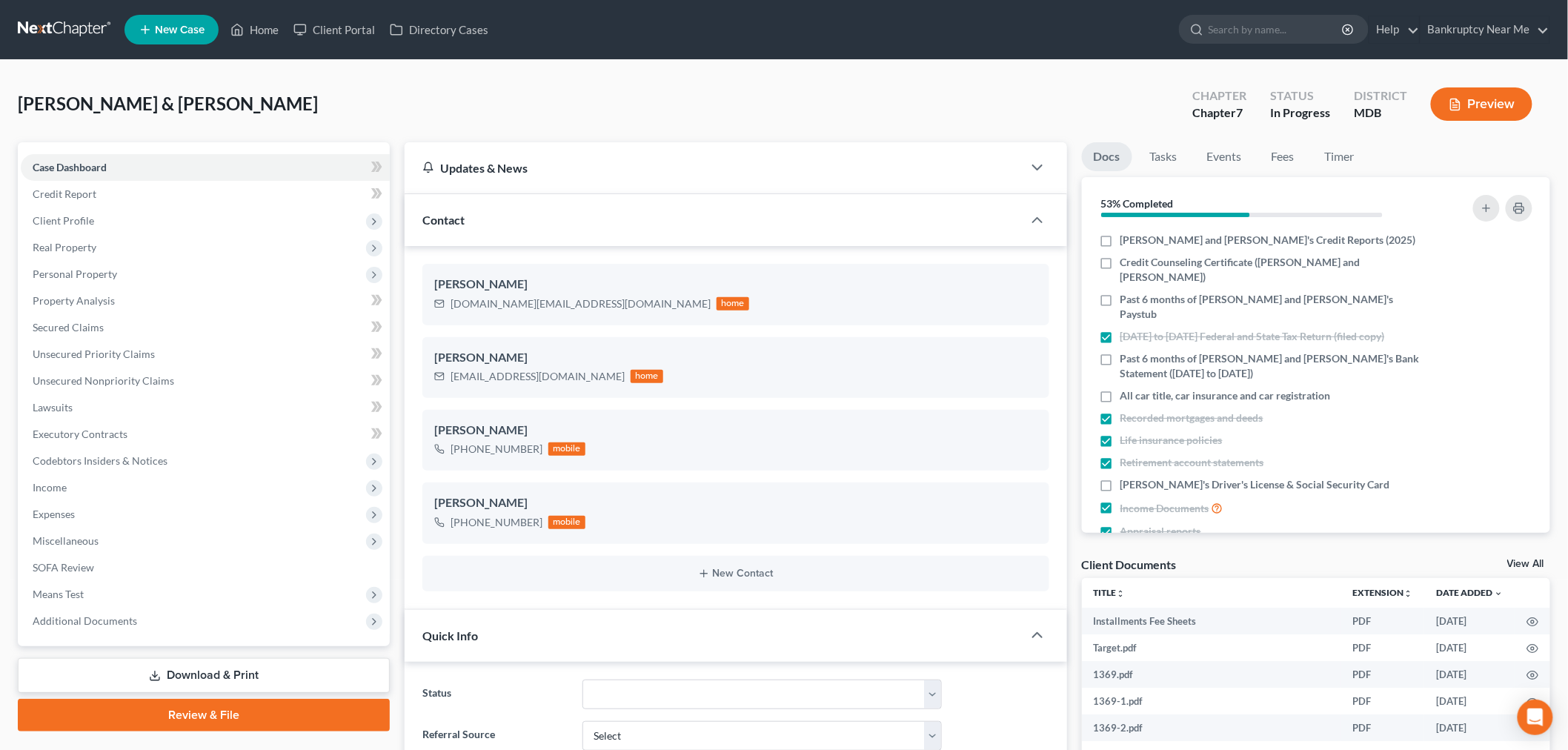
scroll to position [9124, 0]
click at [1295, 151] on link "Fees" at bounding box center [1284, 156] width 48 height 29
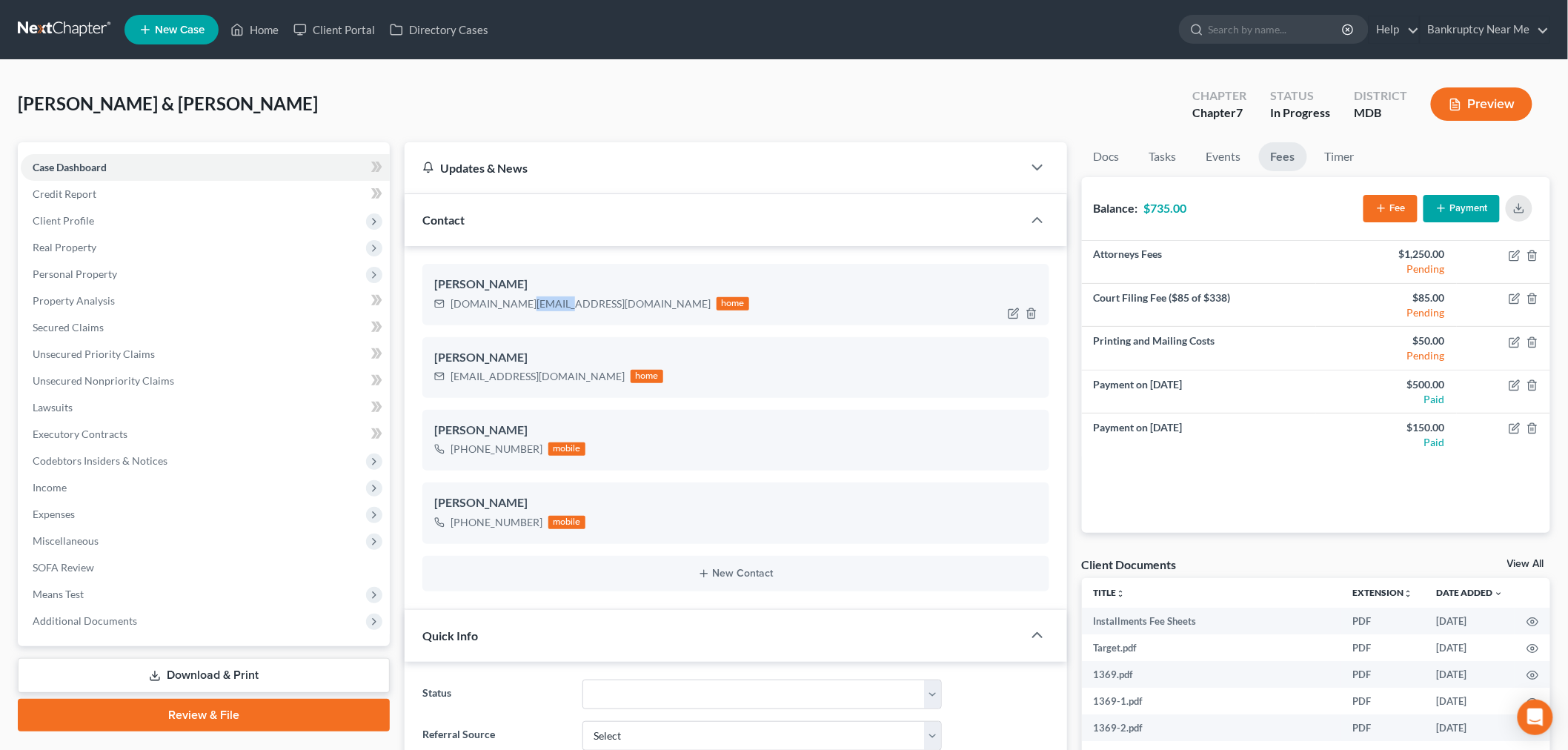
drag, startPoint x: 558, startPoint y: 302, endPoint x: 525, endPoint y: 294, distance: 34.0
click at [525, 298] on div "mheath4.mc@gmail.com" at bounding box center [580, 304] width 260 height 15
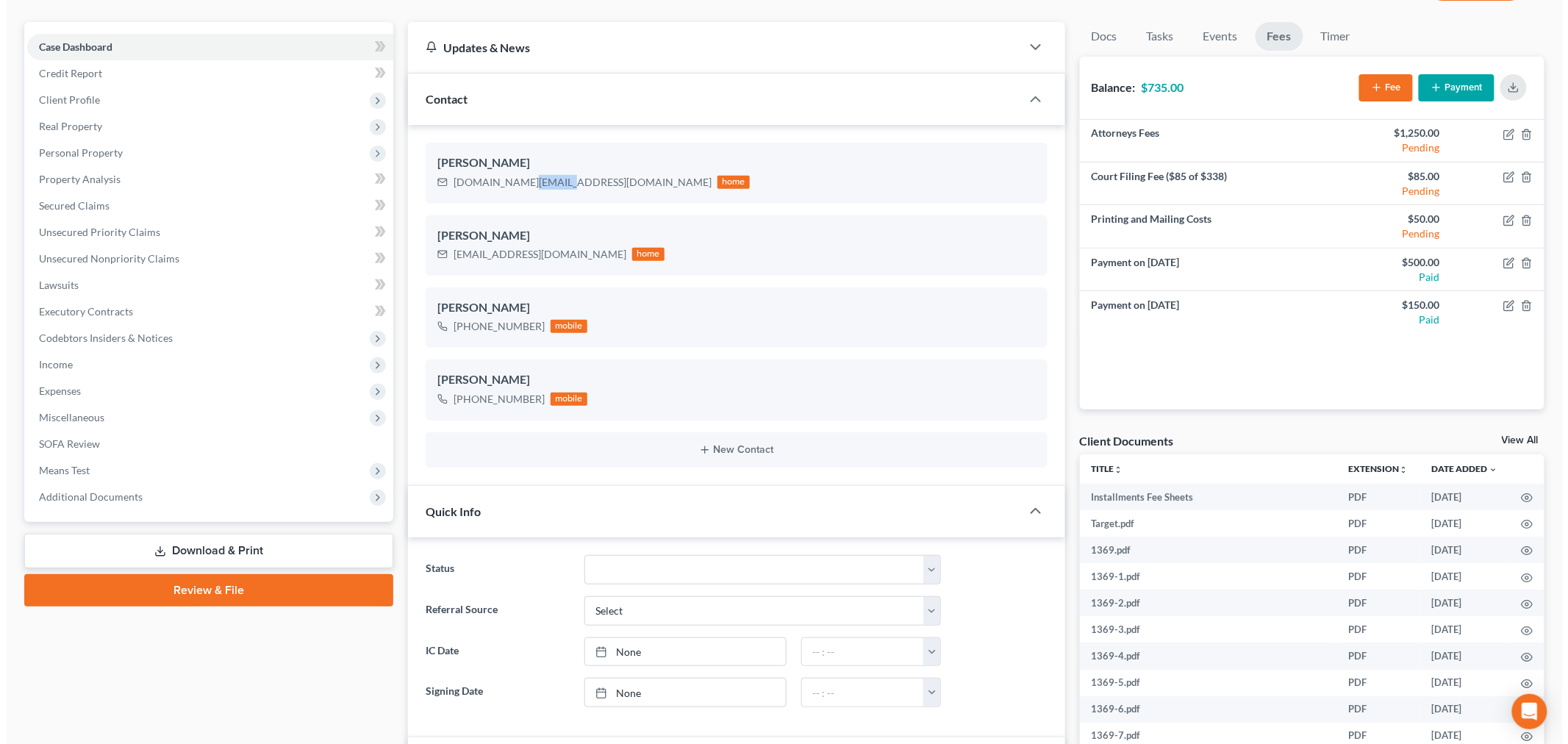
scroll to position [112, 0]
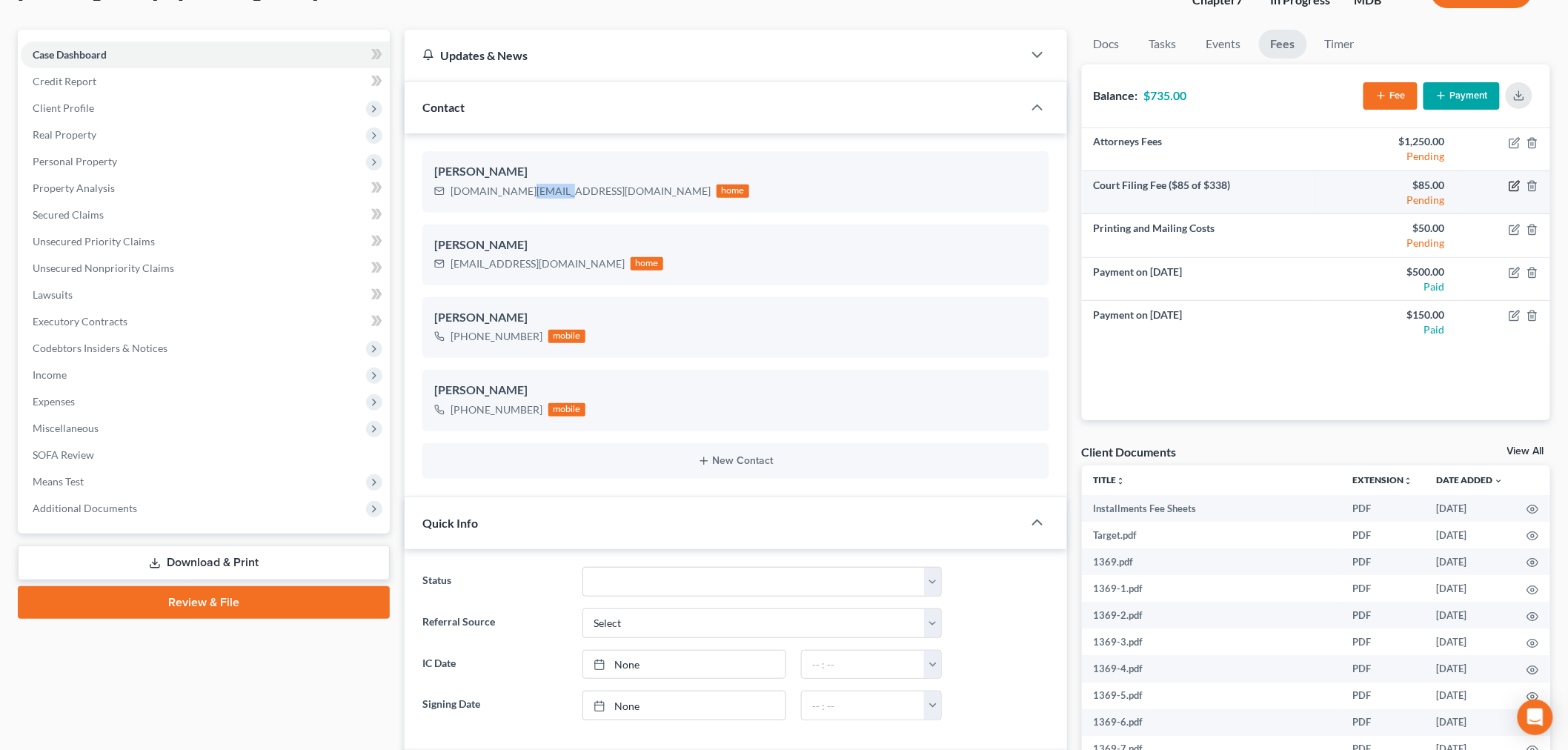
click at [1514, 182] on icon "button" at bounding box center [1515, 186] width 12 height 12
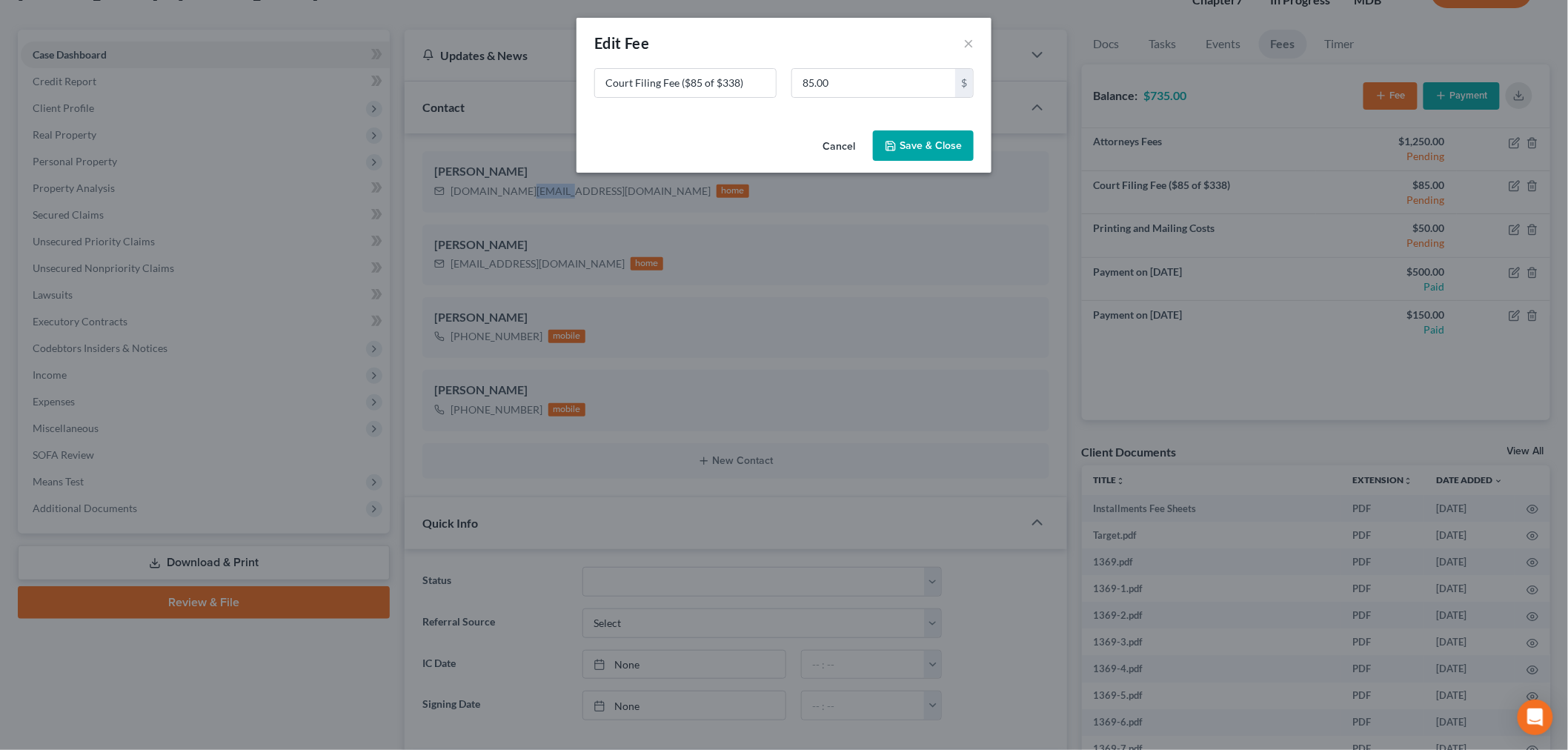
scroll to position [9080, 0]
click at [902, 77] on input "85.00" at bounding box center [880, 83] width 163 height 28
type input "338"
click at [942, 137] on button "Save & Close" at bounding box center [930, 146] width 101 height 31
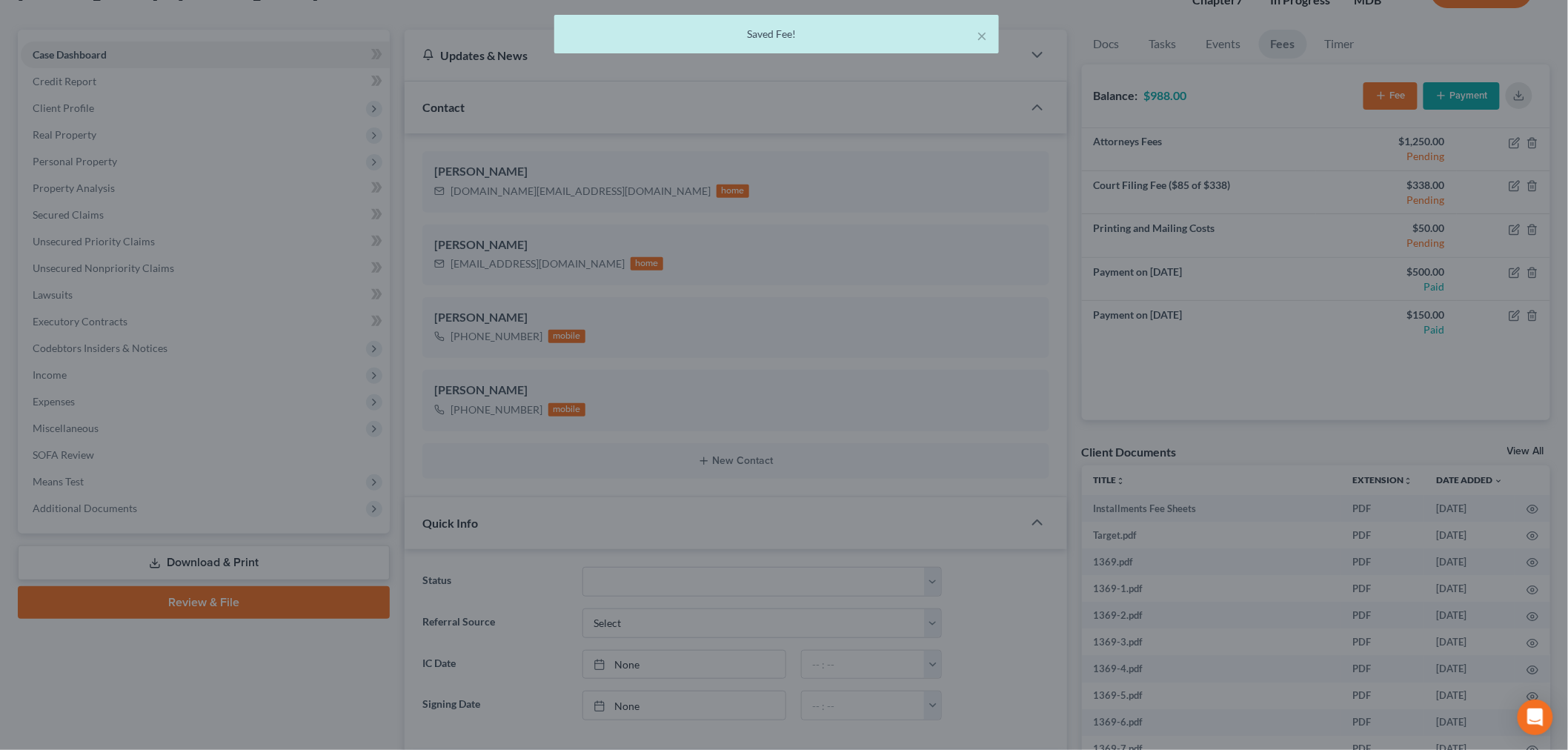
scroll to position [9124, 0]
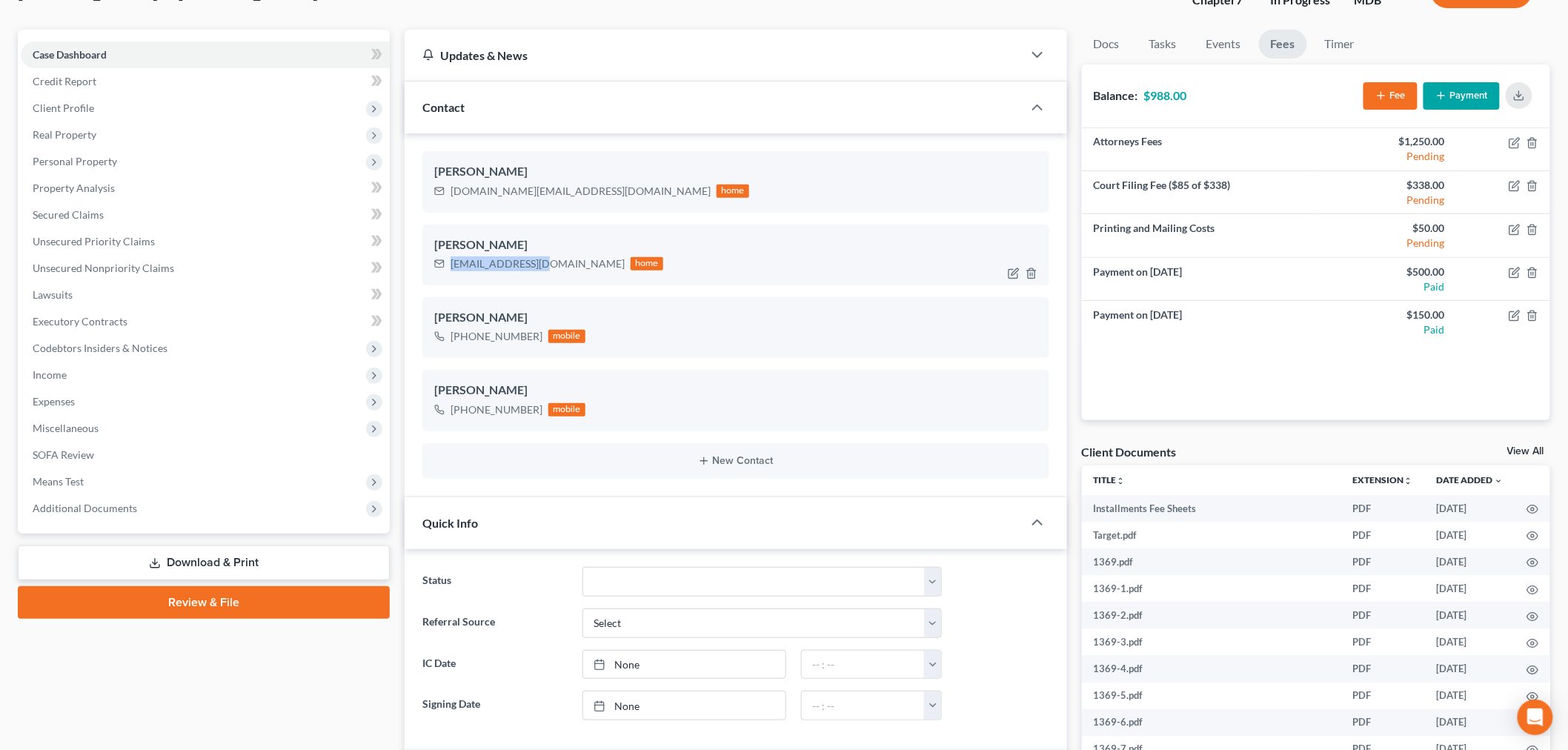
drag, startPoint x: 544, startPoint y: 264, endPoint x: 450, endPoint y: 271, distance: 94.3
click at [450, 271] on div "mpheath1@live.com home" at bounding box center [549, 264] width 229 height 19
copy div "mpheath1@live.com"
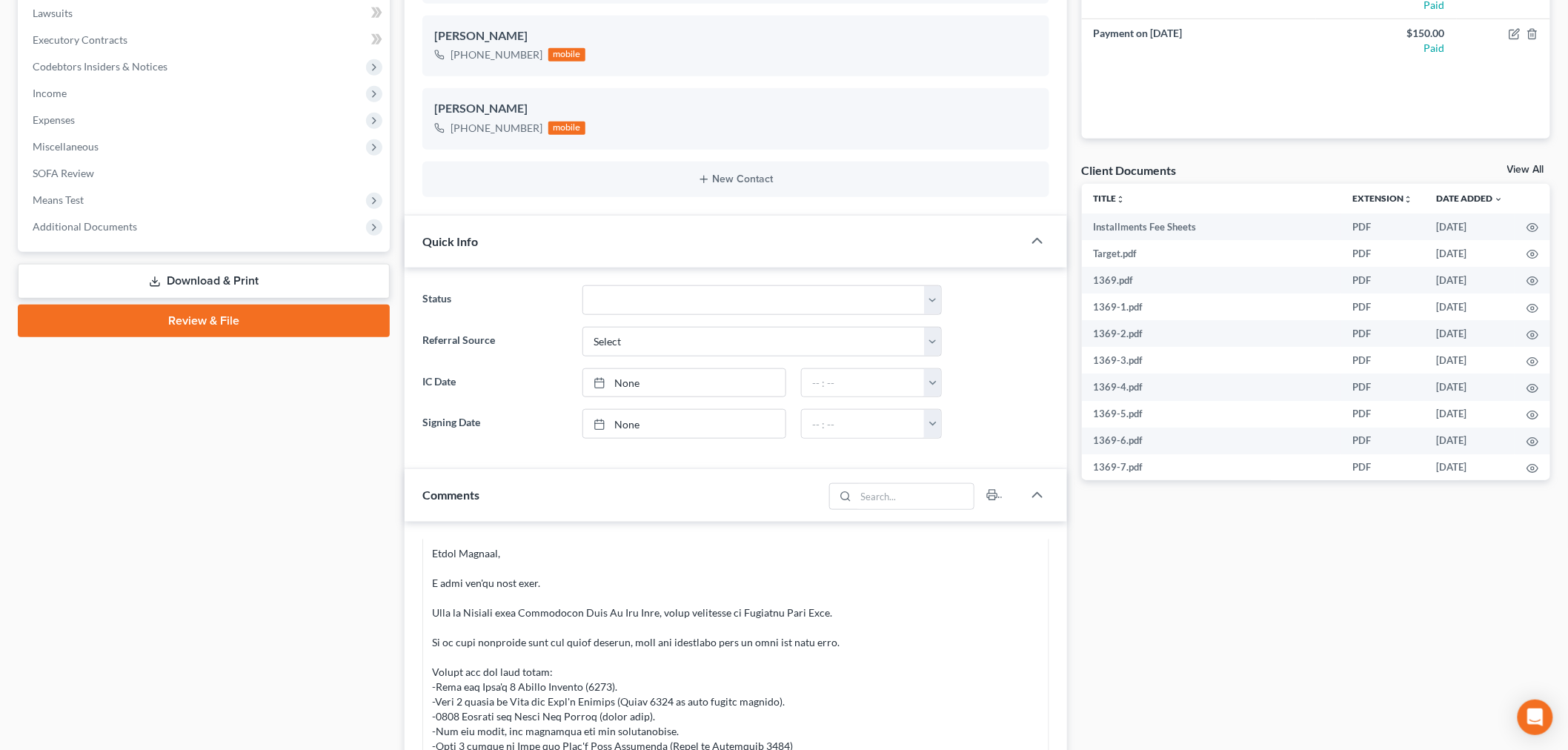
scroll to position [772, 0]
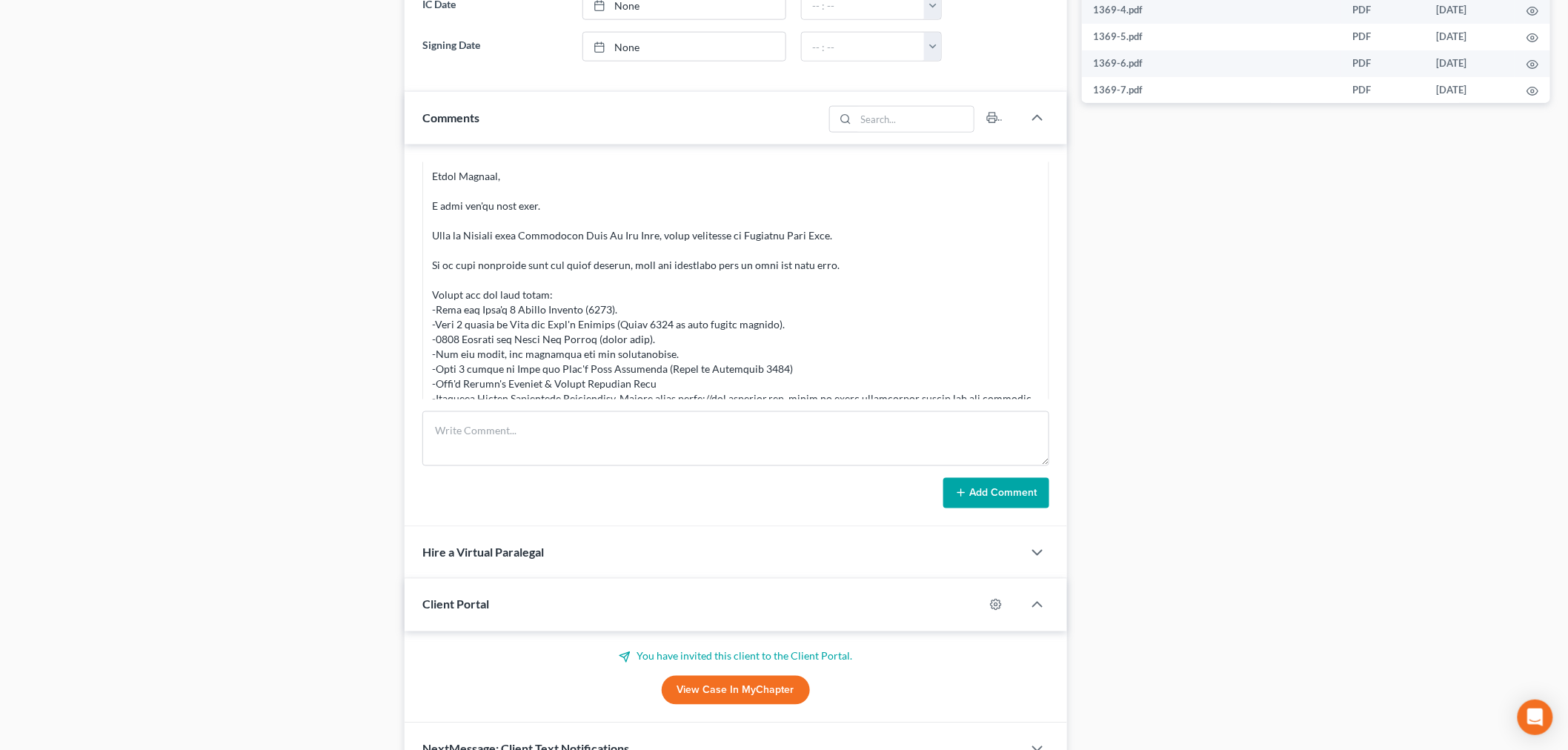
drag, startPoint x: 532, startPoint y: 564, endPoint x: 584, endPoint y: 479, distance: 99.6
click at [528, 561] on div "Hire a Virtual Paralegal" at bounding box center [713, 553] width 618 height 51
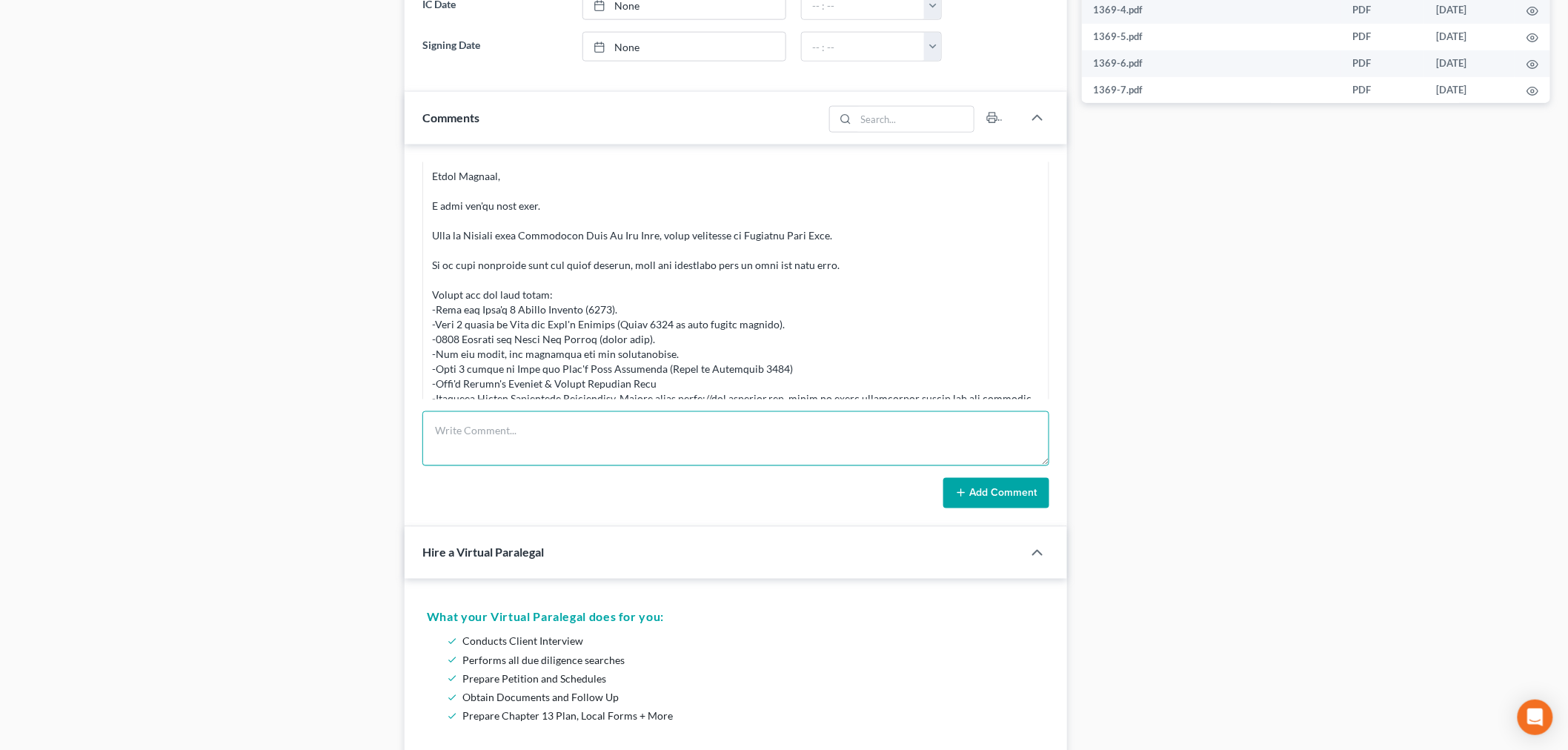
click at [587, 439] on textarea at bounding box center [736, 439] width 627 height 55
type textarea "Payment link resent to Matthew Heath"
click at [1004, 495] on button "Add Comment" at bounding box center [996, 494] width 106 height 31
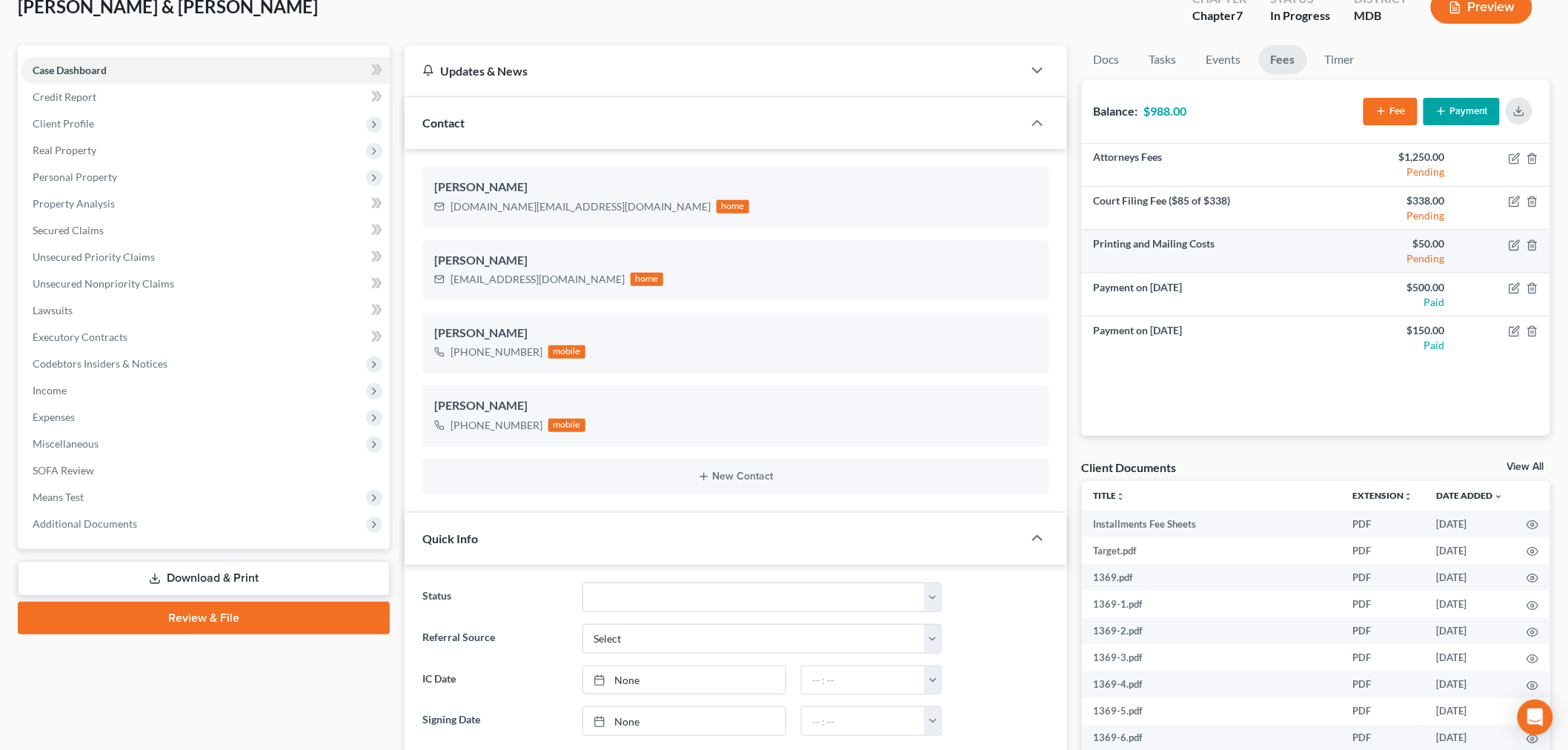
scroll to position [0, 0]
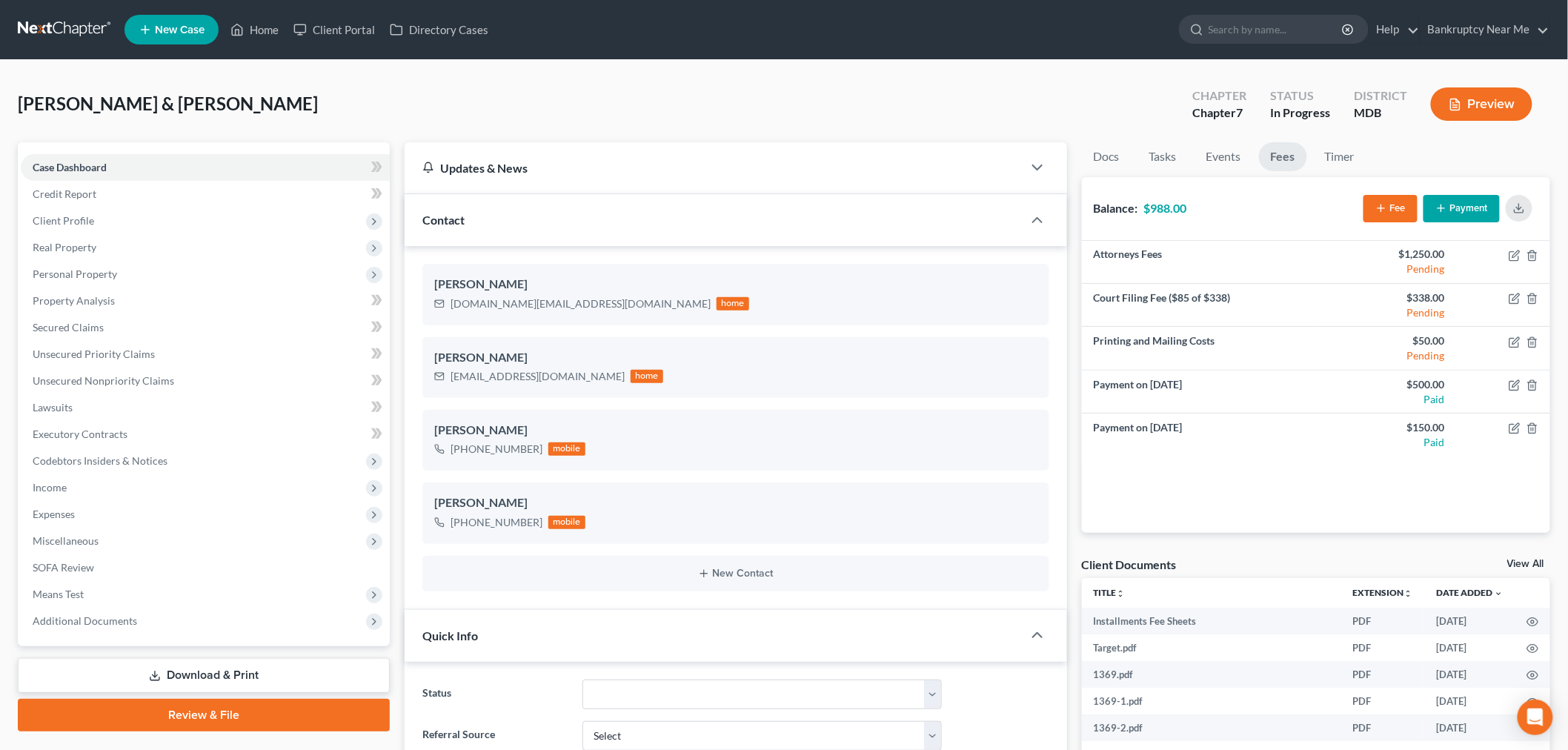
click at [50, 35] on link at bounding box center [65, 30] width 95 height 27
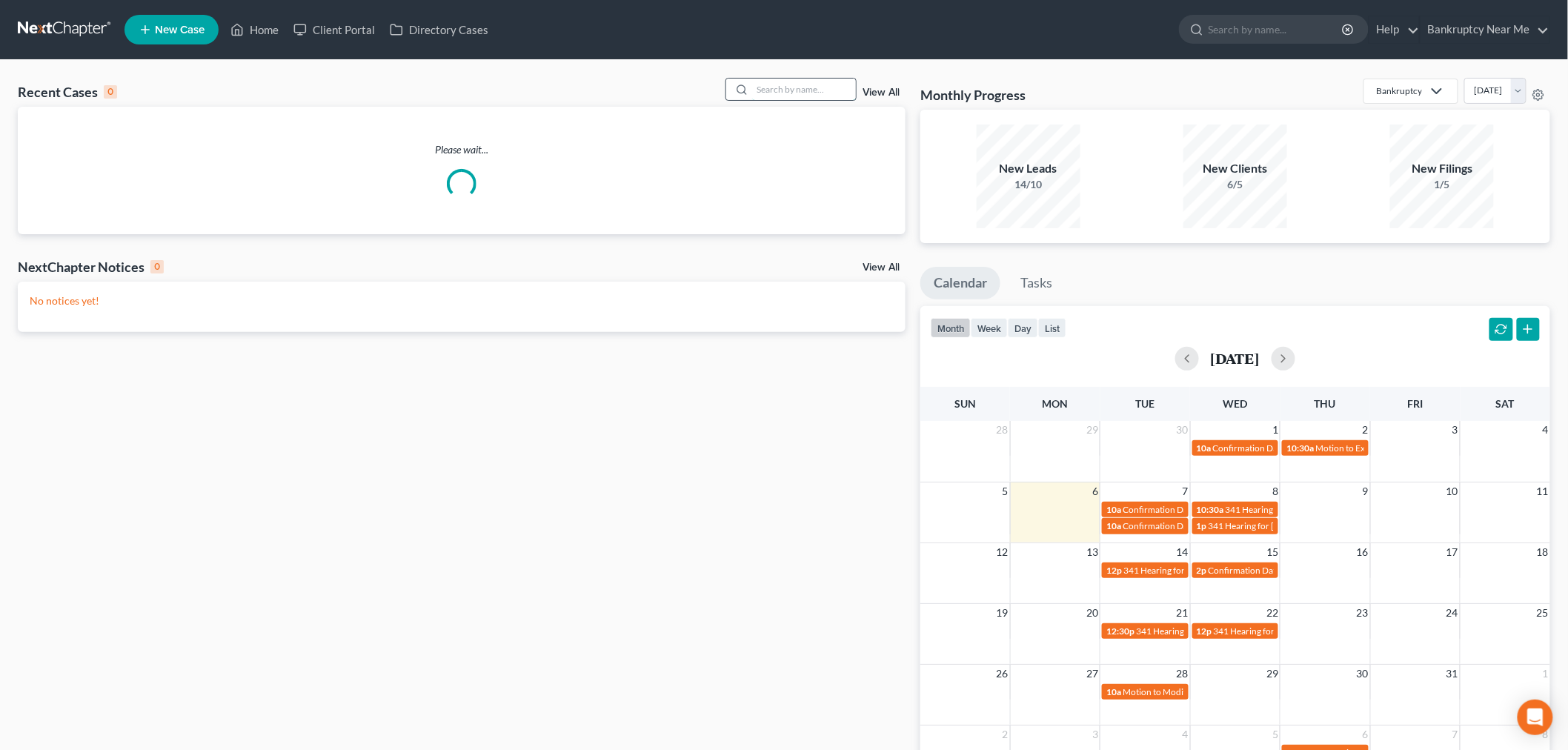
click at [820, 95] on input "search" at bounding box center [803, 89] width 103 height 22
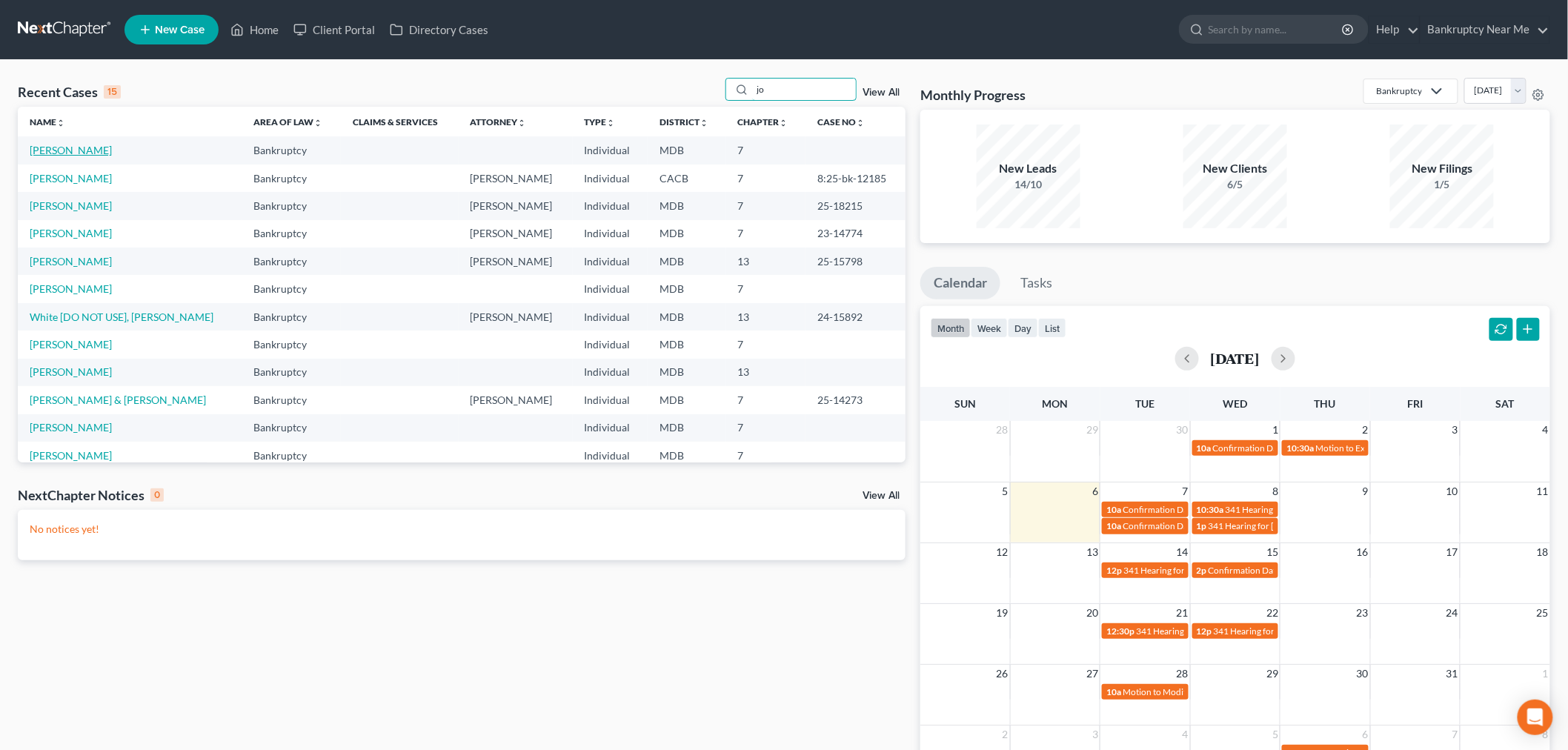
type input "jo"
click at [107, 151] on link "[PERSON_NAME]" at bounding box center [71, 150] width 82 height 13
select select "0"
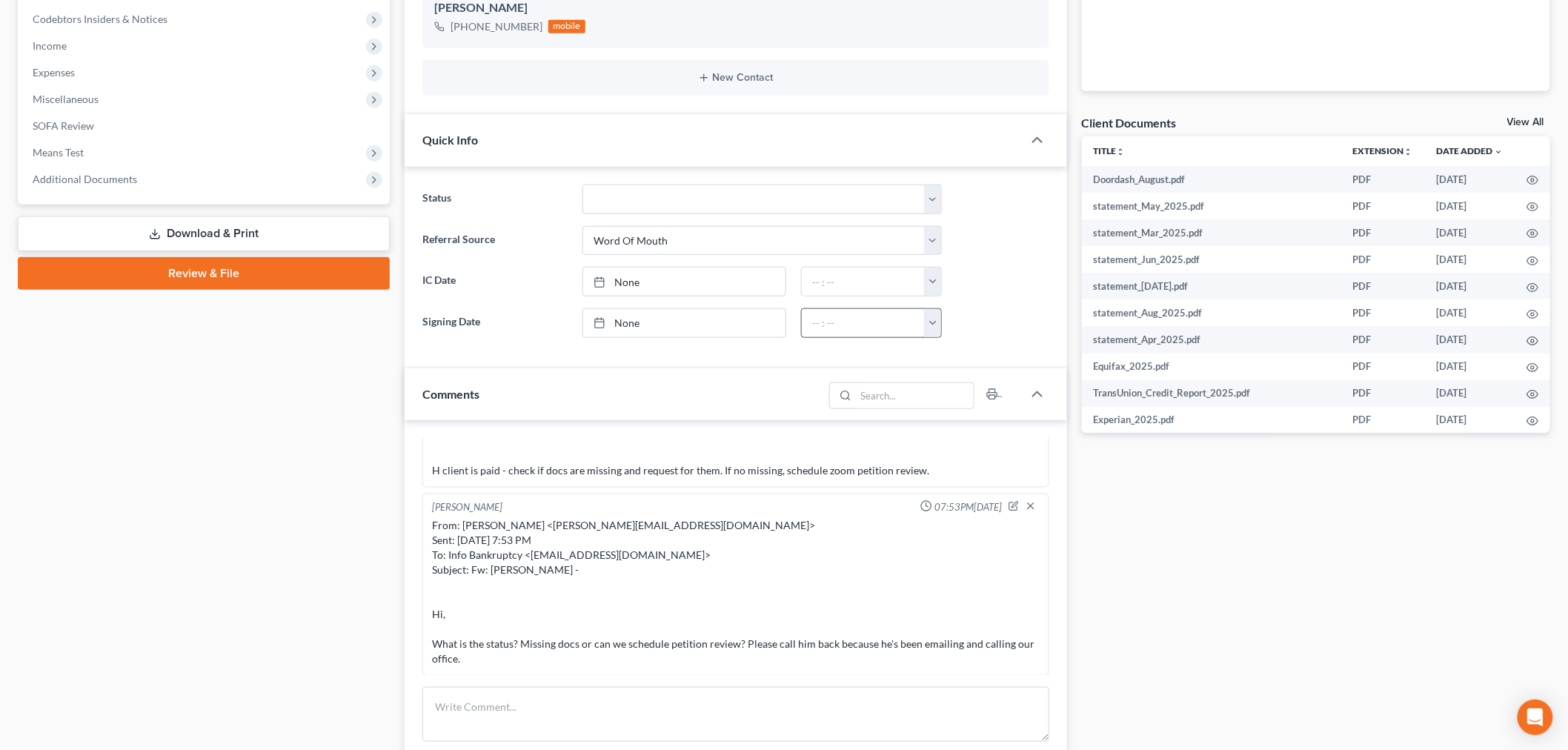
scroll to position [576, 0]
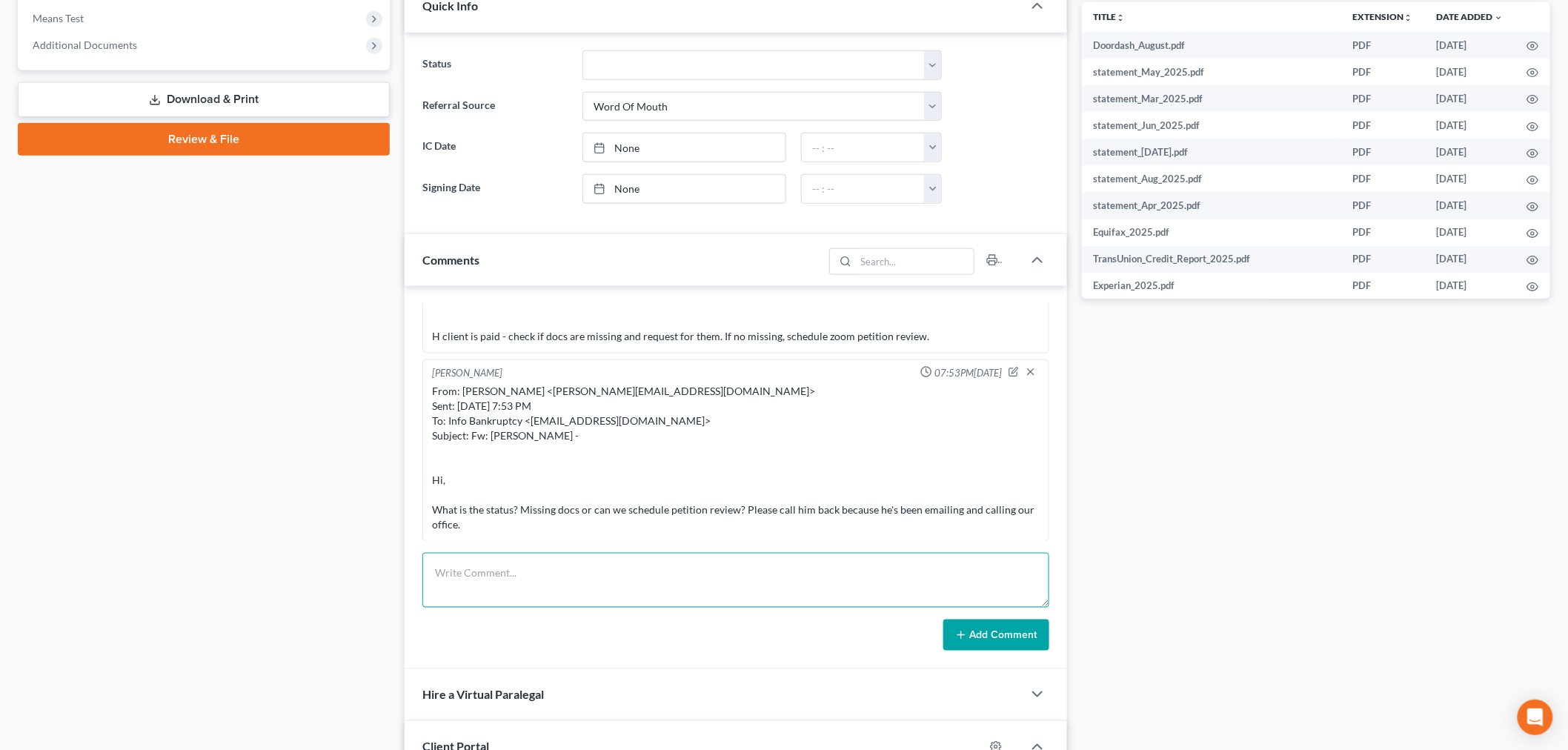
click at [806, 553] on textarea at bounding box center [736, 581] width 627 height 55
paste textarea "________________________________________ From: [PERSON_NAME] <[PERSON_NAME][EMA…"
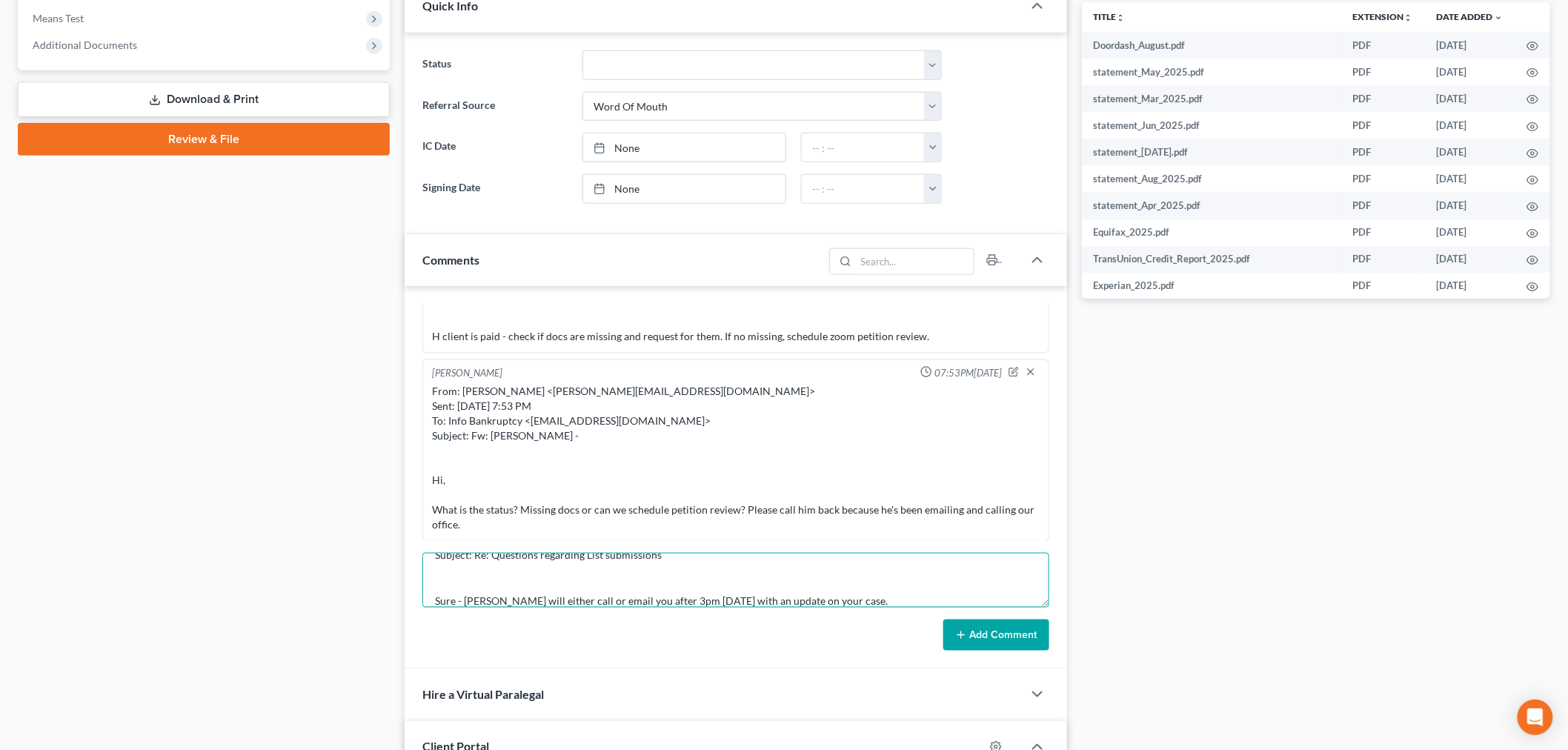
type textarea "________________________________________ From: [PERSON_NAME] <[PERSON_NAME][EMA…"
click at [992, 625] on button "Add Comment" at bounding box center [996, 635] width 106 height 31
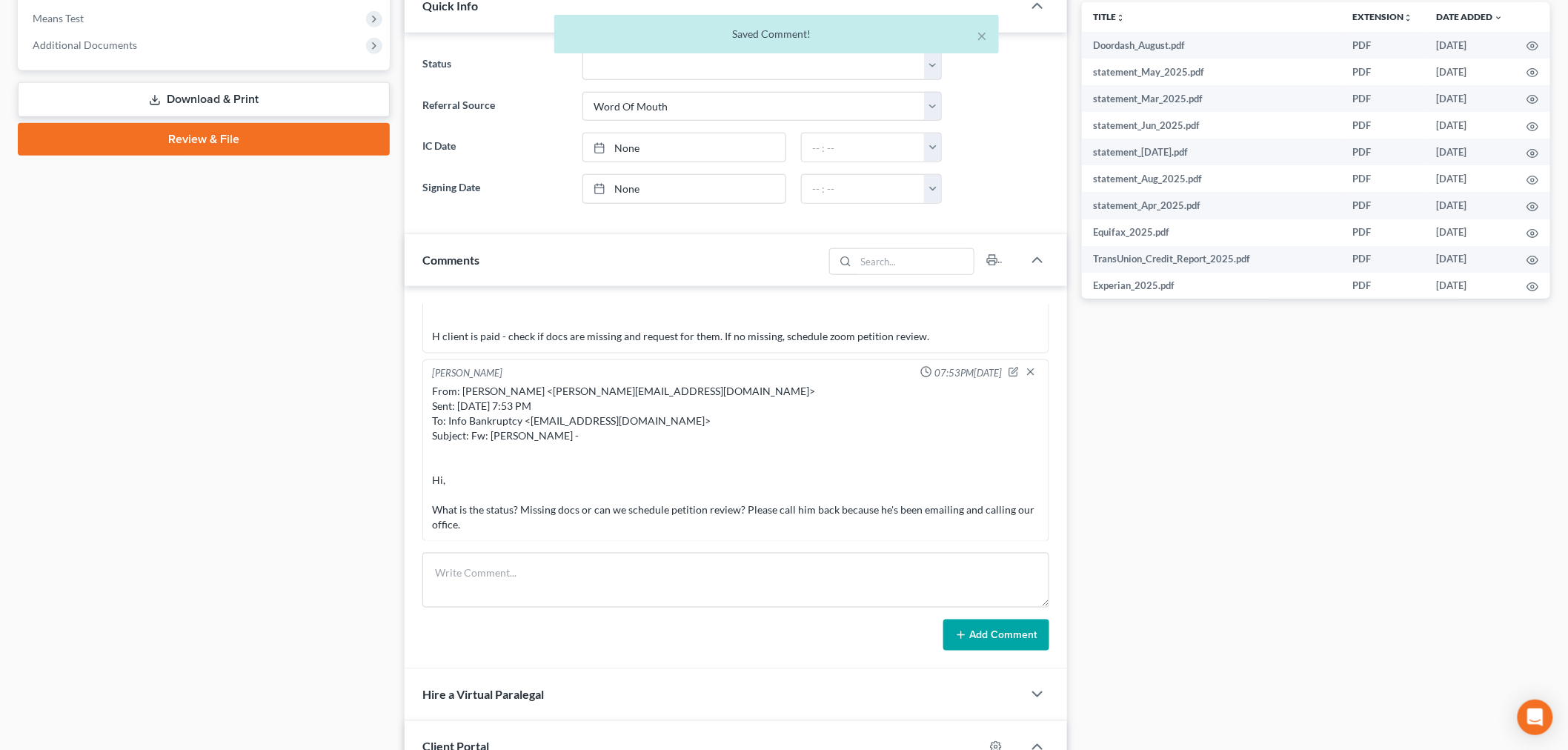
scroll to position [4802, 0]
